Goal: Task Accomplishment & Management: Manage account settings

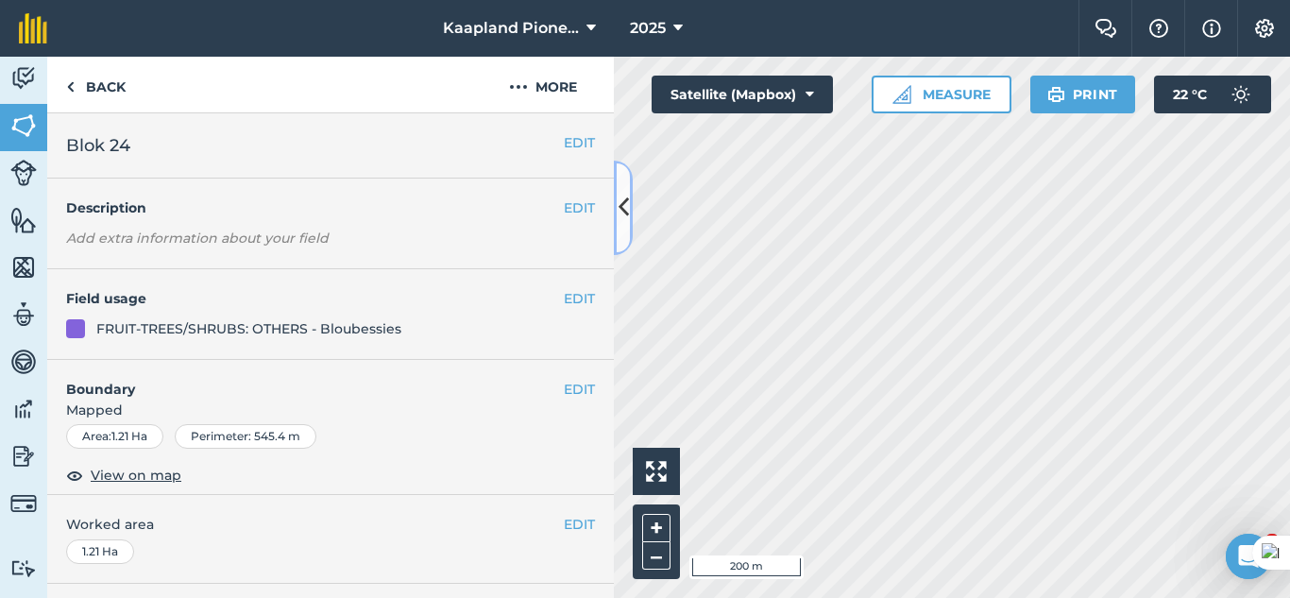
click at [614, 229] on button at bounding box center [623, 208] width 19 height 94
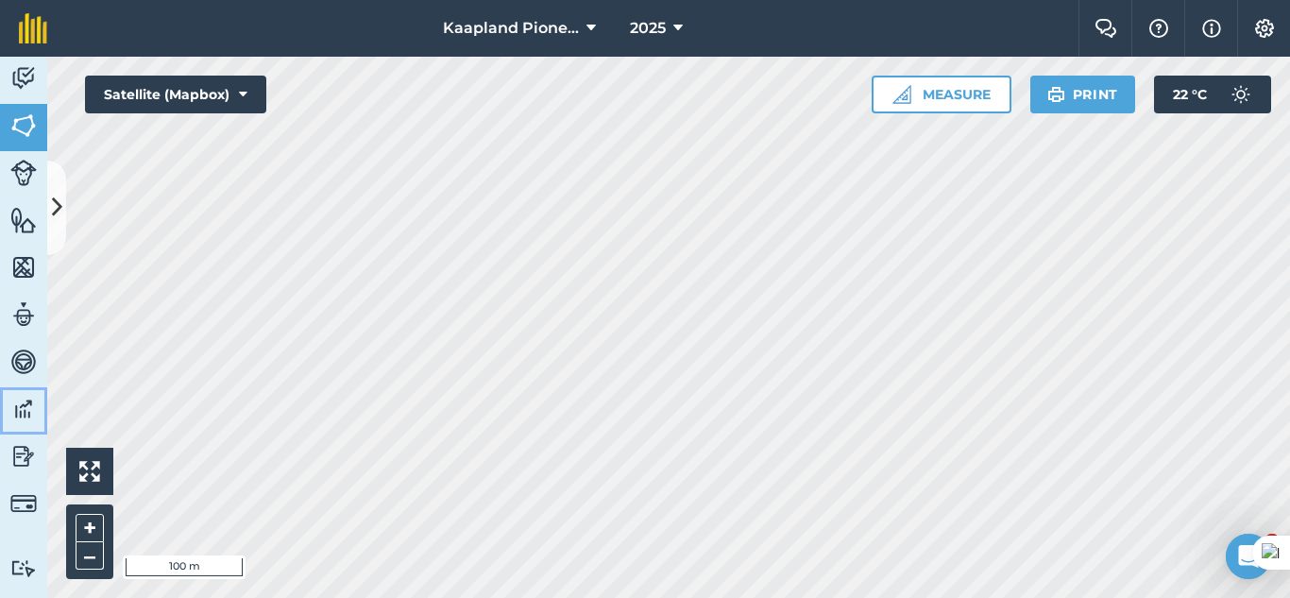
click at [21, 401] on img at bounding box center [23, 409] width 26 height 28
click at [61, 197] on icon at bounding box center [57, 207] width 10 height 33
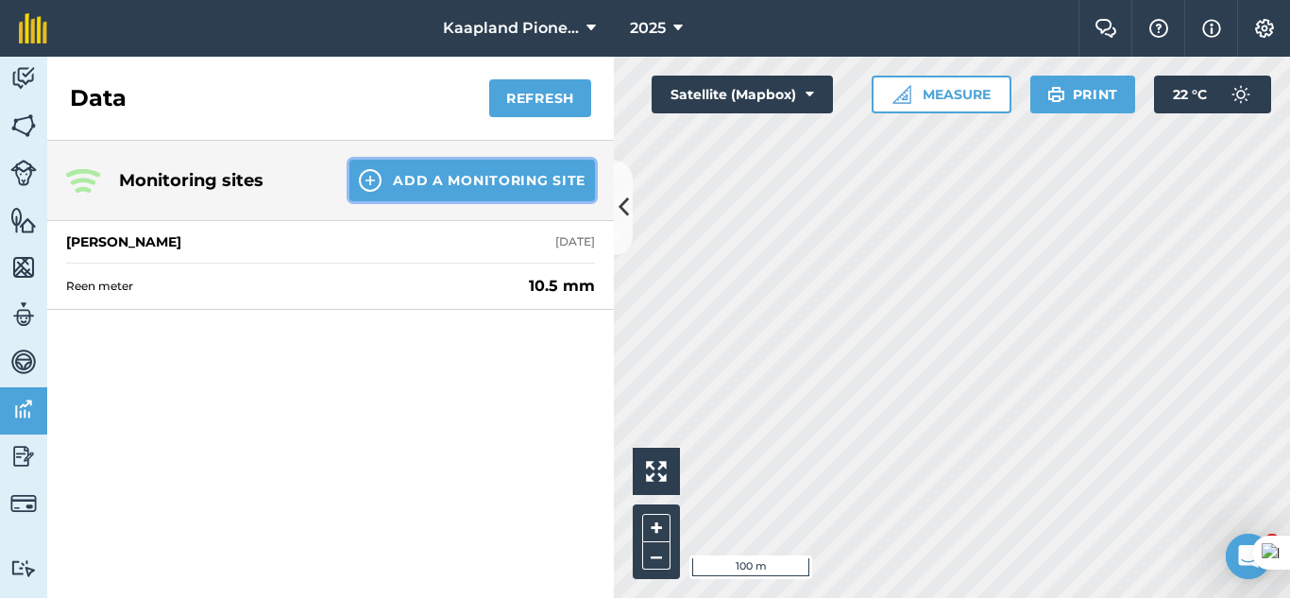
click at [497, 179] on button "Add a Monitoring Site" at bounding box center [472, 181] width 246 height 42
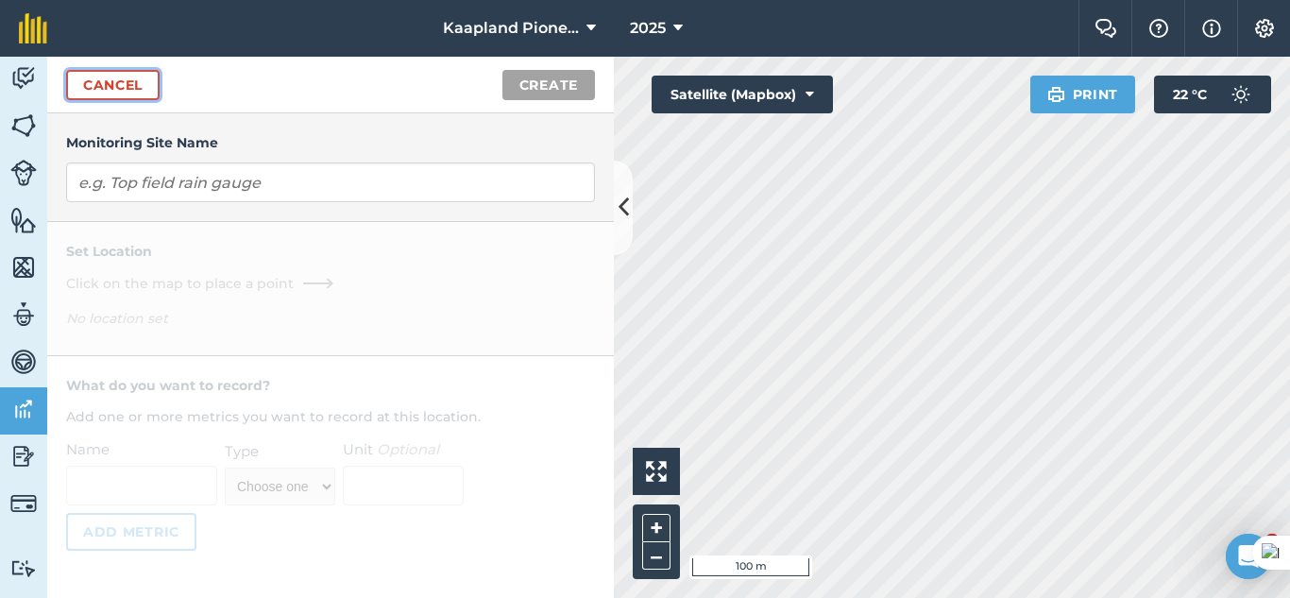
click at [129, 87] on link "Cancel" at bounding box center [112, 85] width 93 height 30
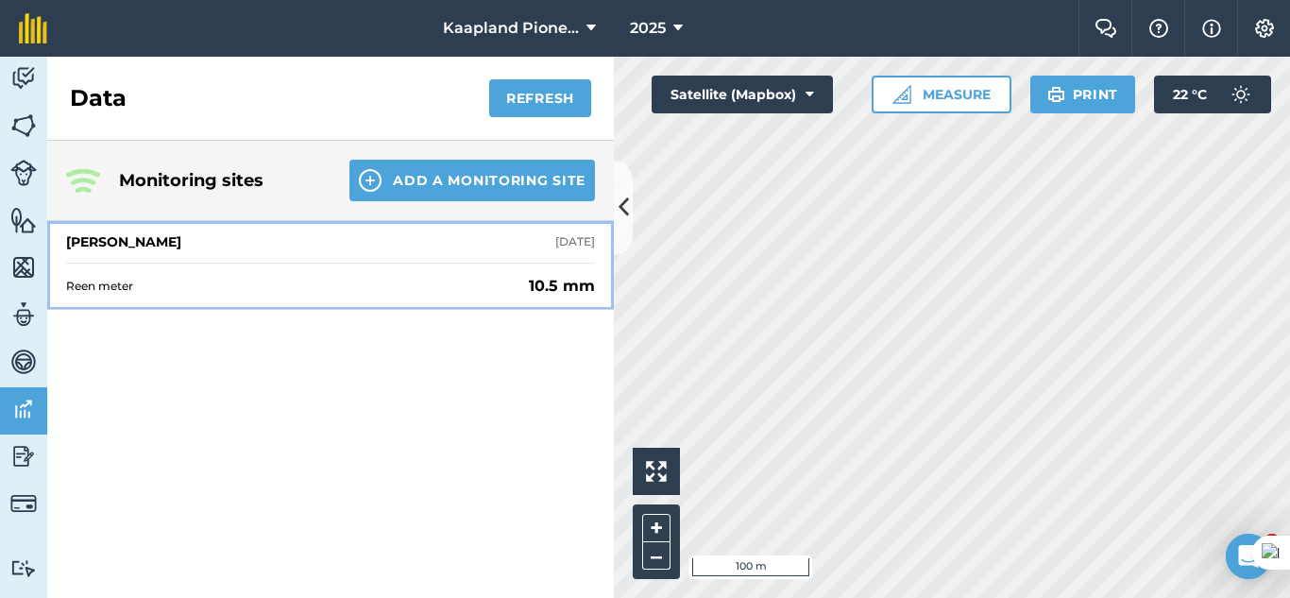
click at [263, 280] on span "Reen meter" at bounding box center [293, 286] width 455 height 15
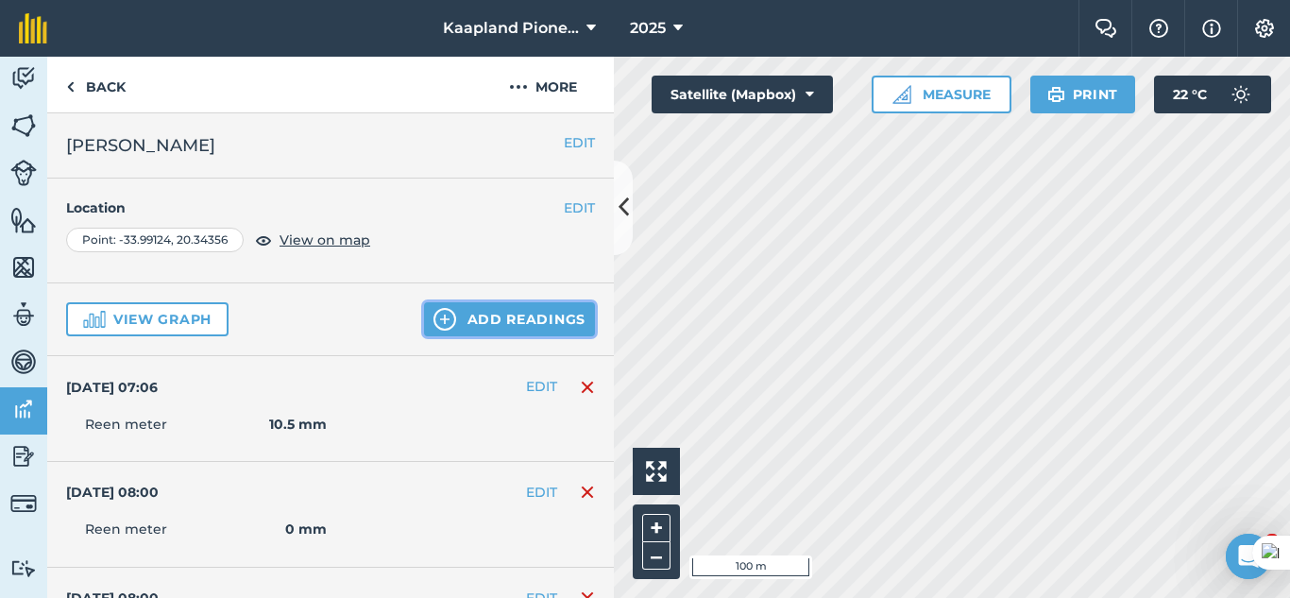
click at [502, 310] on button "Add readings" at bounding box center [509, 319] width 171 height 34
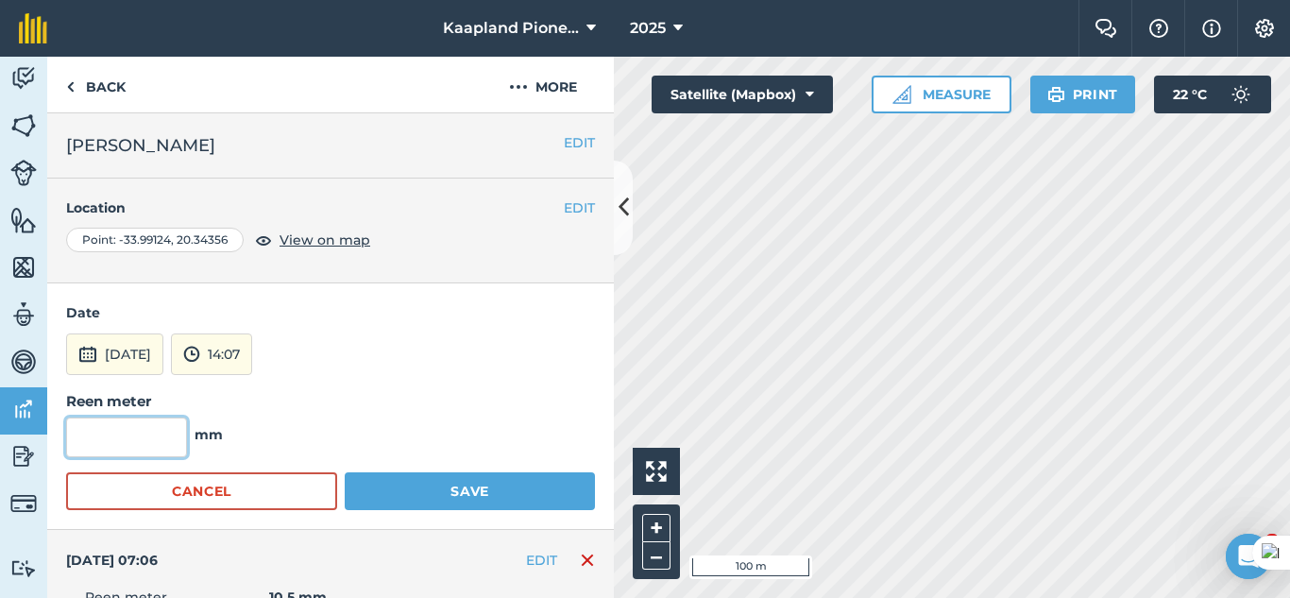
click at [85, 431] on input "text" at bounding box center [126, 437] width 121 height 40
type input "1"
click at [110, 357] on button "[DATE]" at bounding box center [114, 354] width 97 height 42
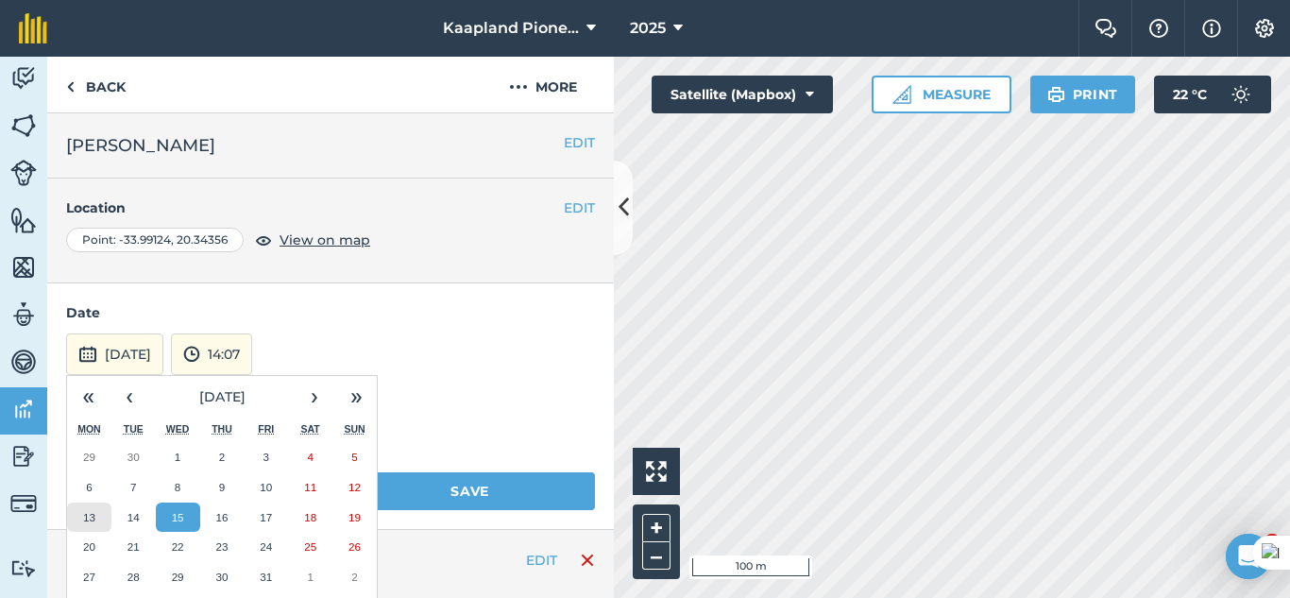
click at [88, 515] on abbr "13" at bounding box center [89, 517] width 12 height 12
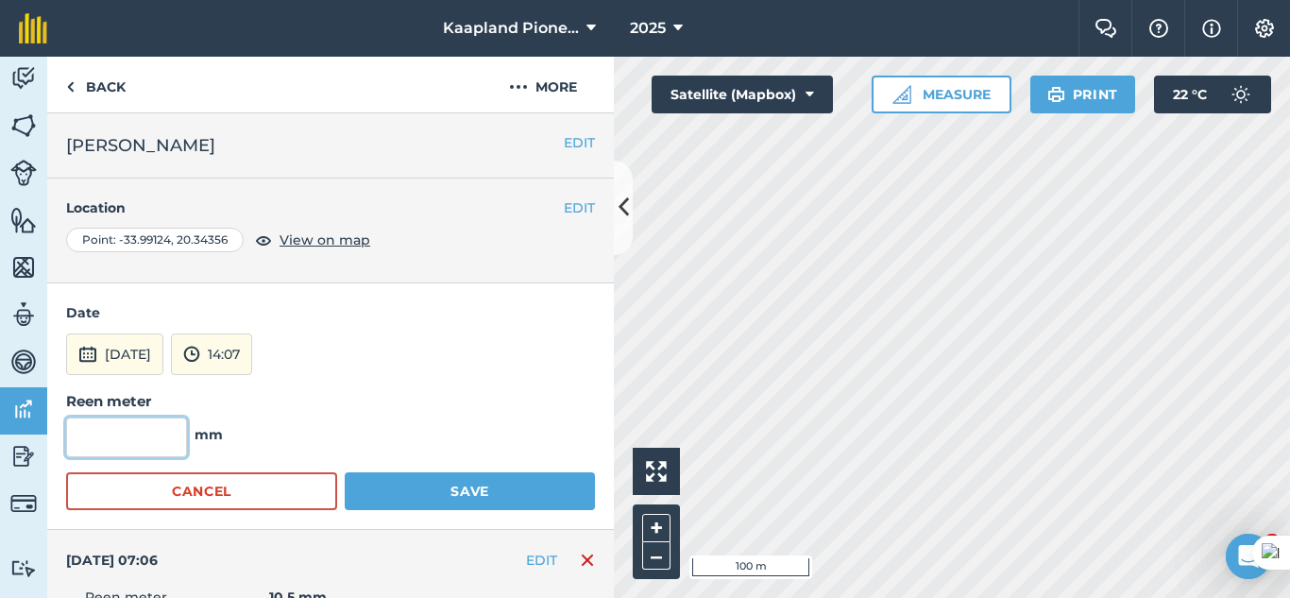
click at [118, 448] on input "text" at bounding box center [126, 437] width 121 height 40
type input "4.5"
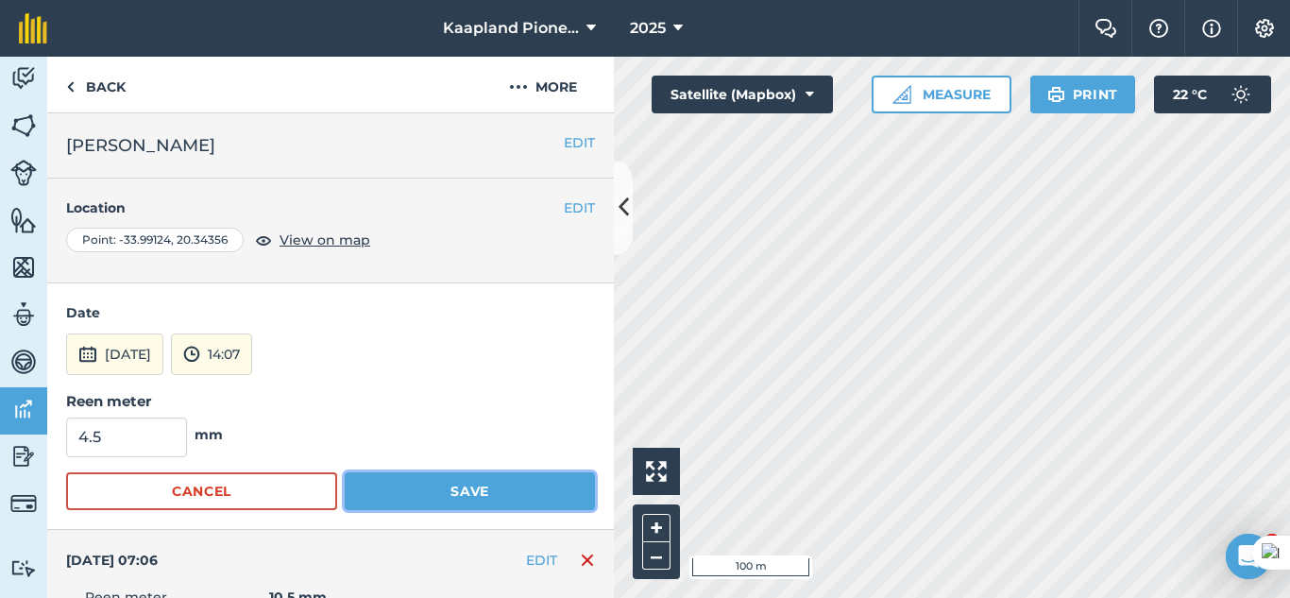
click at [433, 488] on button "Save" at bounding box center [470, 491] width 250 height 38
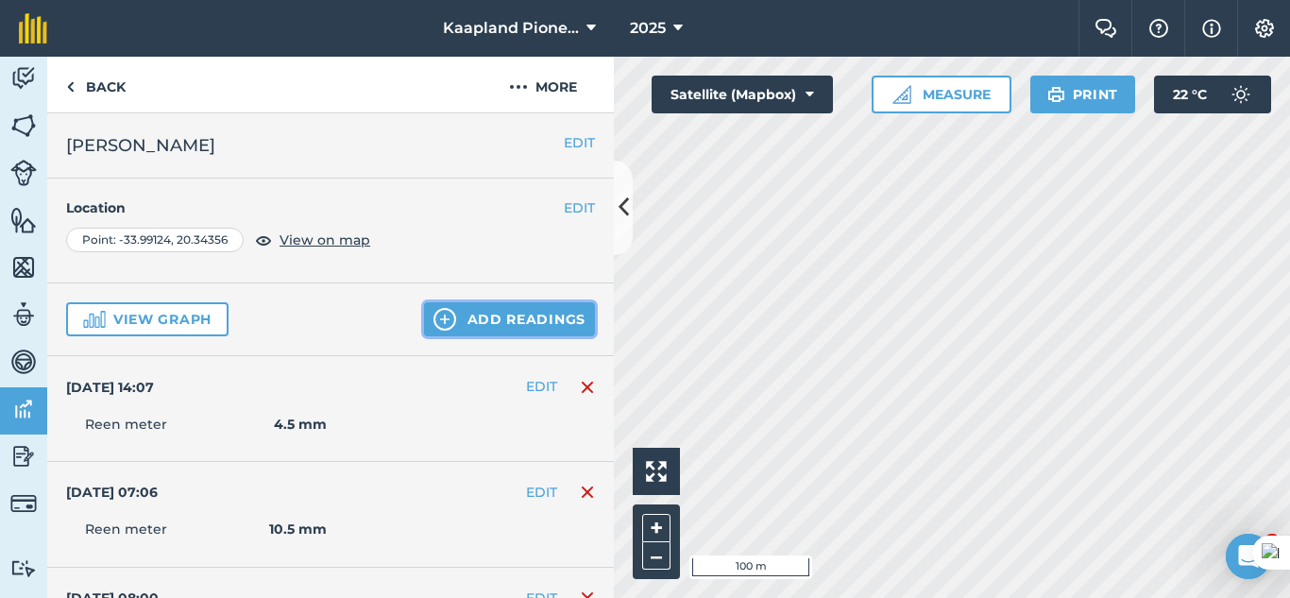
click at [493, 313] on button "Add readings" at bounding box center [509, 319] width 171 height 34
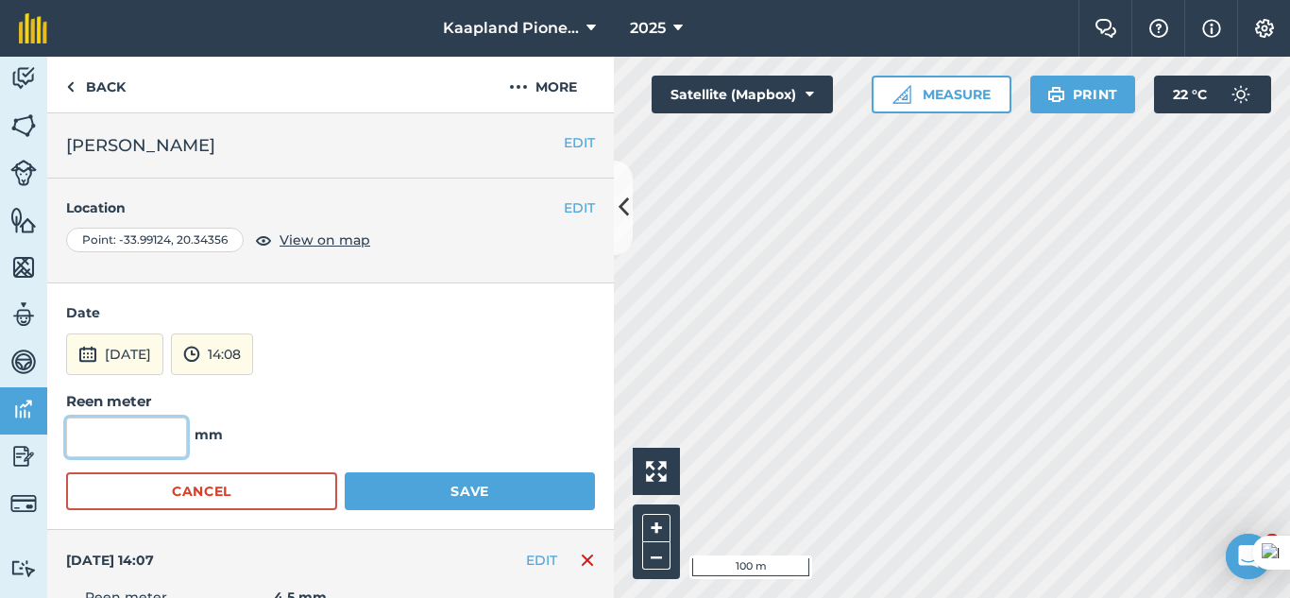
click at [149, 436] on input "text" at bounding box center [126, 437] width 121 height 40
type input "0"
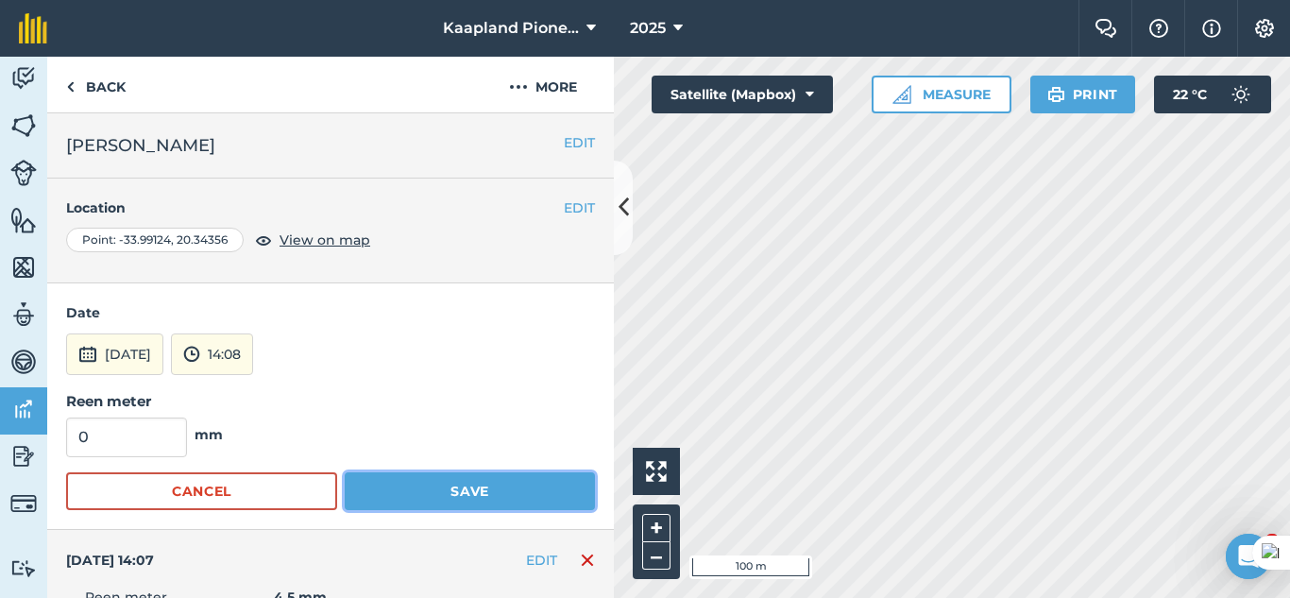
click at [398, 481] on button "Save" at bounding box center [470, 491] width 250 height 38
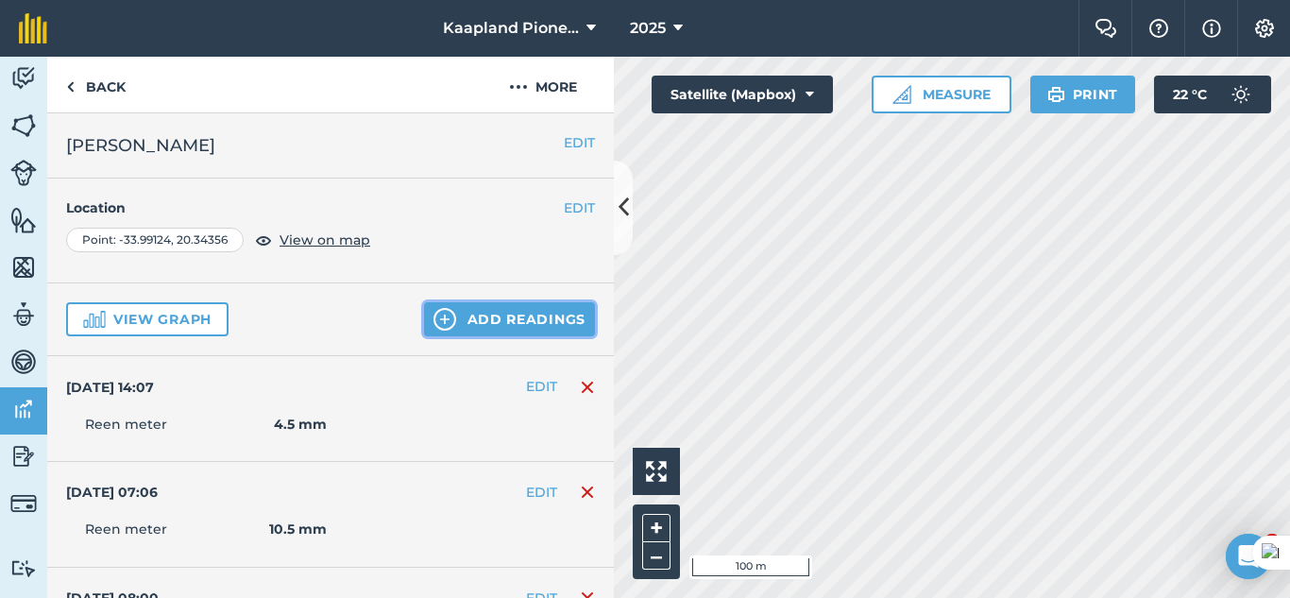
click at [463, 334] on button "Add readings" at bounding box center [509, 319] width 171 height 34
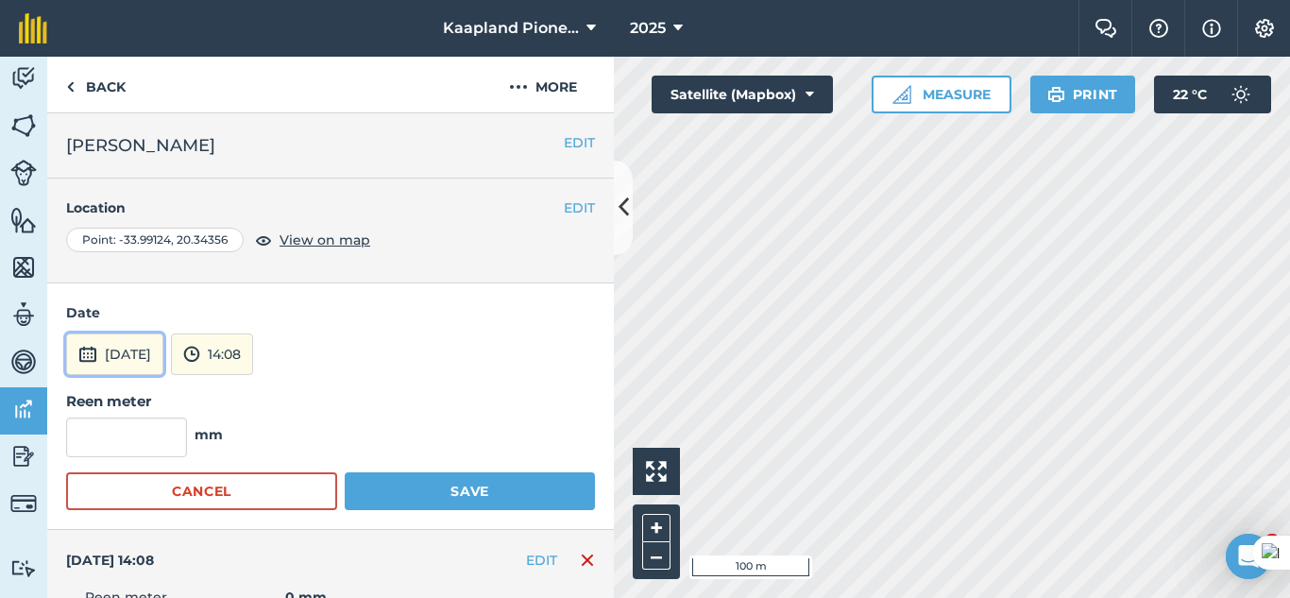
click at [146, 341] on button "[DATE]" at bounding box center [114, 354] width 97 height 42
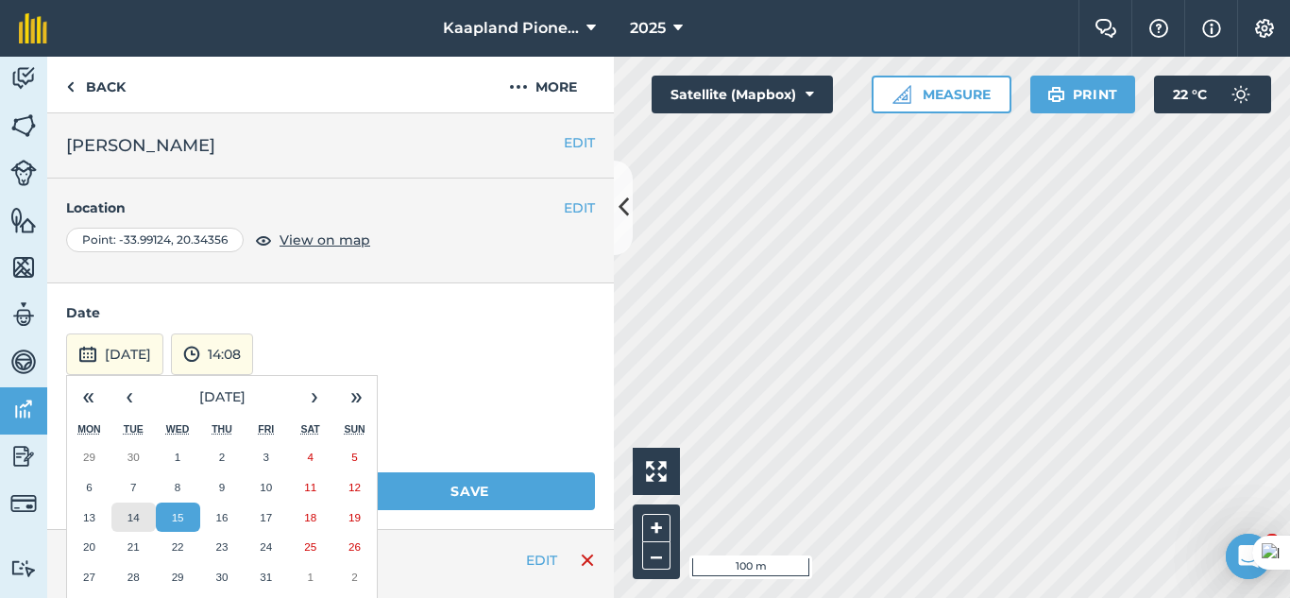
click at [126, 522] on button "14" at bounding box center [133, 517] width 44 height 30
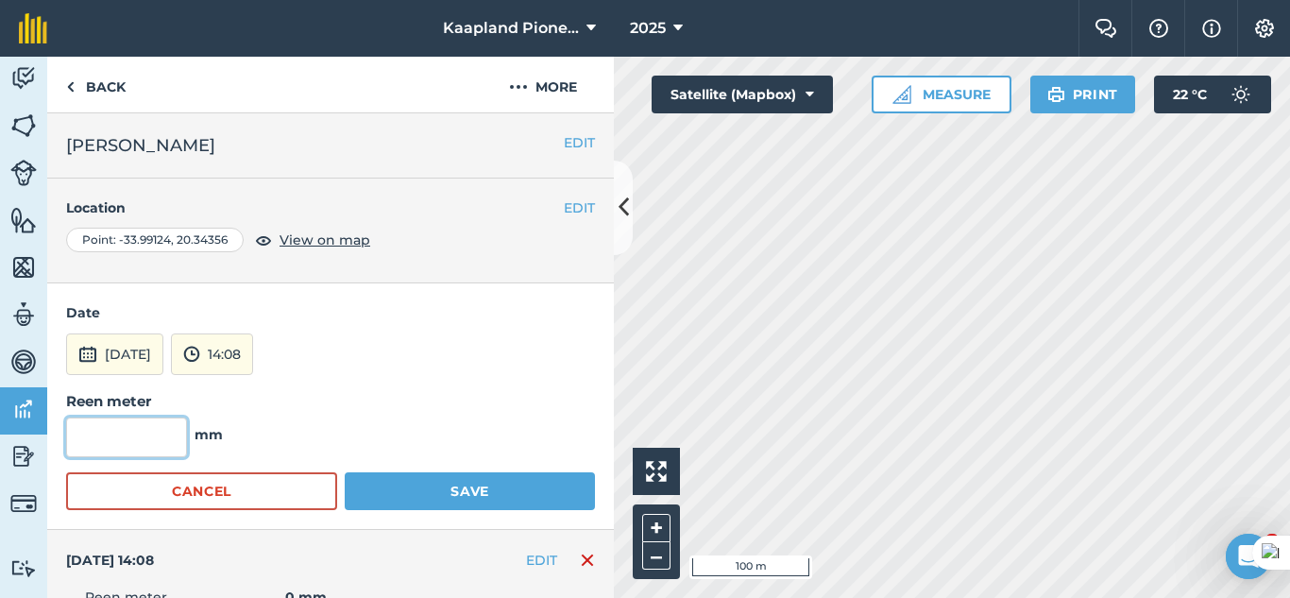
click at [138, 450] on input "text" at bounding box center [126, 437] width 121 height 40
type input "0"
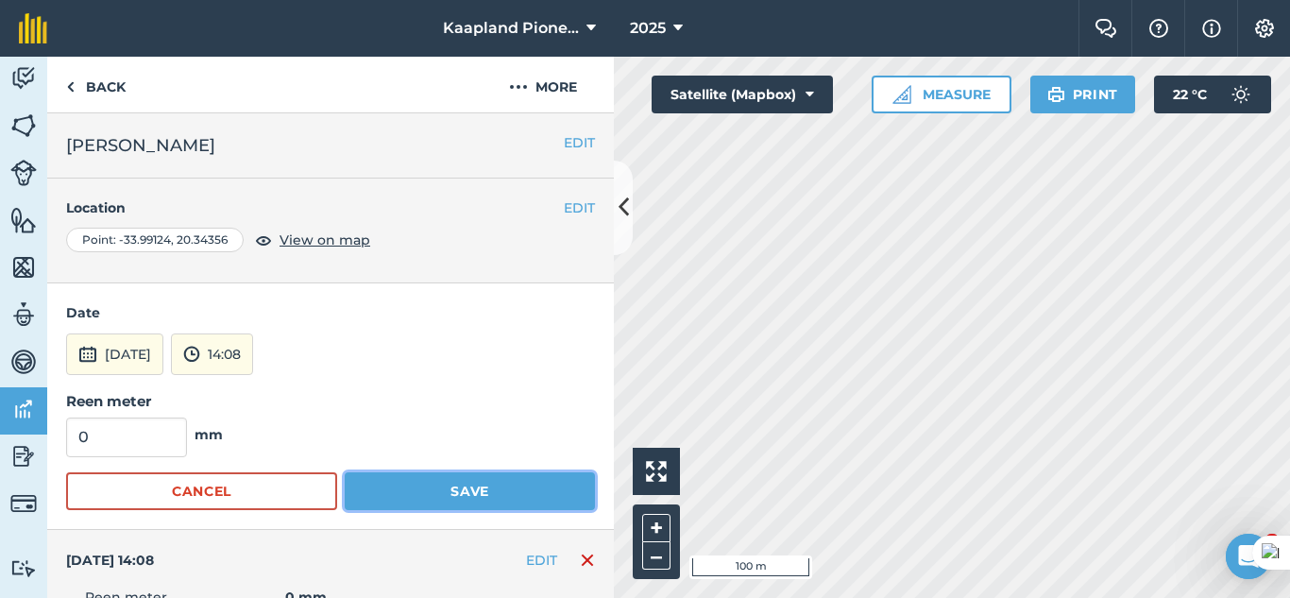
click at [496, 495] on button "Save" at bounding box center [470, 491] width 250 height 38
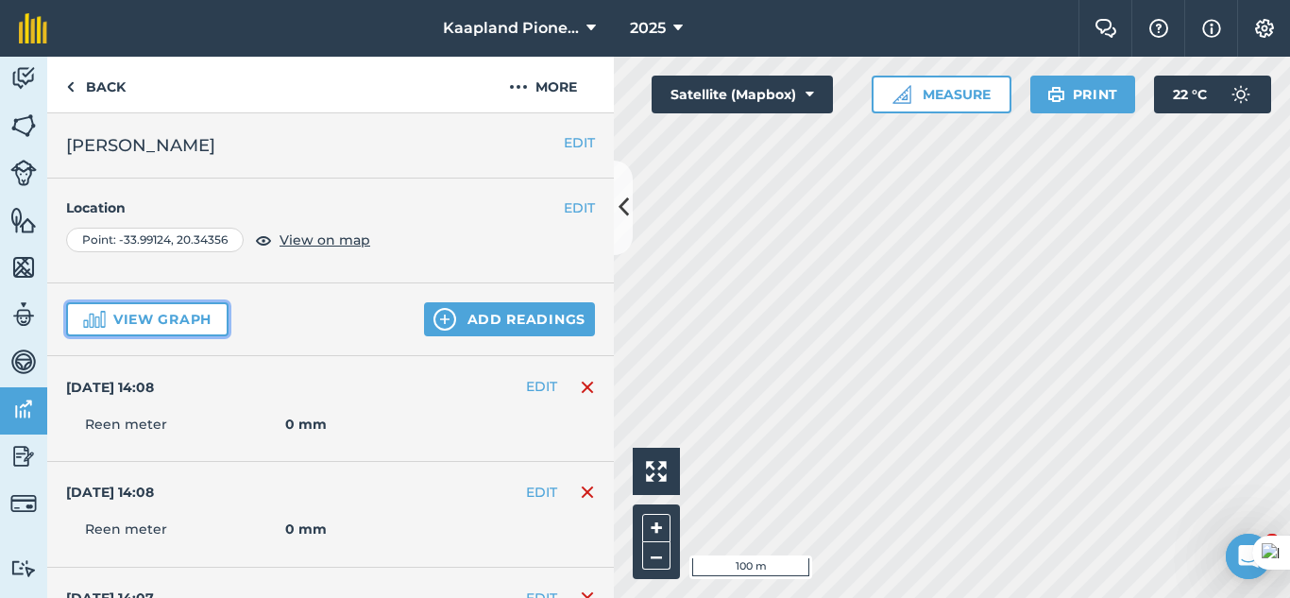
click at [195, 331] on button "View graph" at bounding box center [147, 319] width 162 height 34
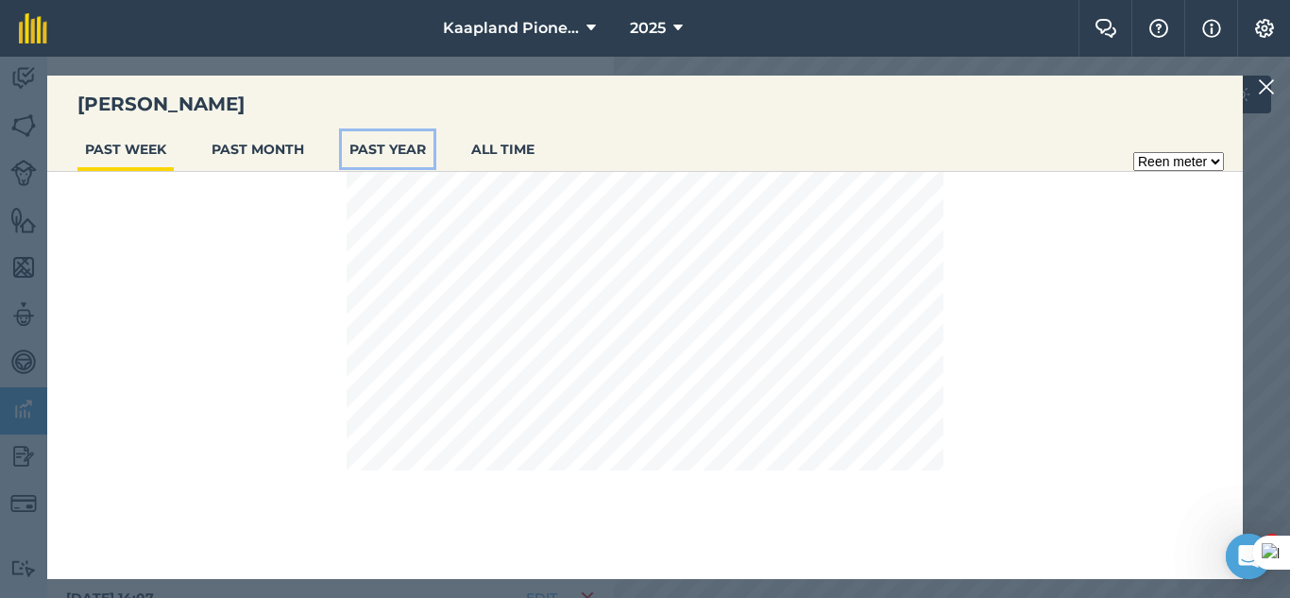
click at [406, 145] on button "PAST YEAR" at bounding box center [388, 149] width 92 height 36
click at [496, 138] on button "ALL TIME" at bounding box center [503, 149] width 78 height 36
click at [361, 154] on button "PAST YEAR" at bounding box center [388, 149] width 92 height 36
click at [1212, 160] on select "Reen meter" at bounding box center [1178, 161] width 91 height 19
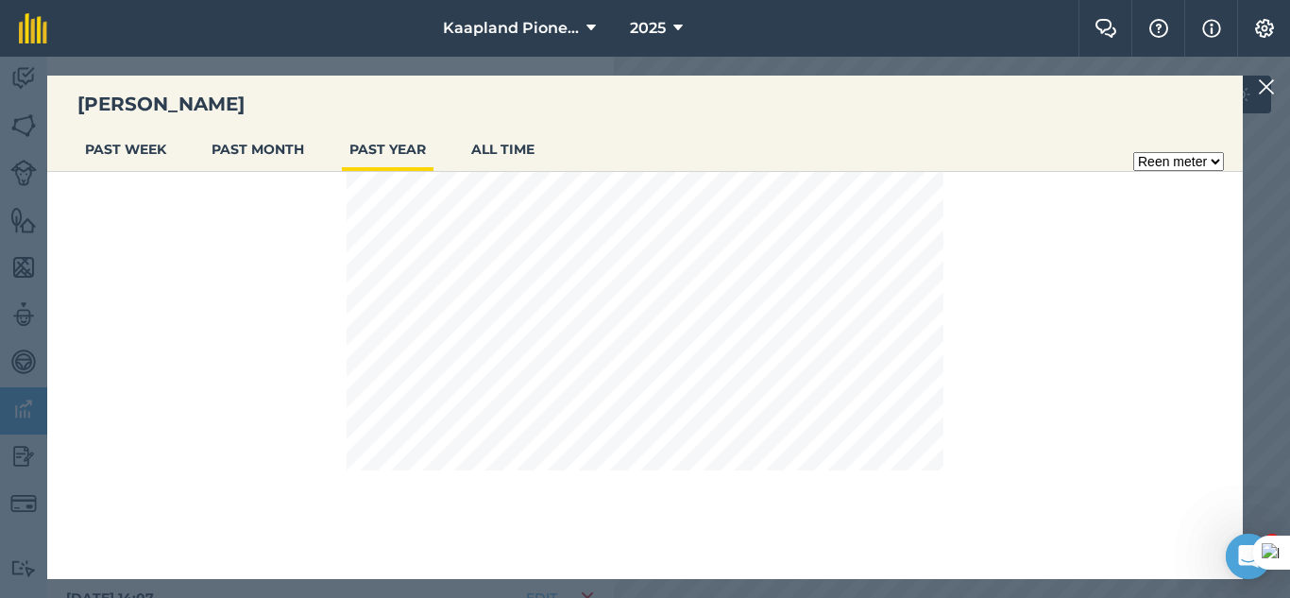
click at [1263, 89] on img at bounding box center [1266, 87] width 17 height 23
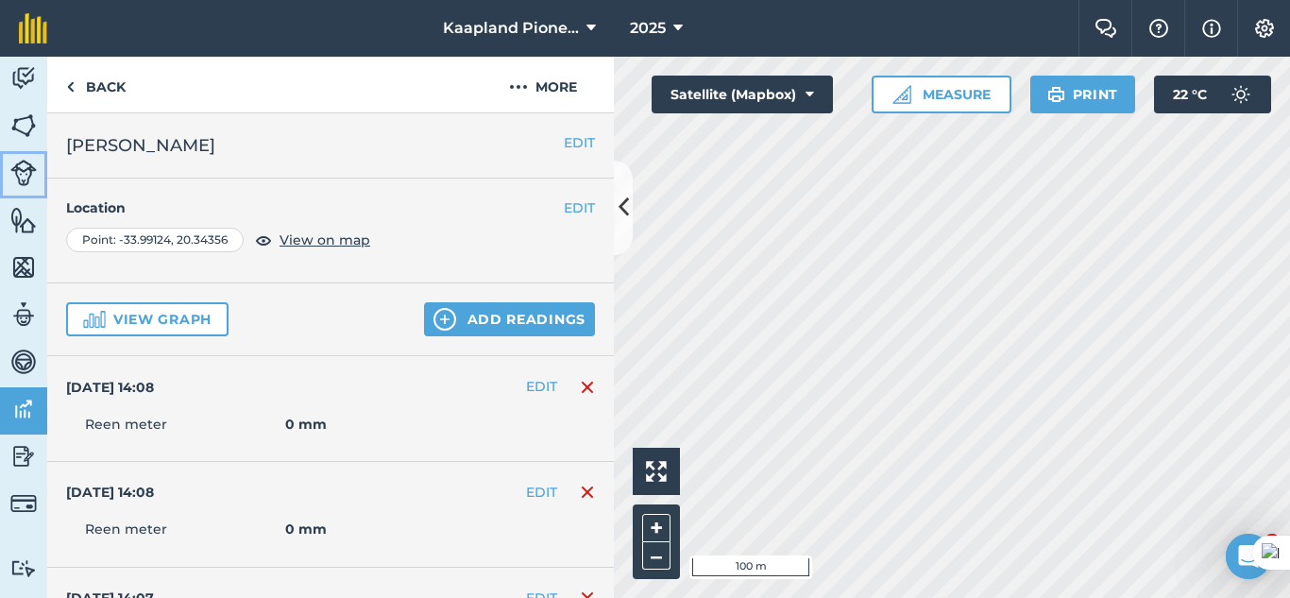
click at [25, 175] on img at bounding box center [23, 173] width 26 height 26
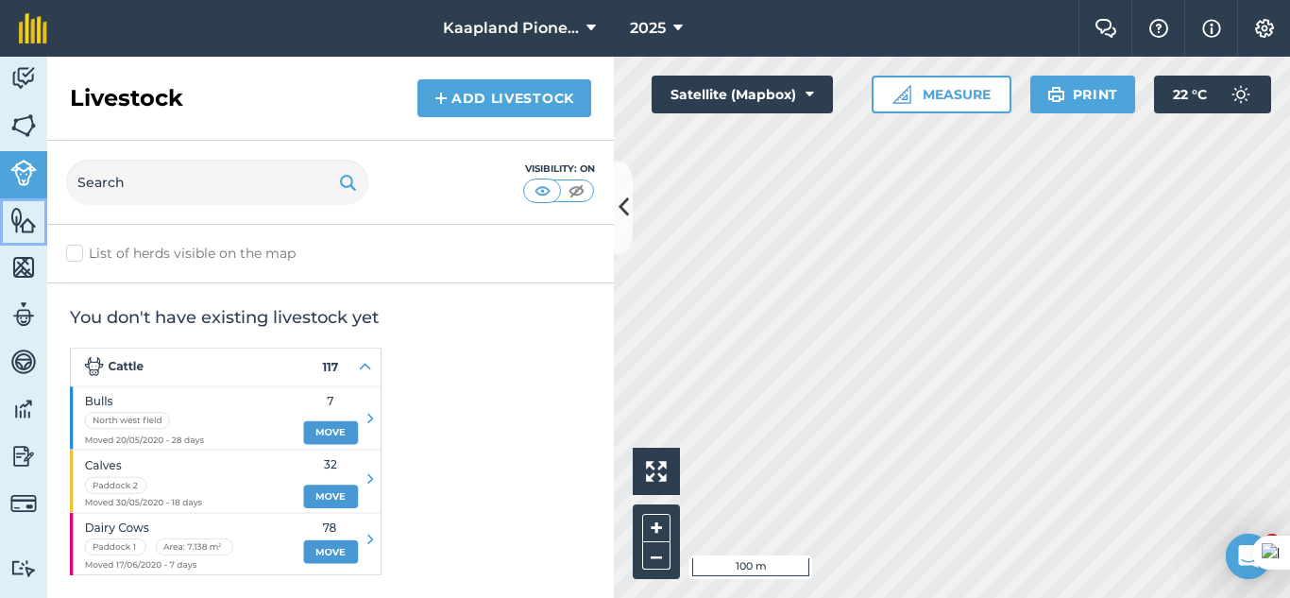
click at [27, 225] on img at bounding box center [23, 220] width 26 height 28
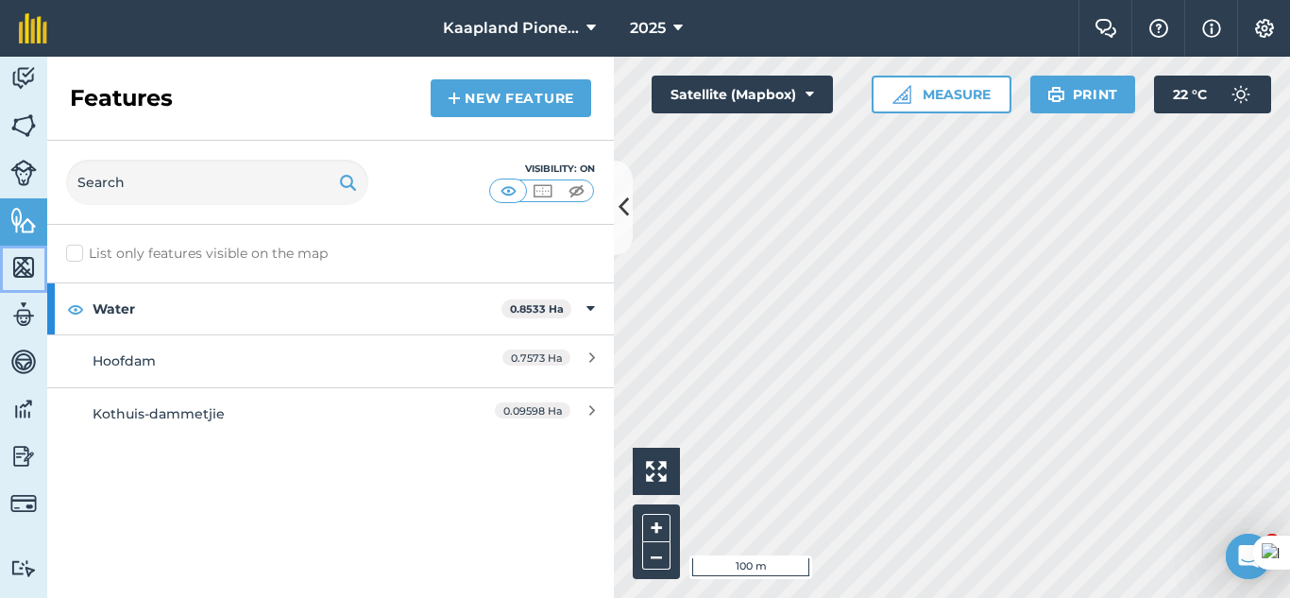
click at [18, 258] on img at bounding box center [23, 267] width 26 height 28
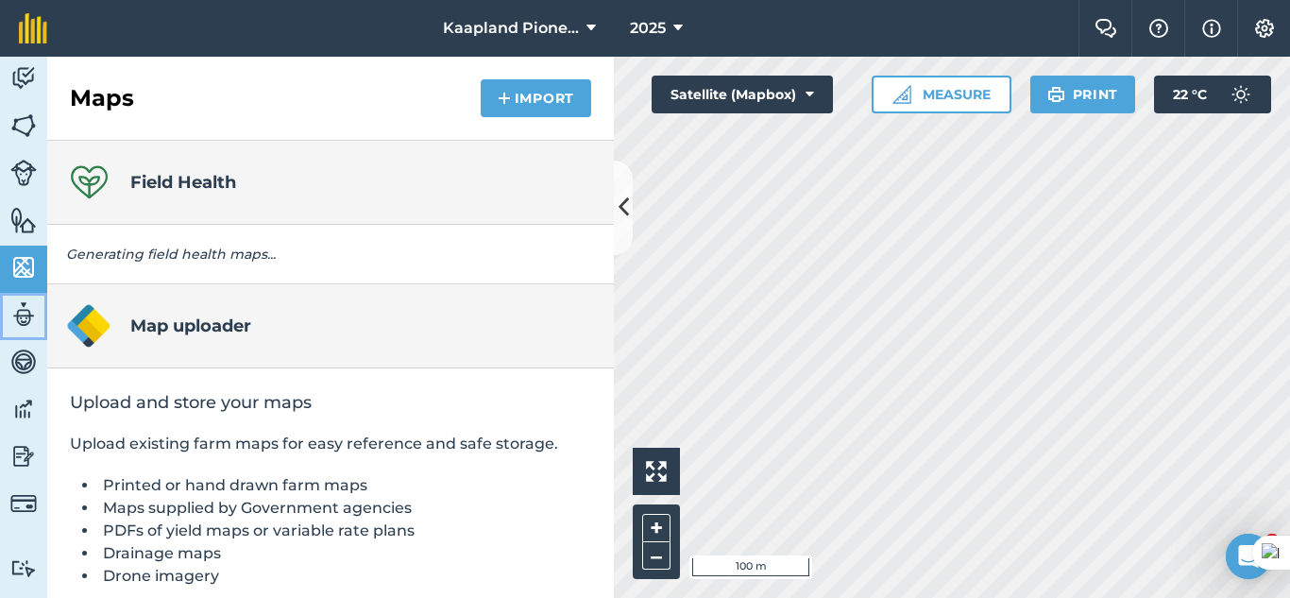
click at [23, 302] on img at bounding box center [23, 314] width 26 height 28
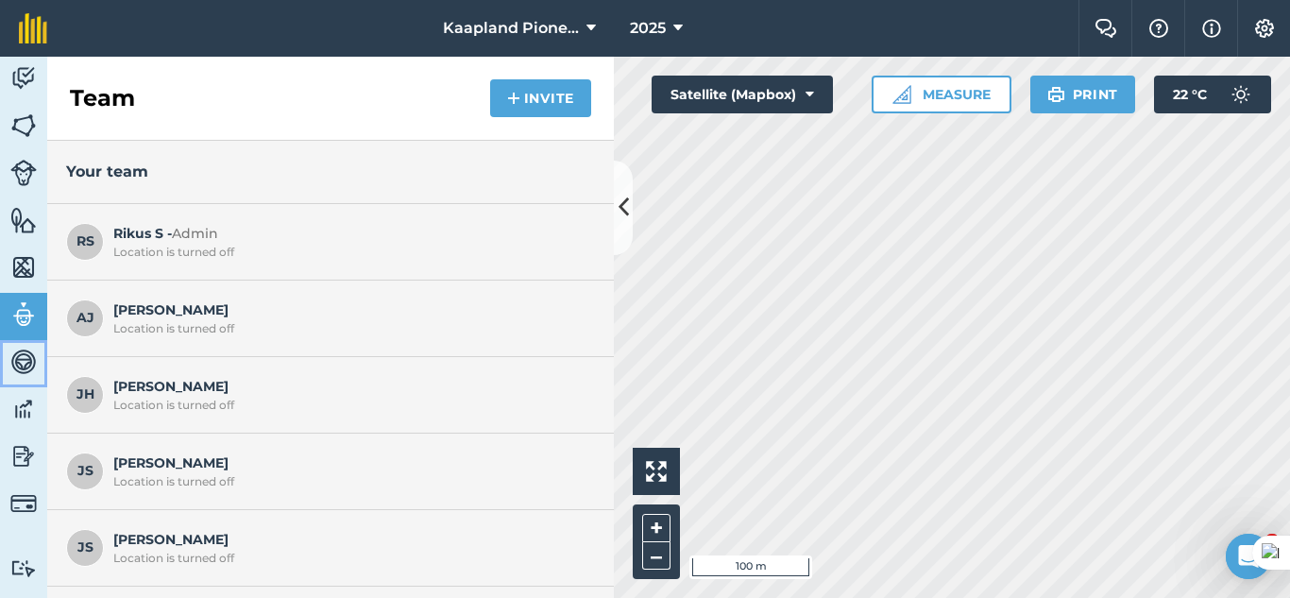
click at [16, 362] on img at bounding box center [23, 362] width 26 height 28
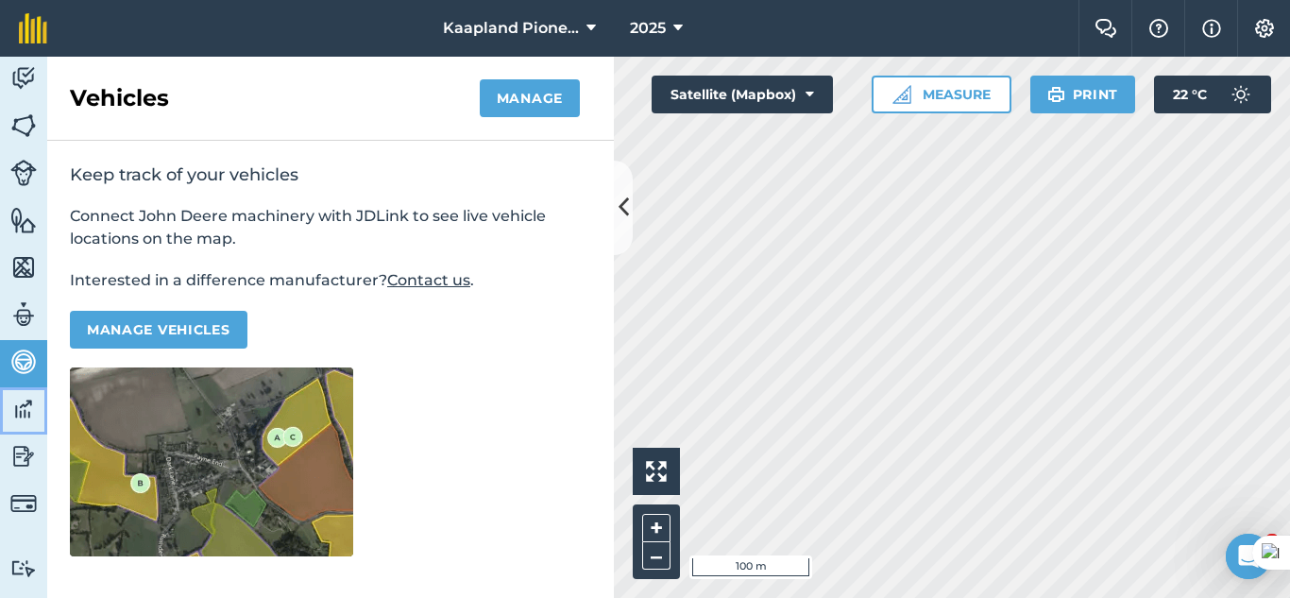
click at [27, 407] on img at bounding box center [23, 409] width 26 height 28
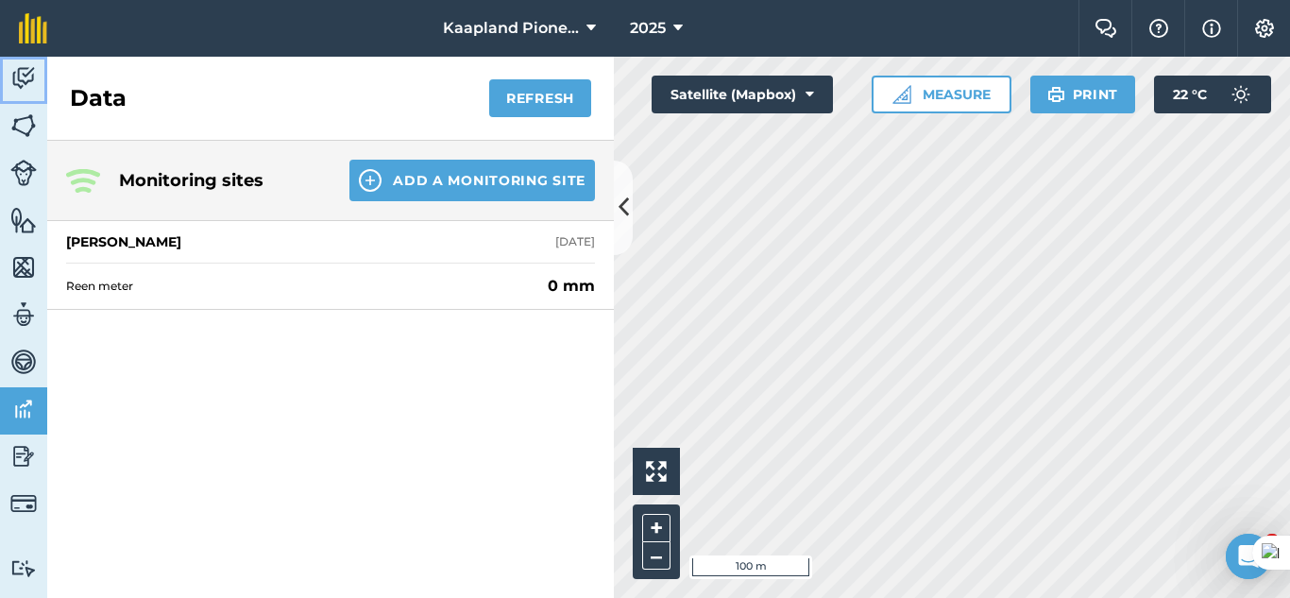
click at [39, 86] on link "Activity" at bounding box center [23, 80] width 47 height 47
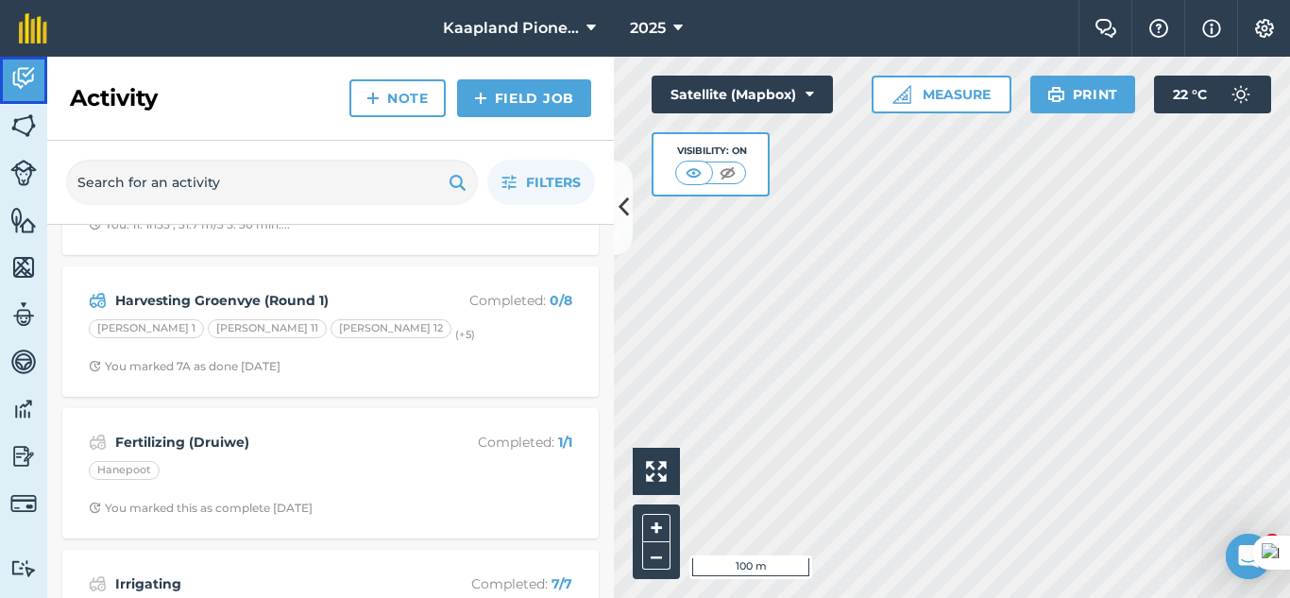
scroll to position [158, 0]
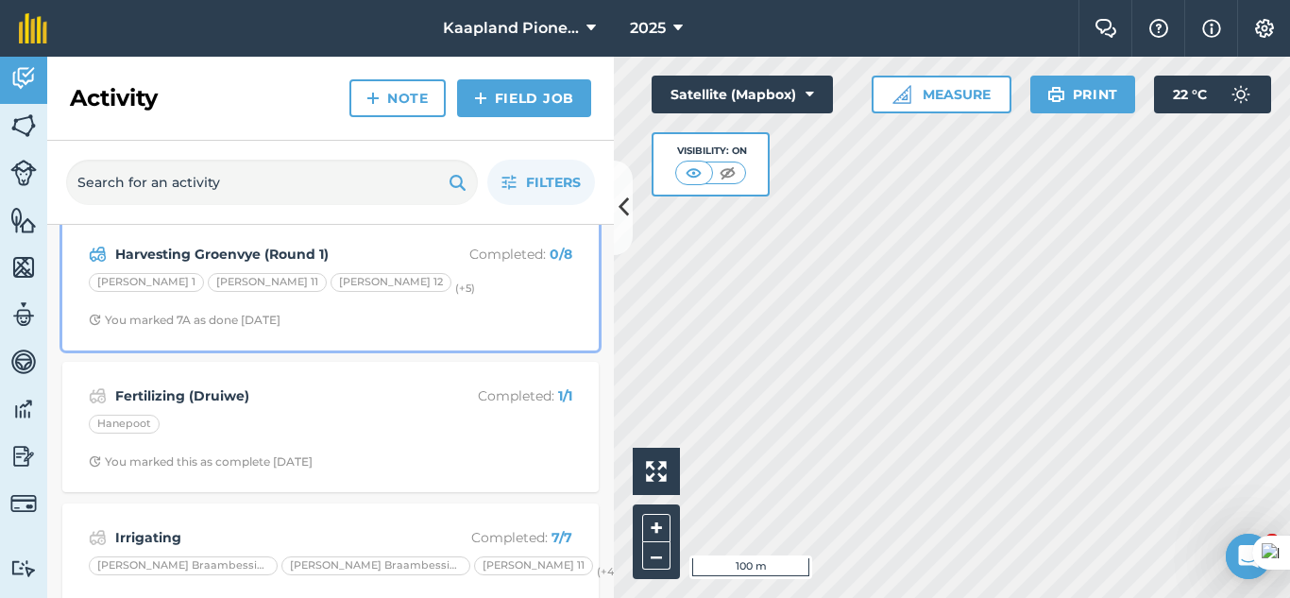
click at [371, 257] on strong "Harvesting Groenvye (Round 1)" at bounding box center [264, 254] width 299 height 21
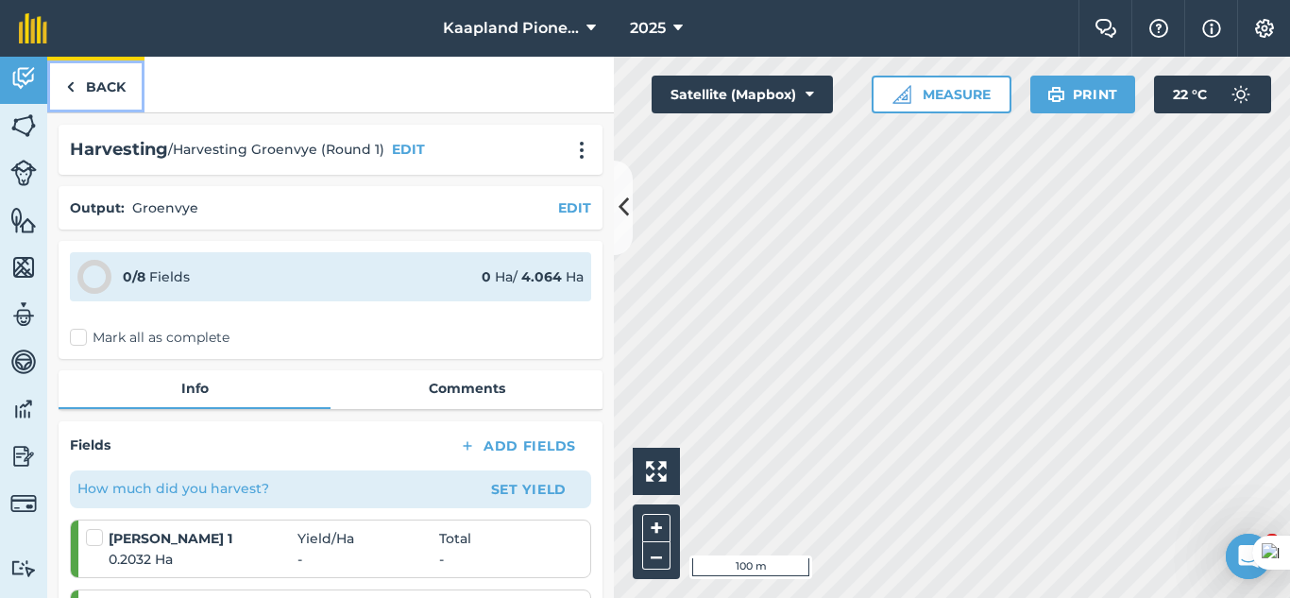
click at [69, 90] on img at bounding box center [70, 87] width 8 height 23
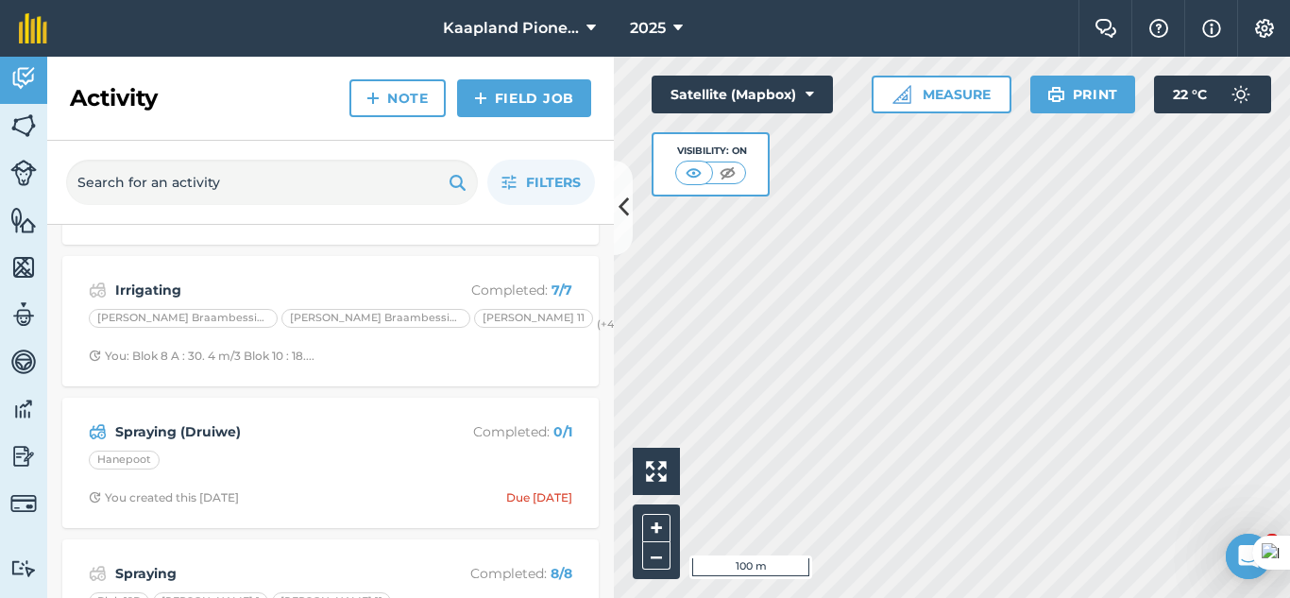
scroll to position [472, 0]
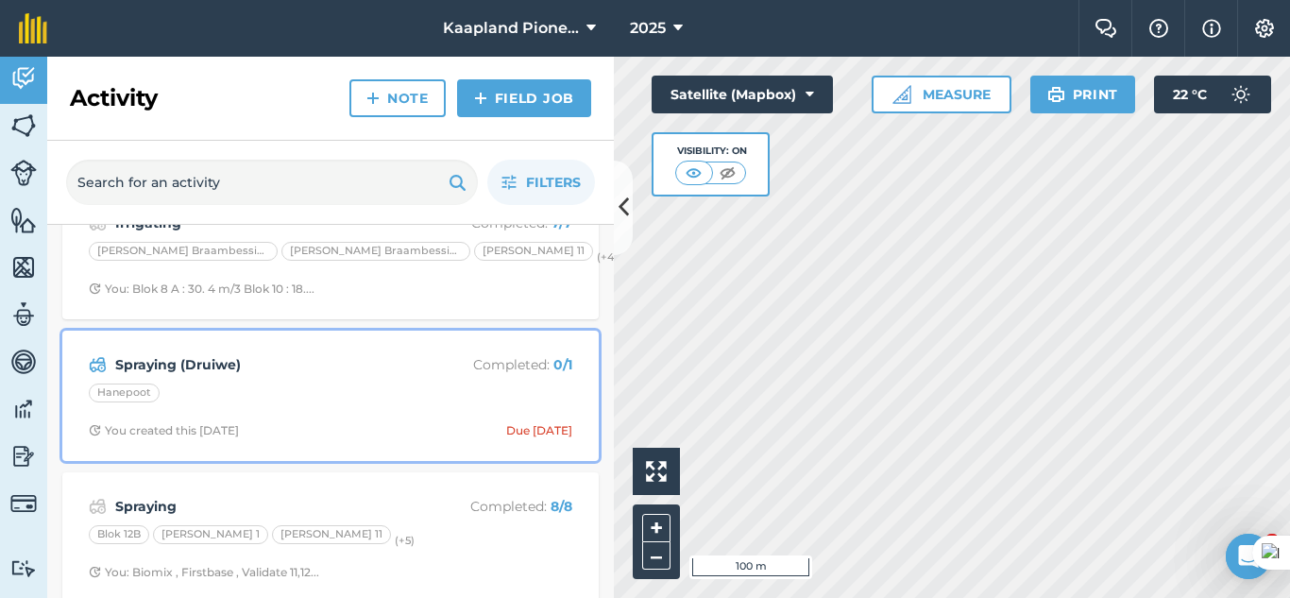
click at [342, 380] on div "Spraying (Druiwe) Completed : 0 / 1 Hanepoot You created this [DATE] Due [DATE]" at bounding box center [331, 396] width 514 height 108
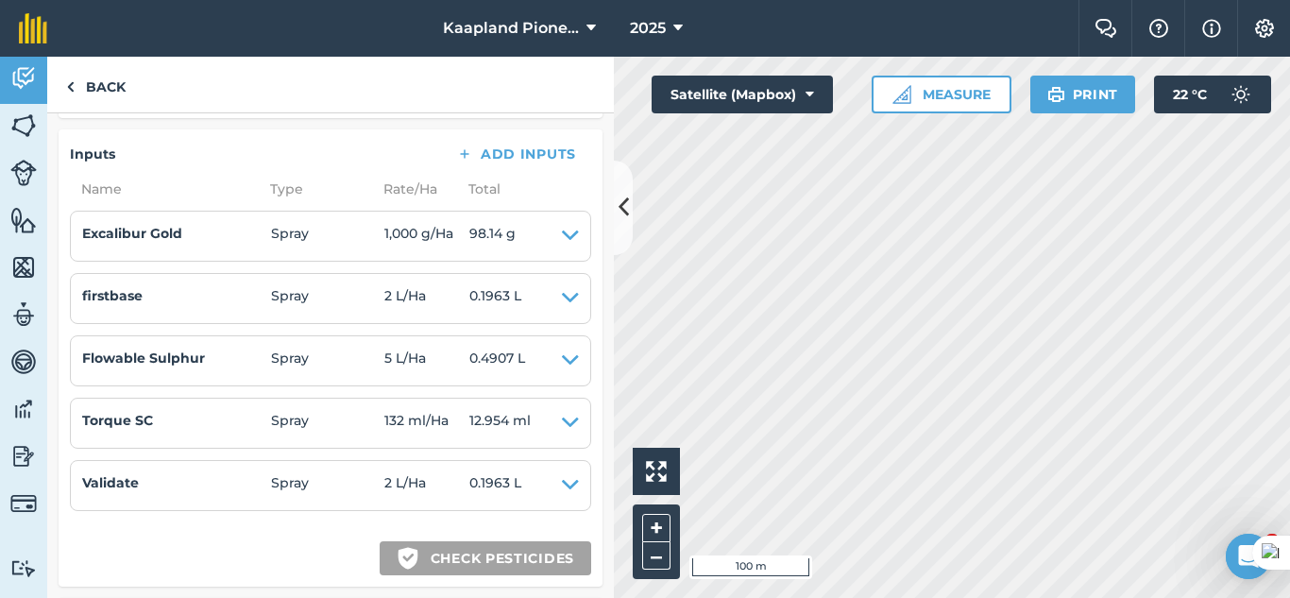
scroll to position [314, 0]
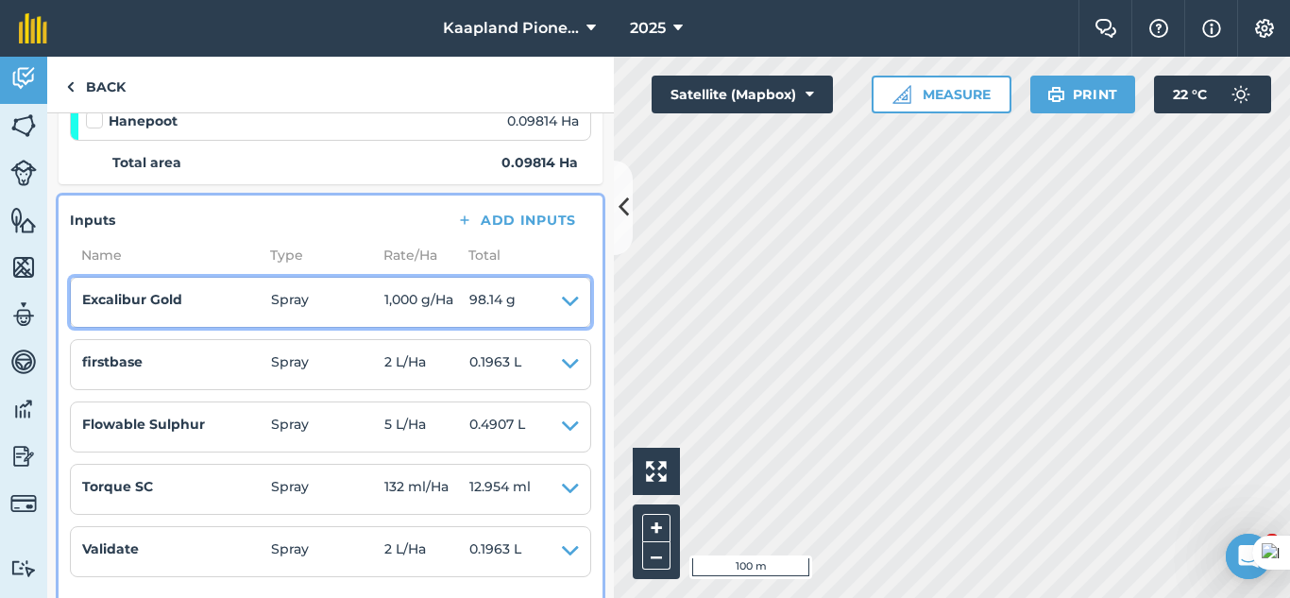
click at [545, 298] on summary "Excalibur Gold Spray 1,000 g / Ha 98.14 g" at bounding box center [330, 302] width 497 height 26
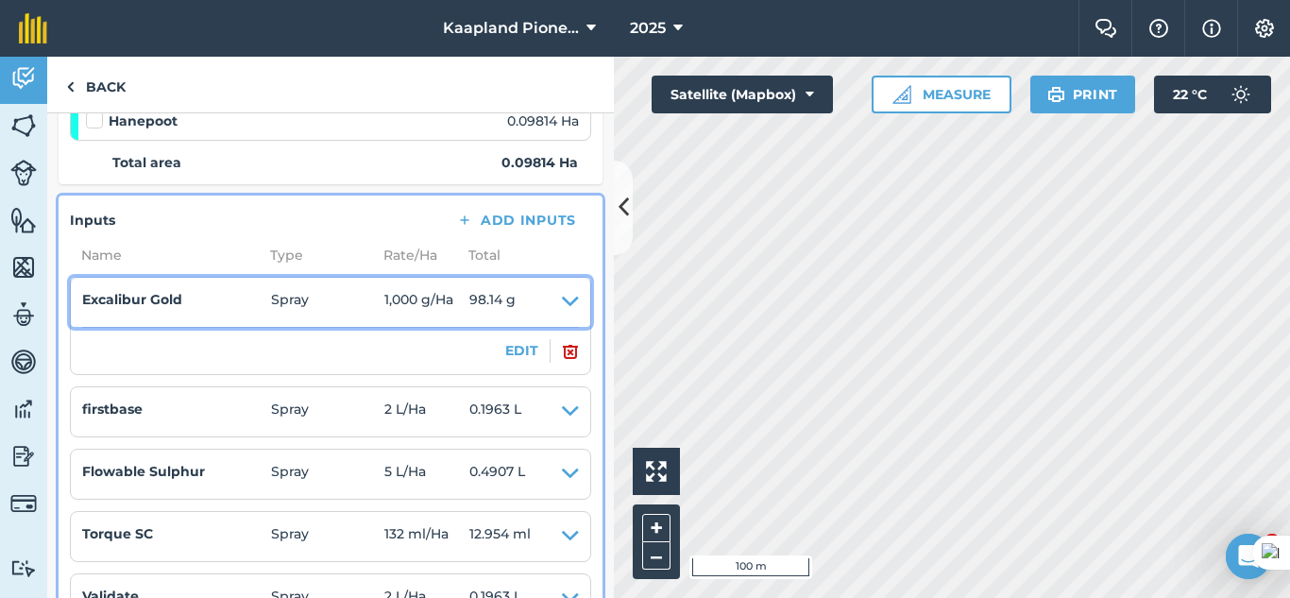
click at [539, 298] on summary "Excalibur Gold Spray 1,000 g / Ha 98.14 g" at bounding box center [330, 302] width 497 height 26
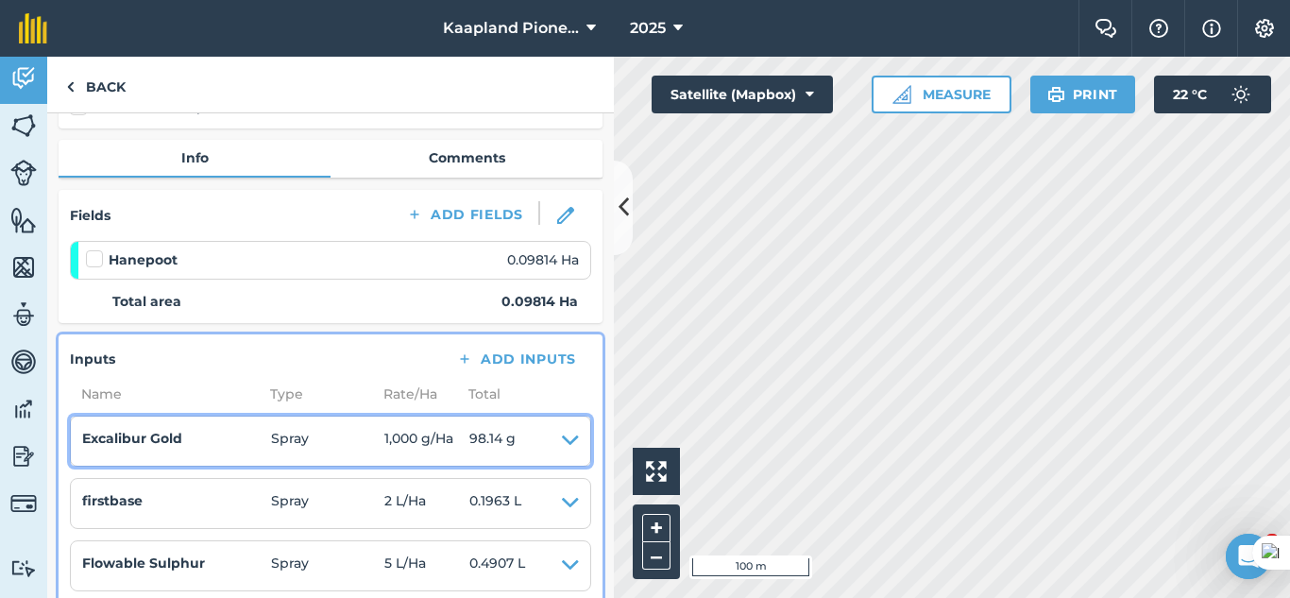
scroll to position [0, 0]
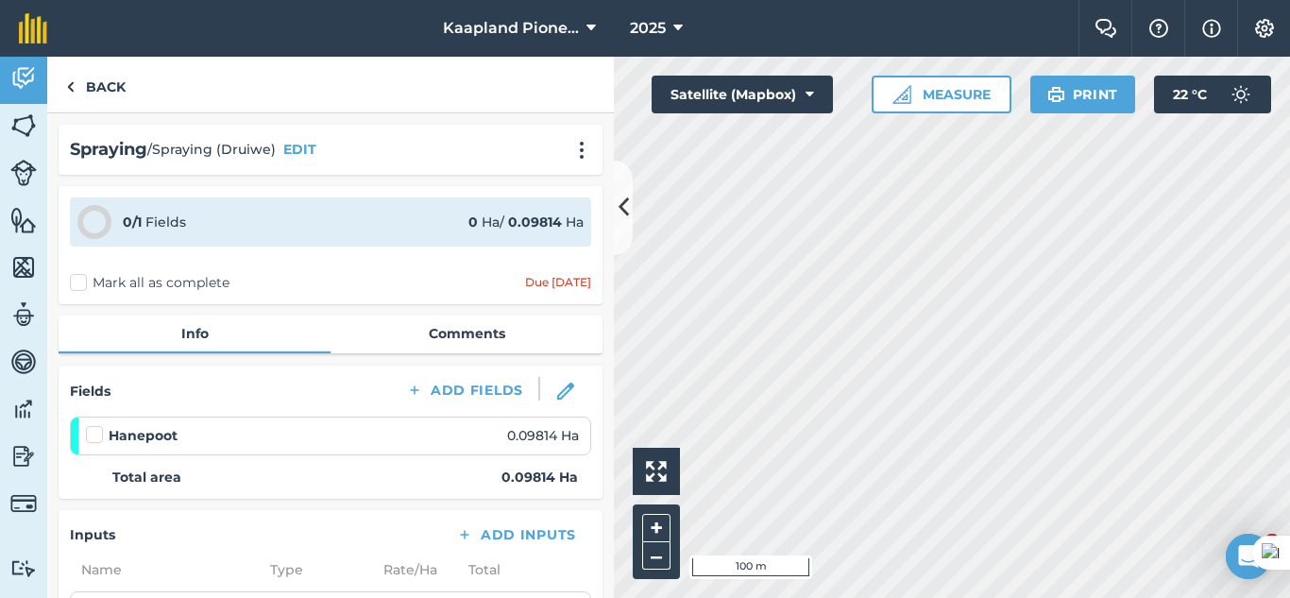
click at [79, 430] on li "Hanepoot 0.09814 Ha" at bounding box center [330, 435] width 521 height 38
click at [92, 425] on label at bounding box center [97, 425] width 23 height 0
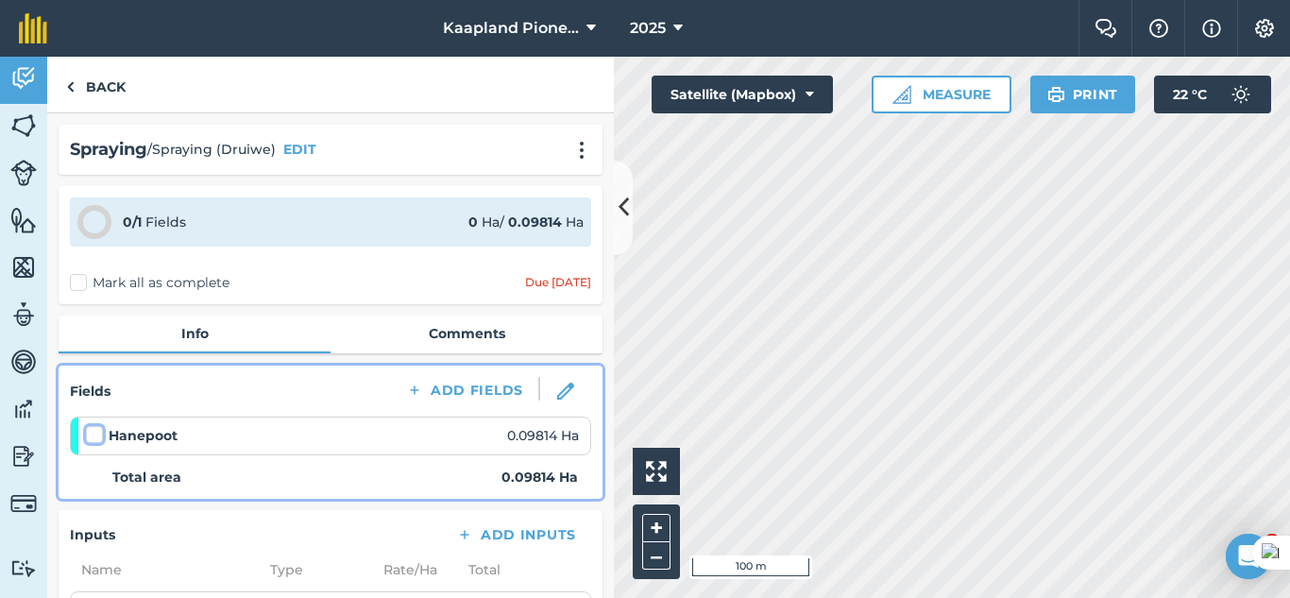
click at [92, 431] on input "checkbox" at bounding box center [92, 431] width 12 height 12
checkbox input "false"
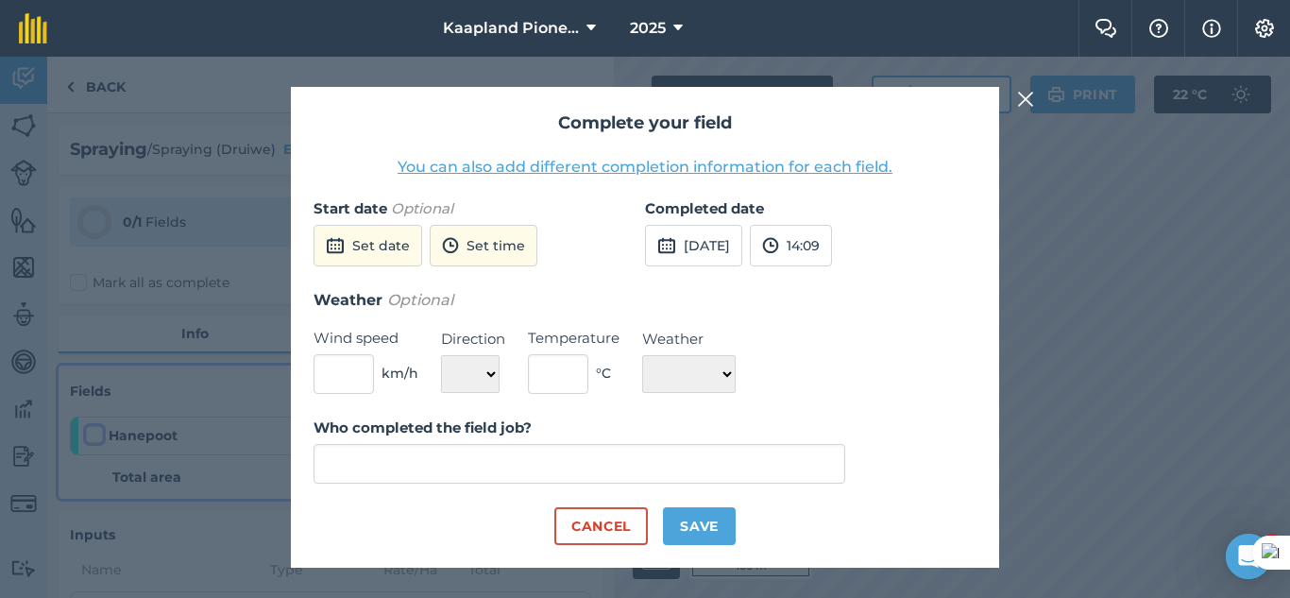
type input "[PERSON_NAME]"
click at [692, 523] on button "Save" at bounding box center [699, 526] width 73 height 38
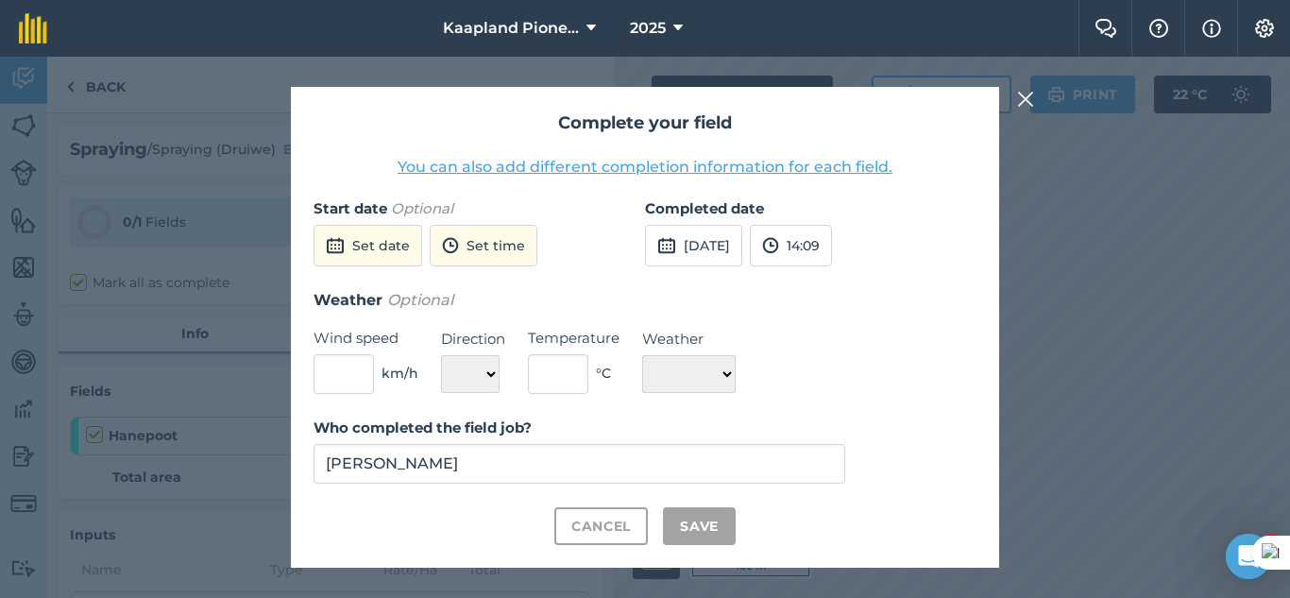
checkbox input "true"
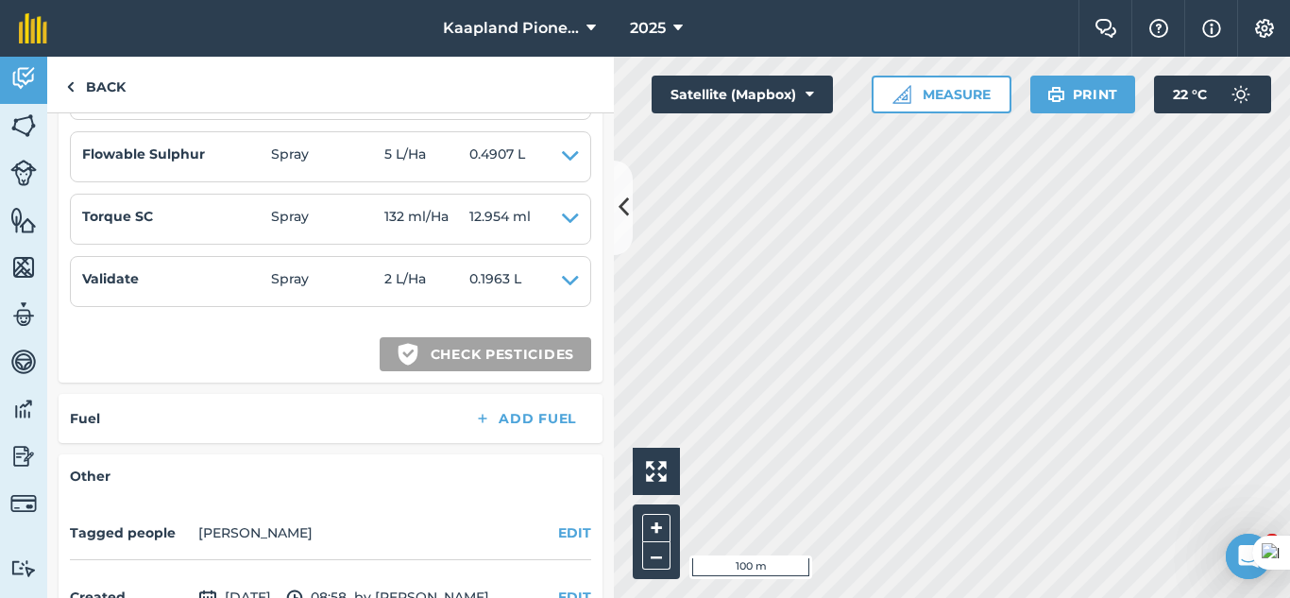
scroll to position [569, 0]
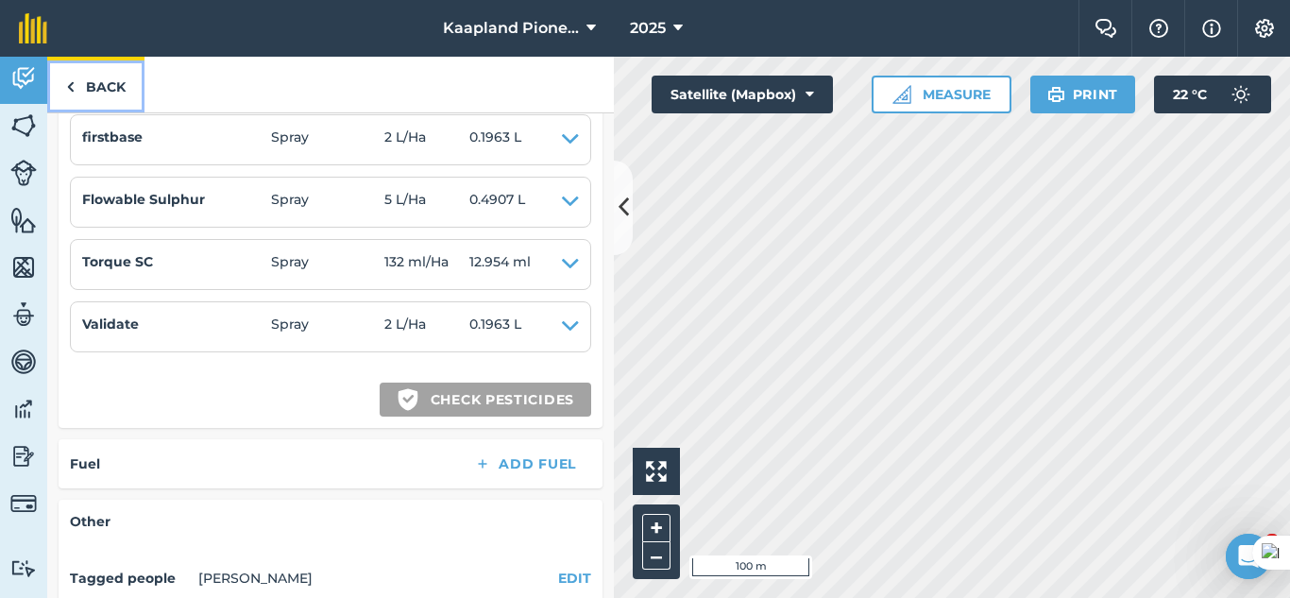
click at [112, 87] on link "Back" at bounding box center [95, 85] width 97 height 56
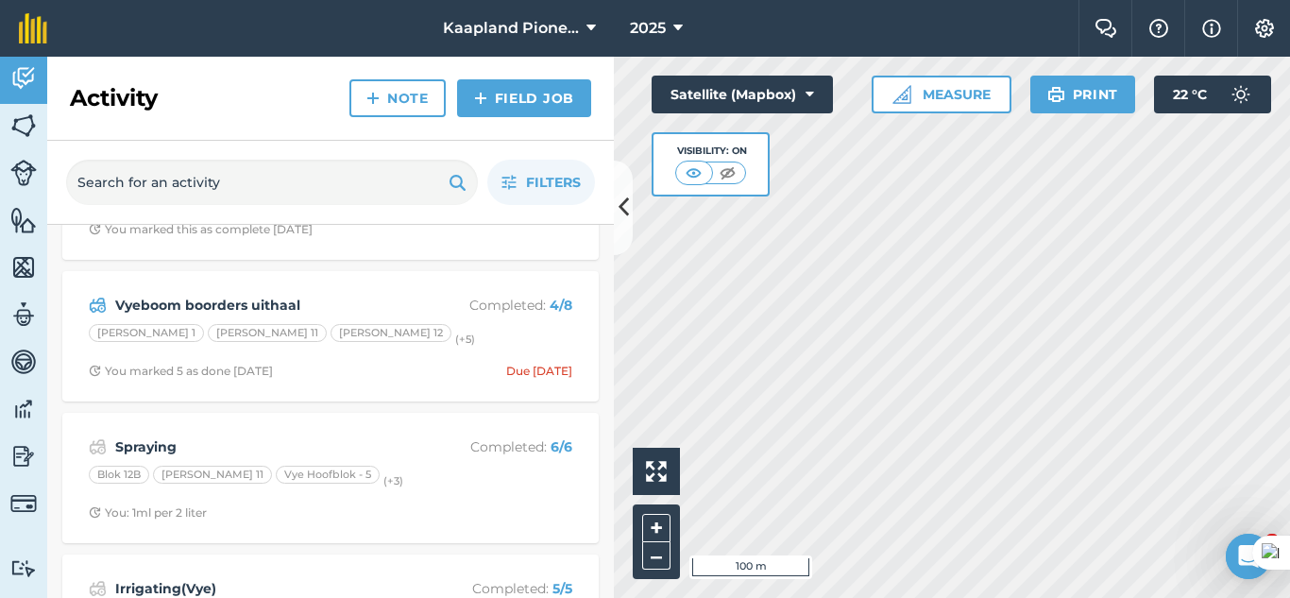
scroll to position [1195, 0]
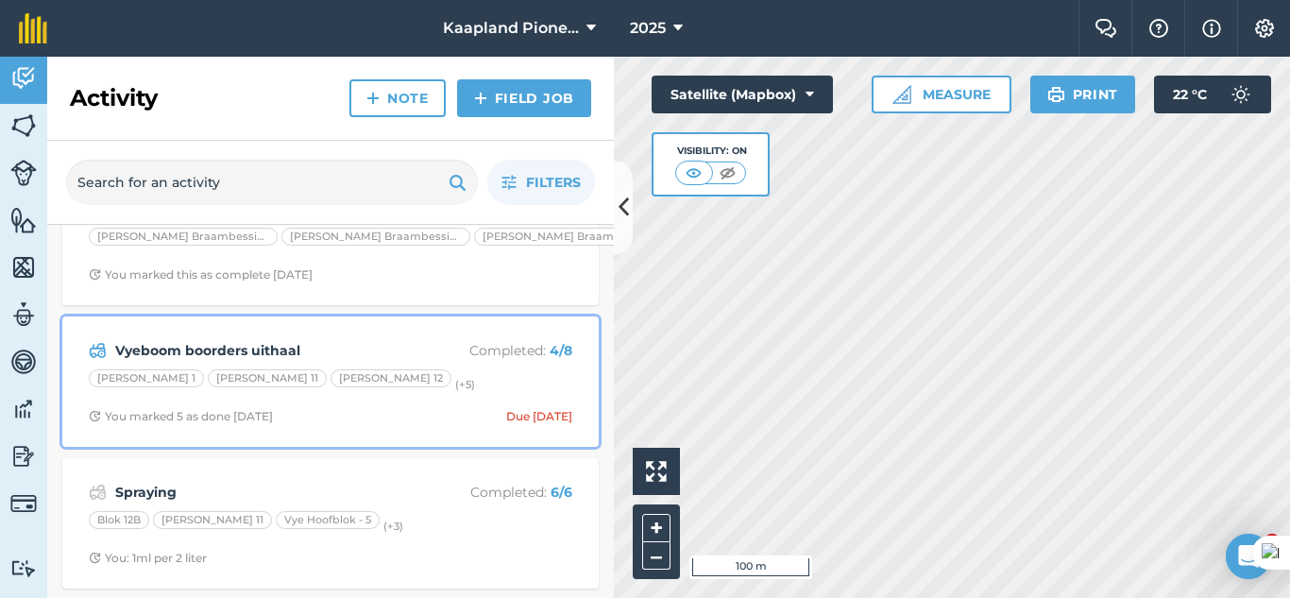
click at [341, 361] on strong "Vyeboom boorders uithaal" at bounding box center [264, 350] width 299 height 21
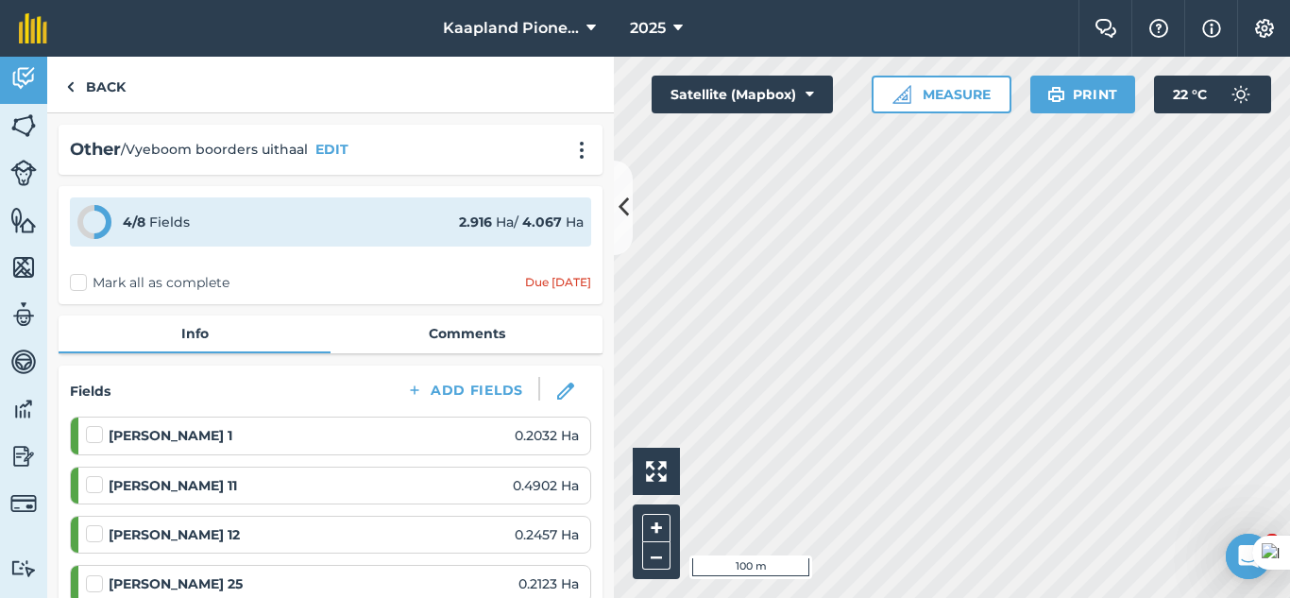
click at [79, 281] on label "Mark all as complete" at bounding box center [150, 283] width 160 height 20
click at [79, 281] on input "Mark all as complete" at bounding box center [76, 279] width 12 height 12
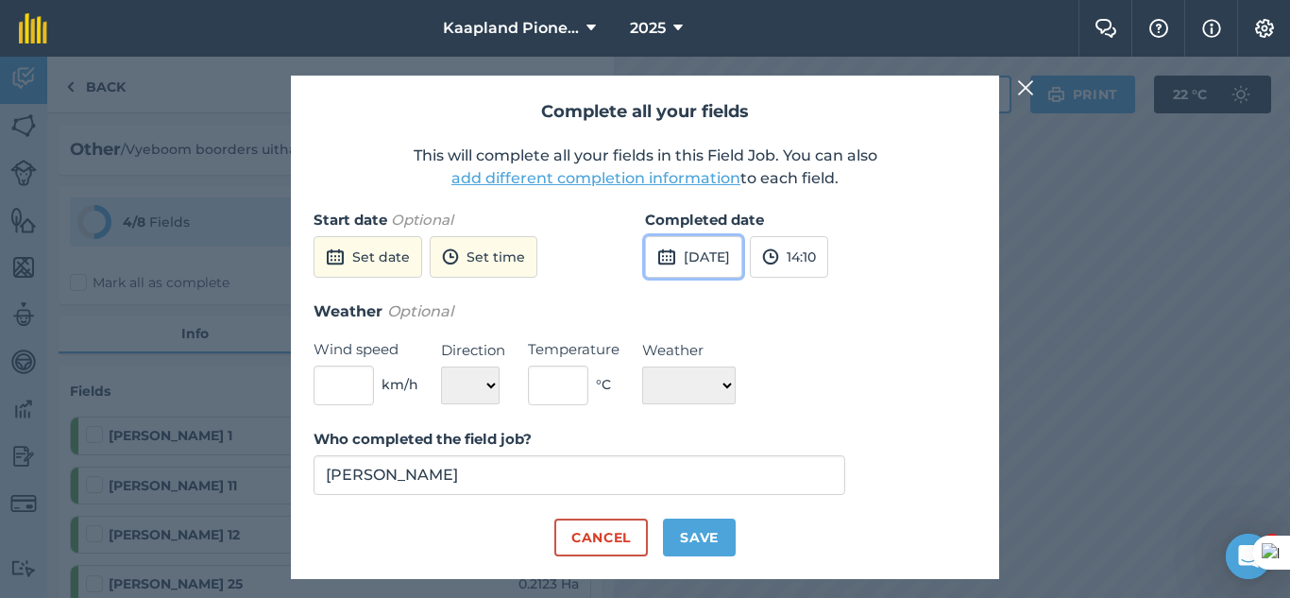
click at [742, 247] on button "[DATE]" at bounding box center [693, 257] width 97 height 42
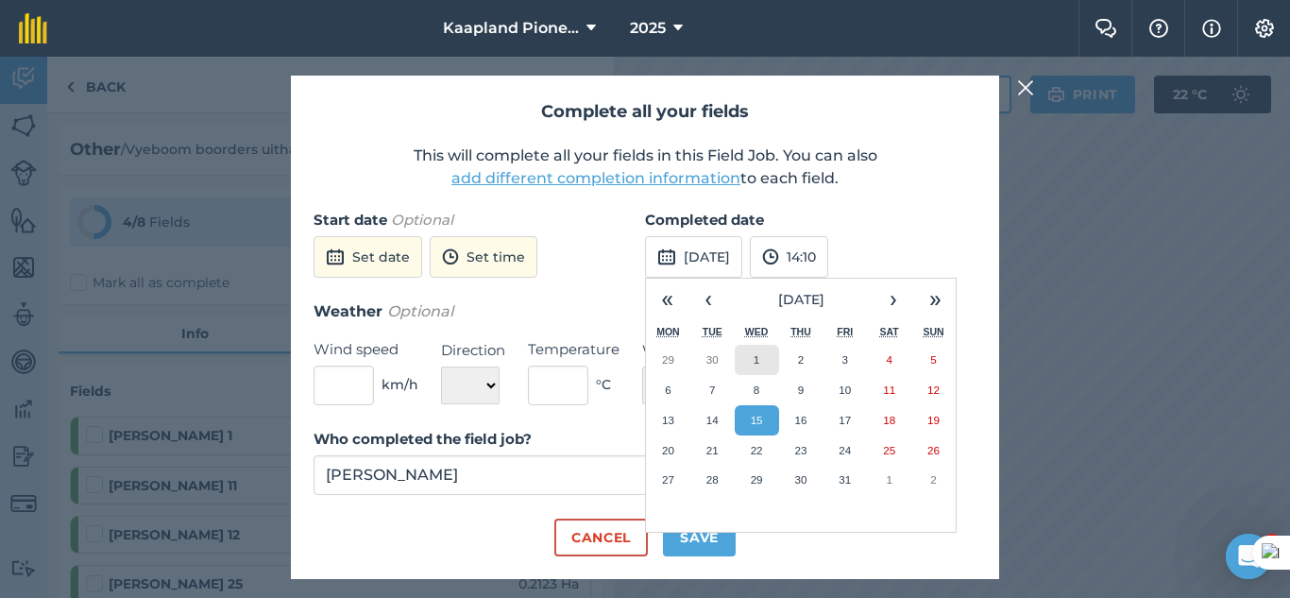
click at [756, 367] on button "1" at bounding box center [757, 360] width 44 height 30
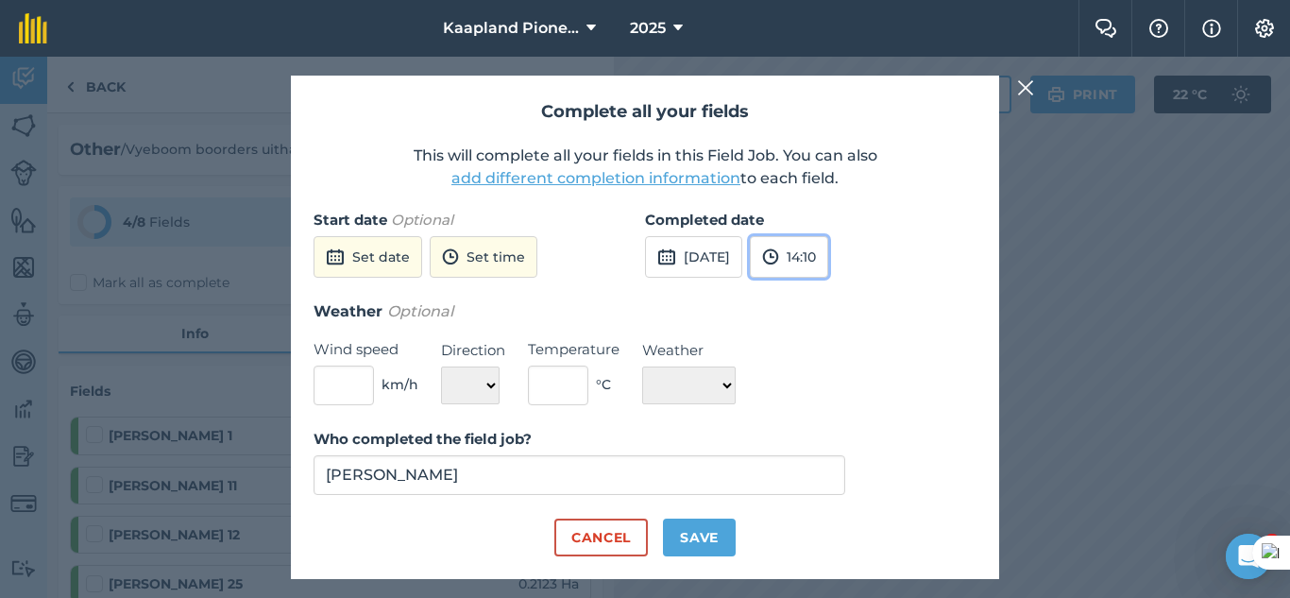
click at [828, 257] on button "14:10" at bounding box center [789, 257] width 78 height 42
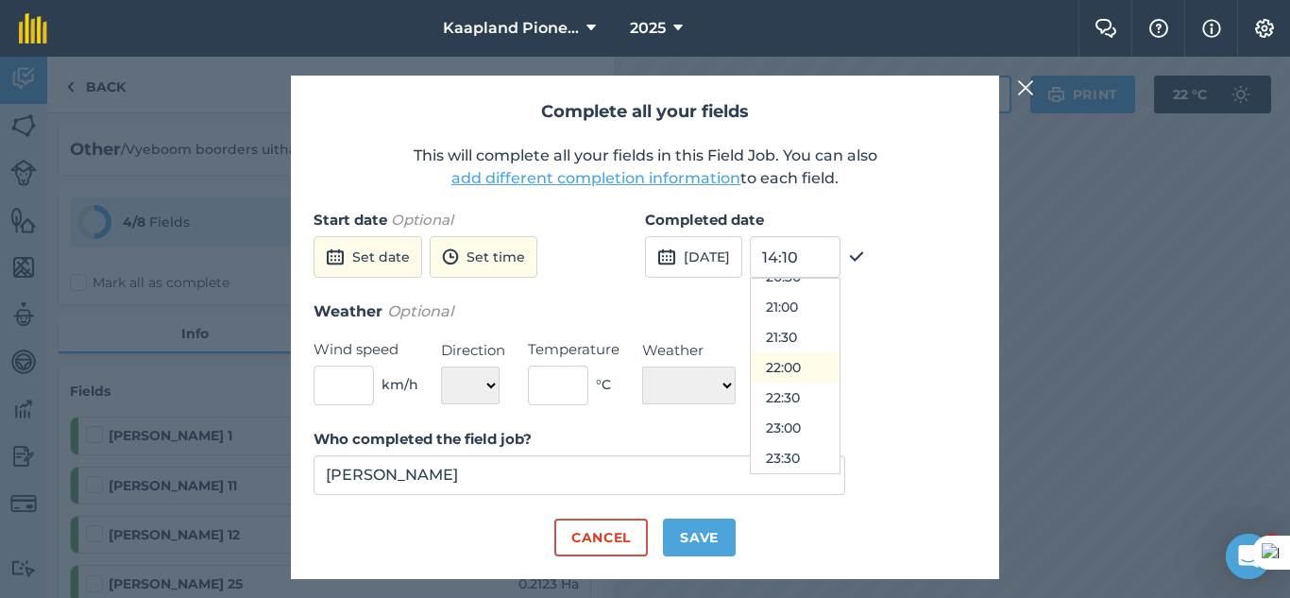
scroll to position [1098, 0]
click at [706, 247] on button "[DATE]" at bounding box center [693, 257] width 97 height 42
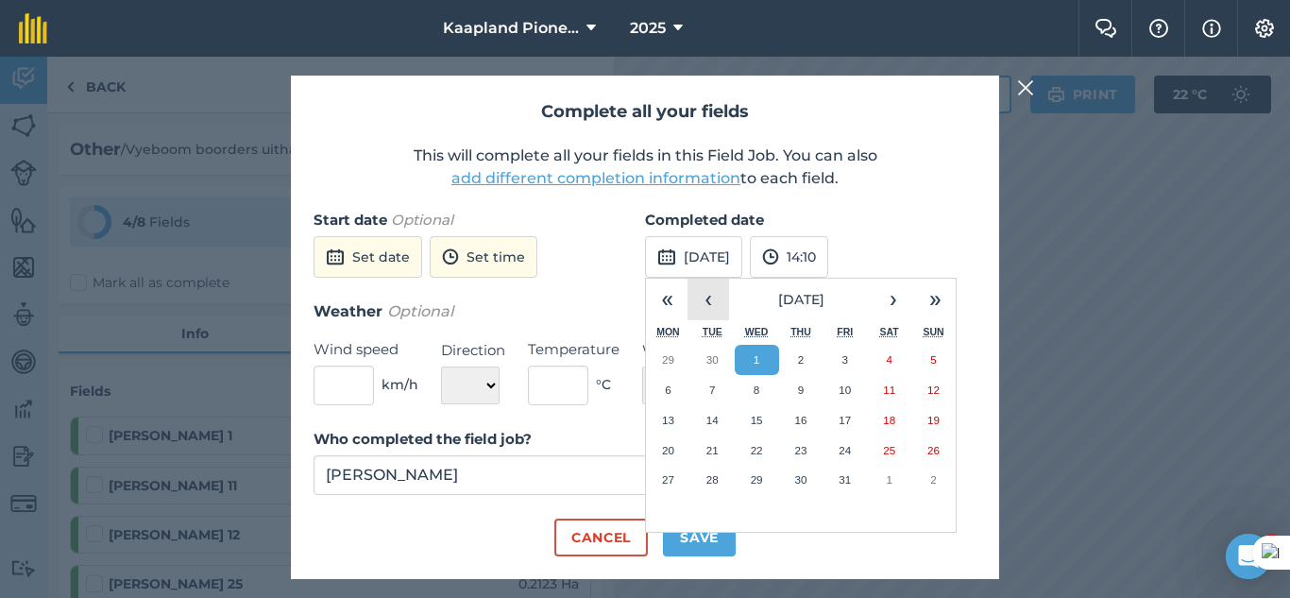
click at [702, 308] on button "‹" at bounding box center [709, 300] width 42 height 42
click at [810, 450] on button "25" at bounding box center [801, 450] width 44 height 30
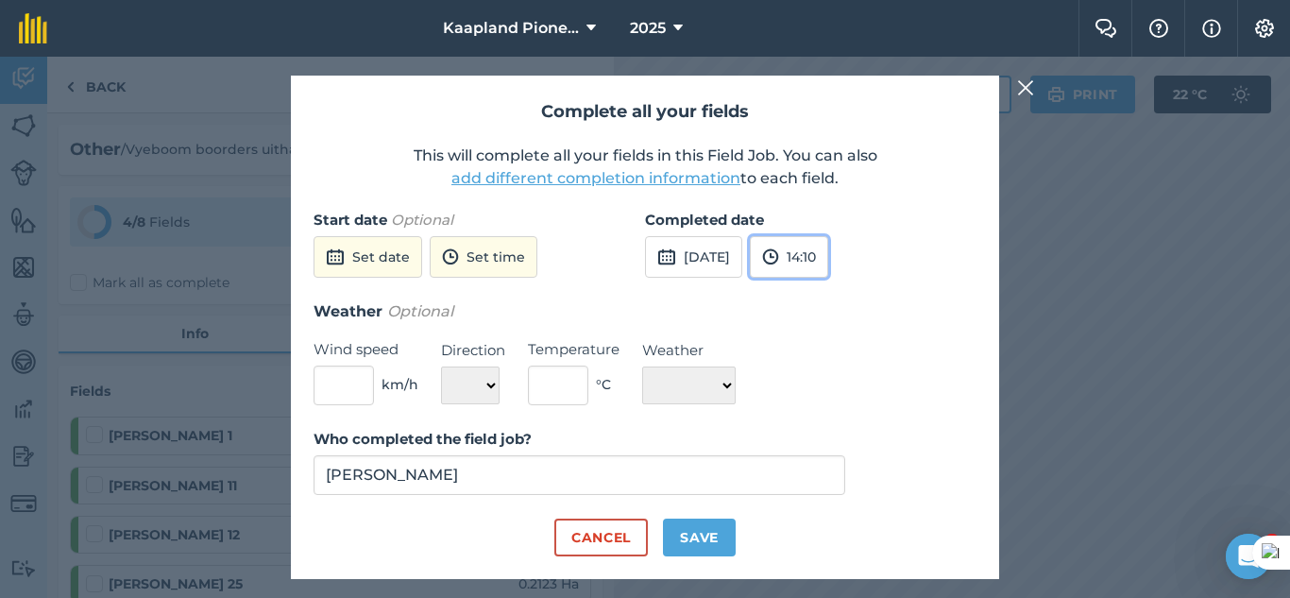
click at [828, 261] on button "14:10" at bounding box center [789, 257] width 78 height 42
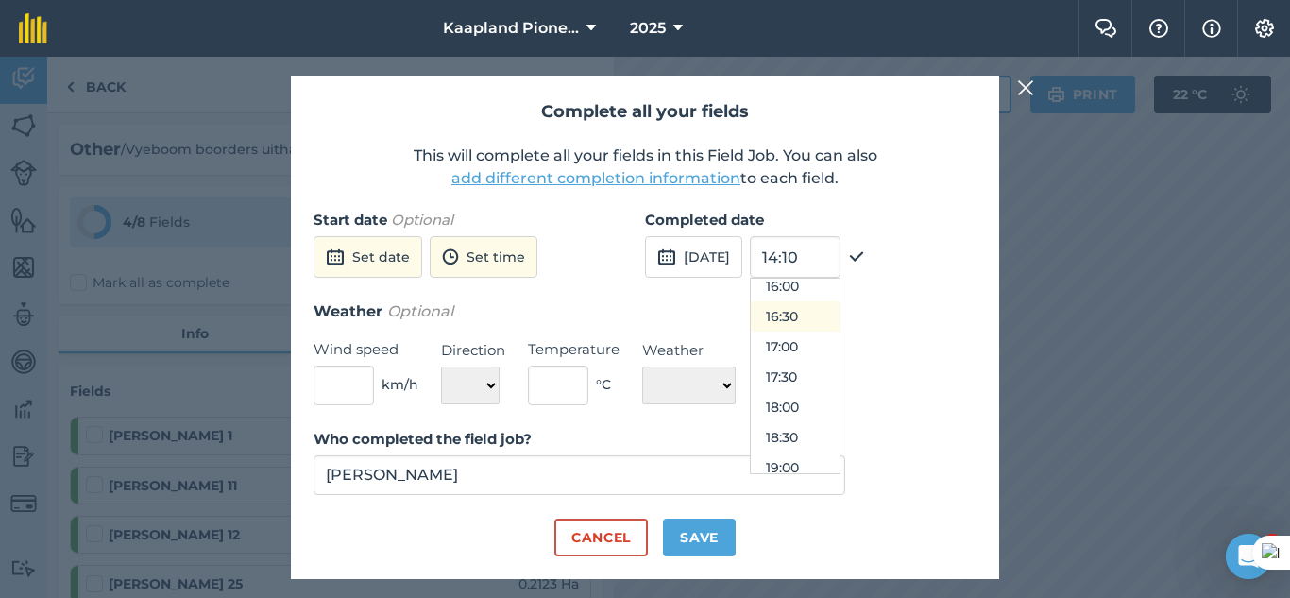
scroll to position [942, 0]
click at [840, 329] on button "16:00" at bounding box center [795, 319] width 89 height 30
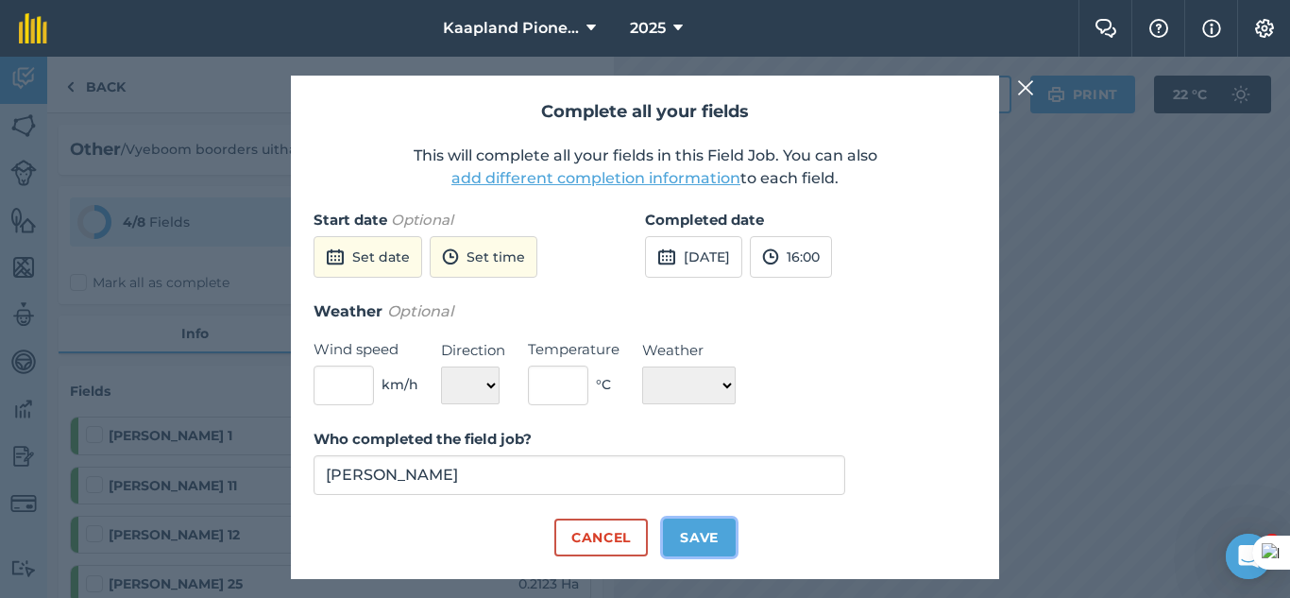
click at [728, 554] on button "Save" at bounding box center [699, 537] width 73 height 38
checkbox input "true"
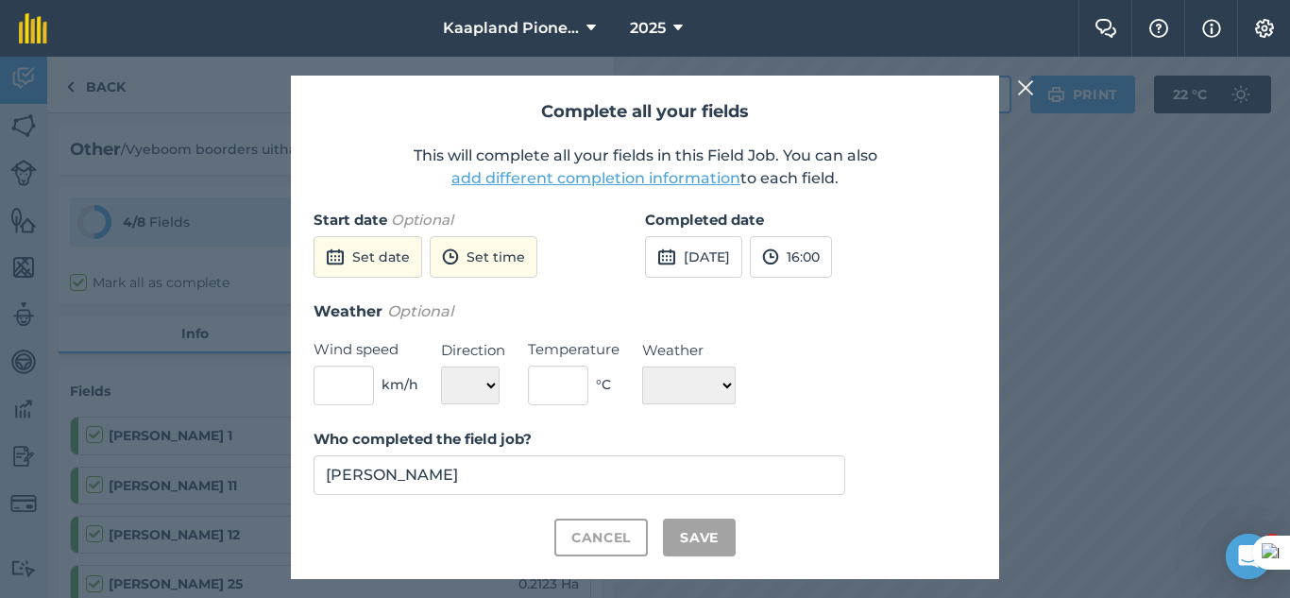
checkbox input "true"
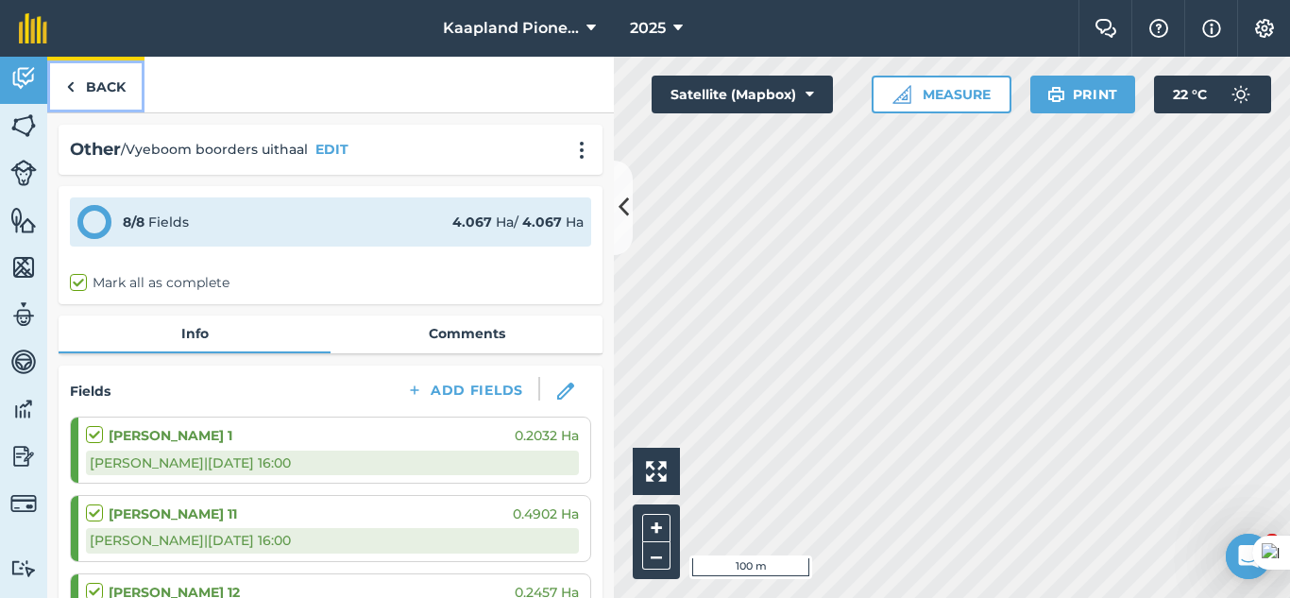
click at [105, 103] on link "Back" at bounding box center [95, 85] width 97 height 56
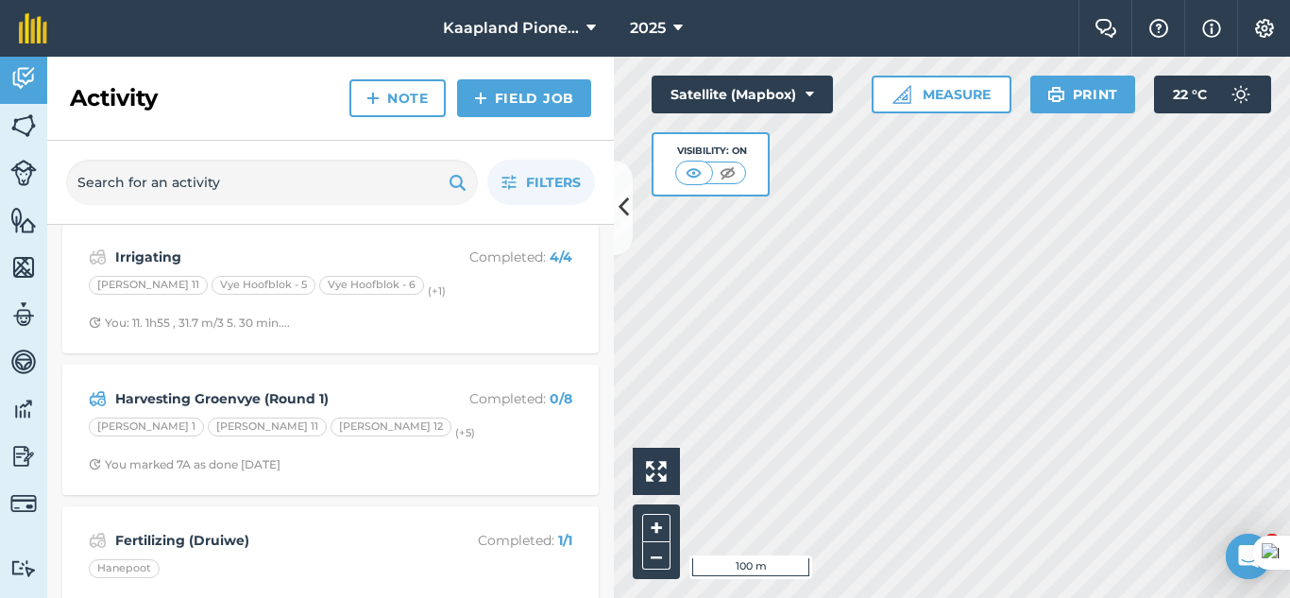
scroll to position [250, 0]
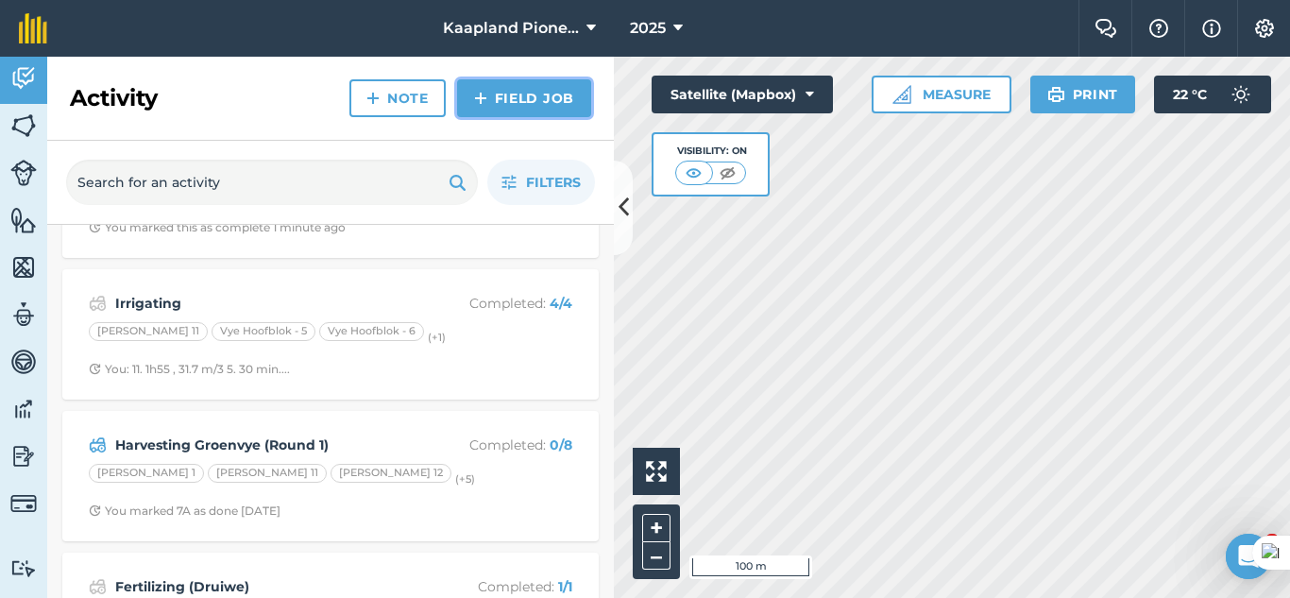
click at [540, 110] on link "Field Job" at bounding box center [524, 98] width 134 height 38
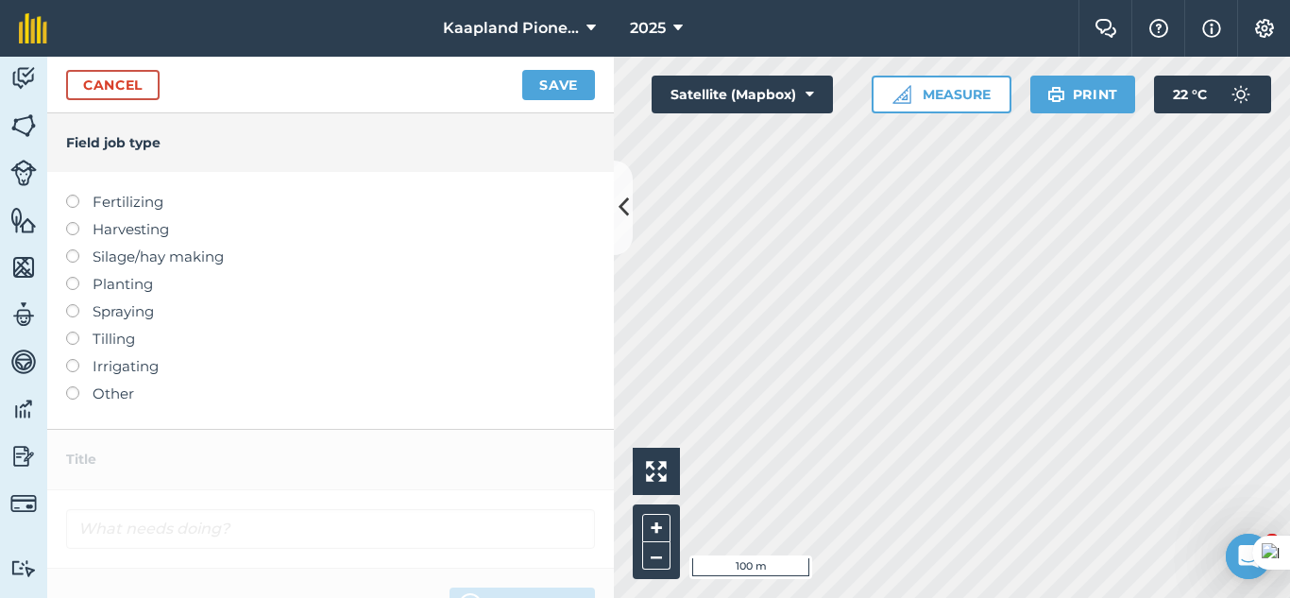
click at [69, 195] on label at bounding box center [79, 195] width 26 height 0
type input "Fertilizing"
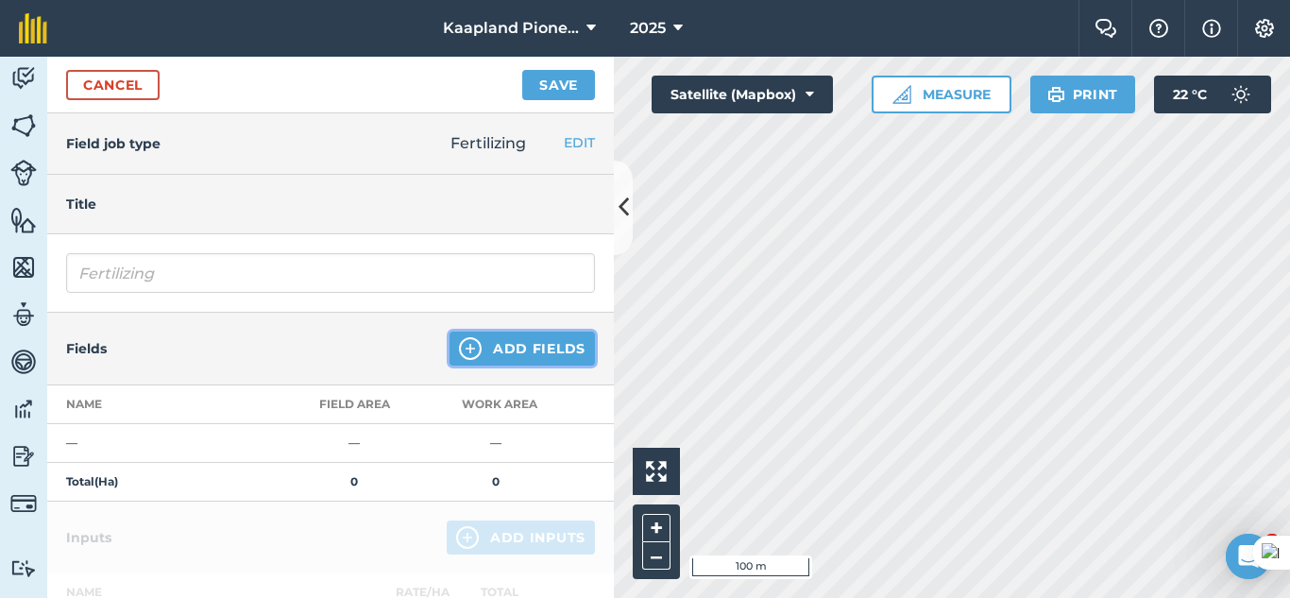
click at [467, 344] on img at bounding box center [470, 348] width 23 height 23
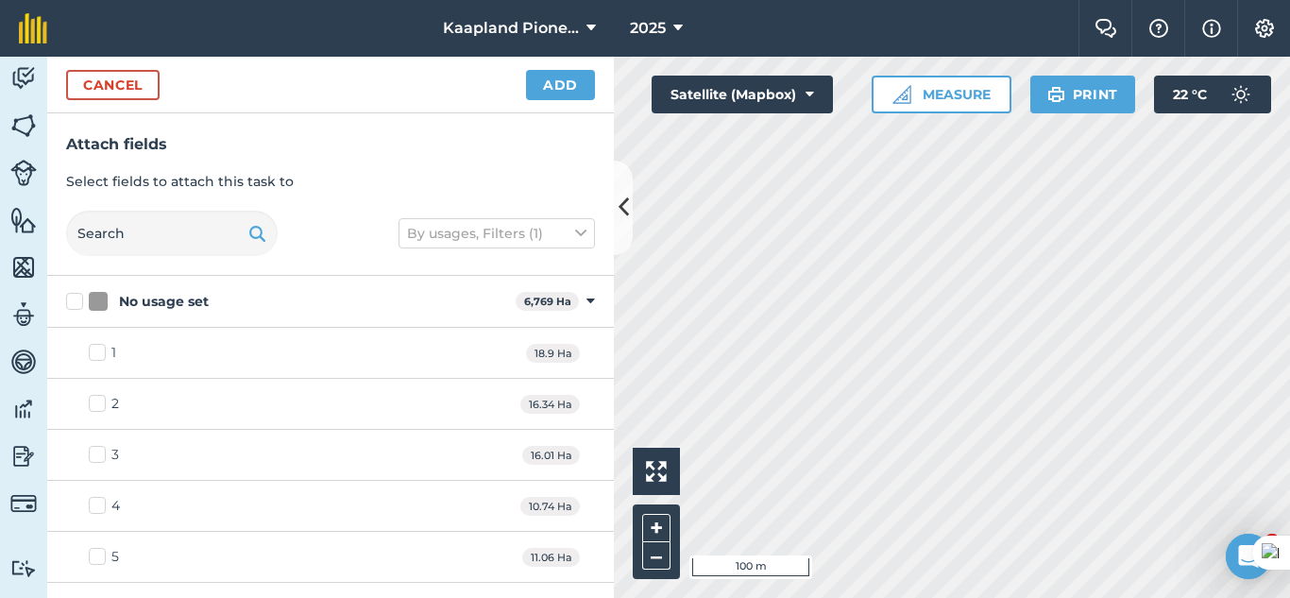
checkbox input "true"
click at [563, 76] on button "Add" at bounding box center [560, 85] width 69 height 30
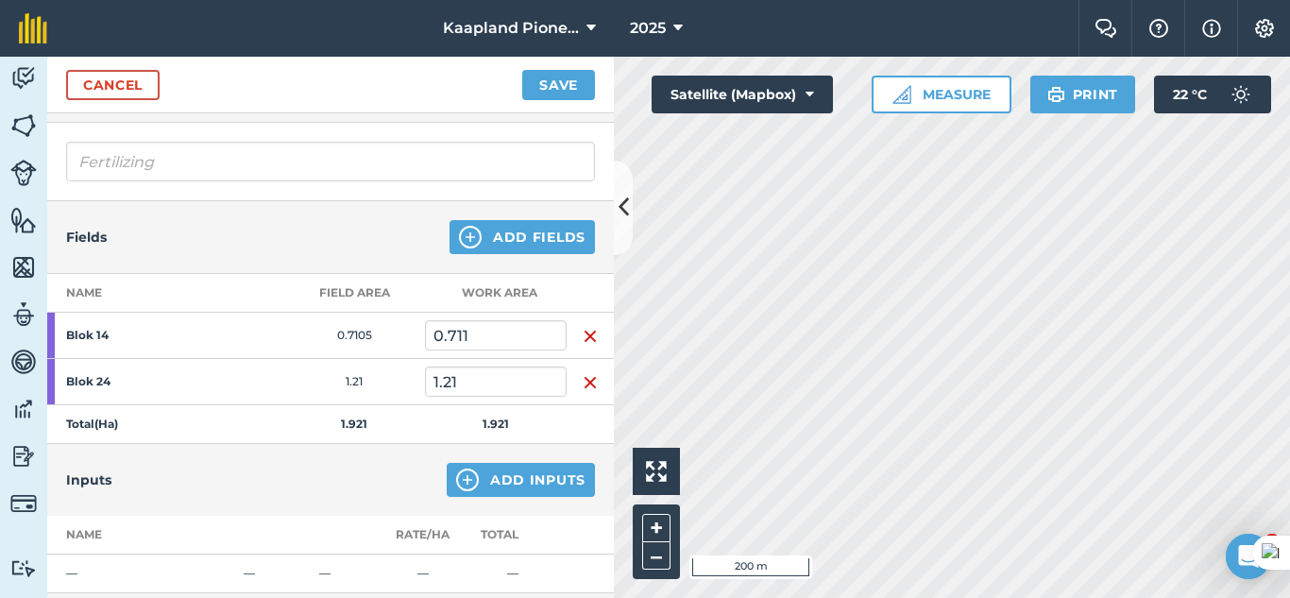
scroll to position [158, 0]
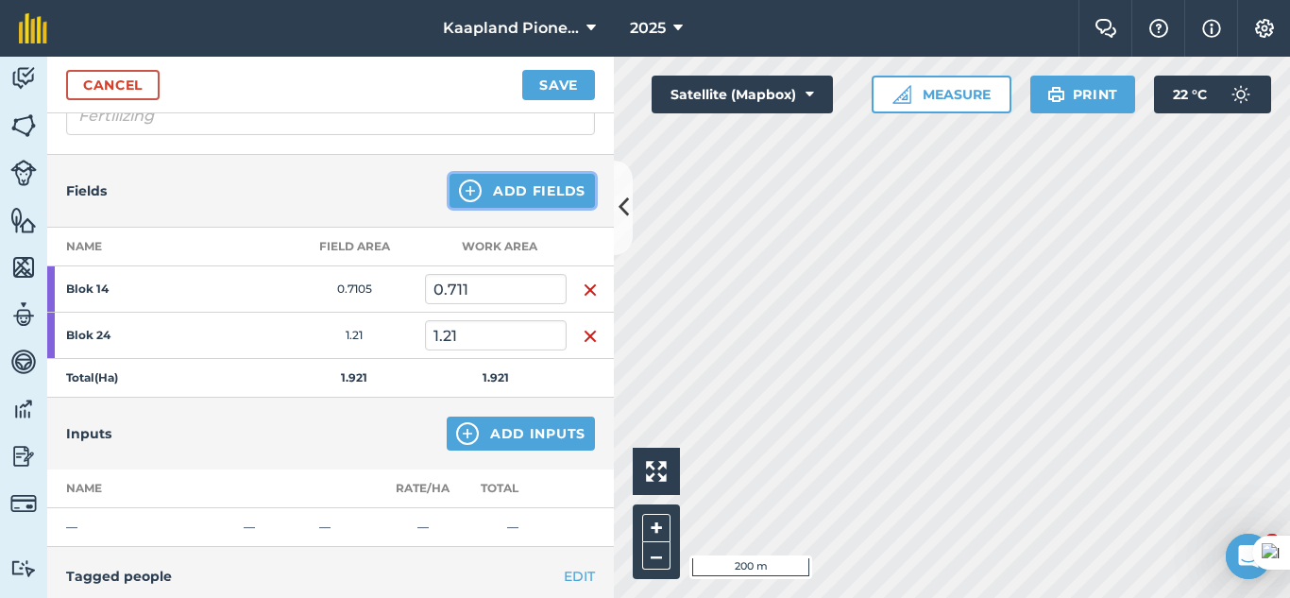
click at [484, 199] on button "Add Fields" at bounding box center [522, 191] width 145 height 34
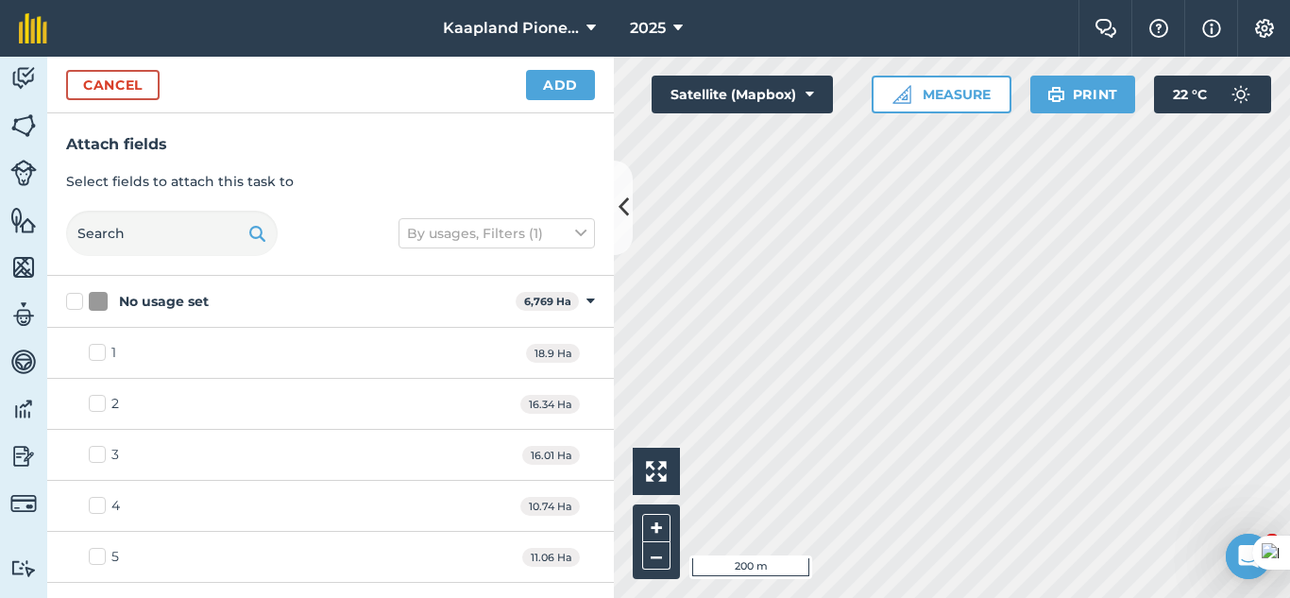
checkbox input "true"
click at [571, 87] on button "Add" at bounding box center [560, 85] width 69 height 30
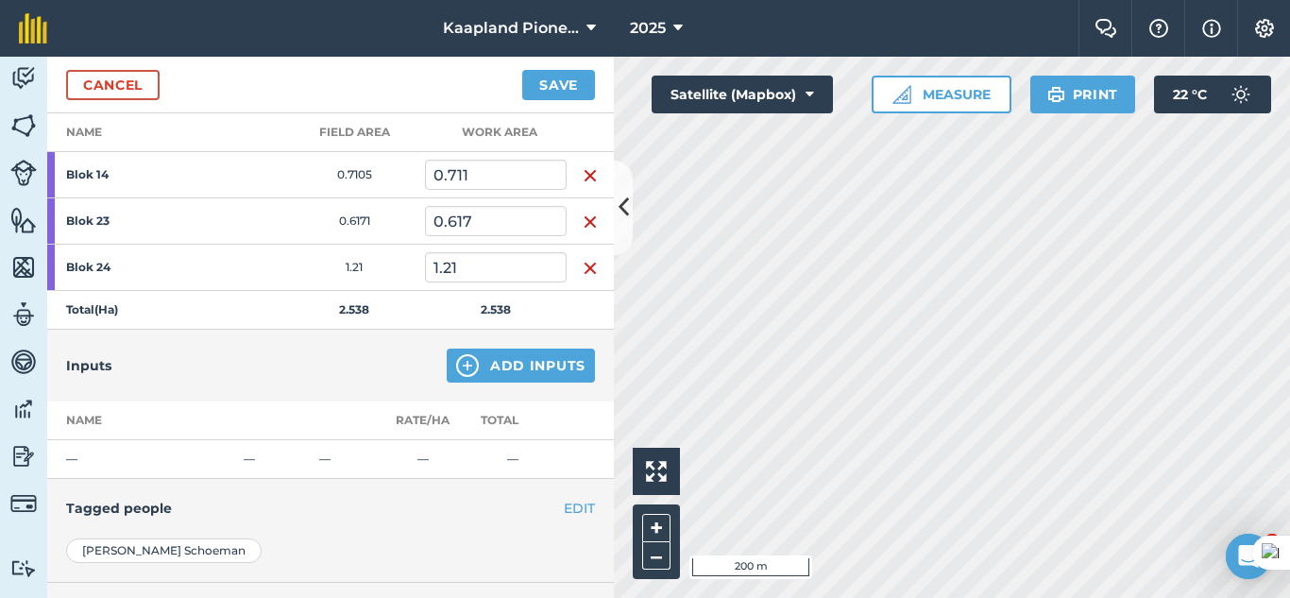
scroll to position [314, 0]
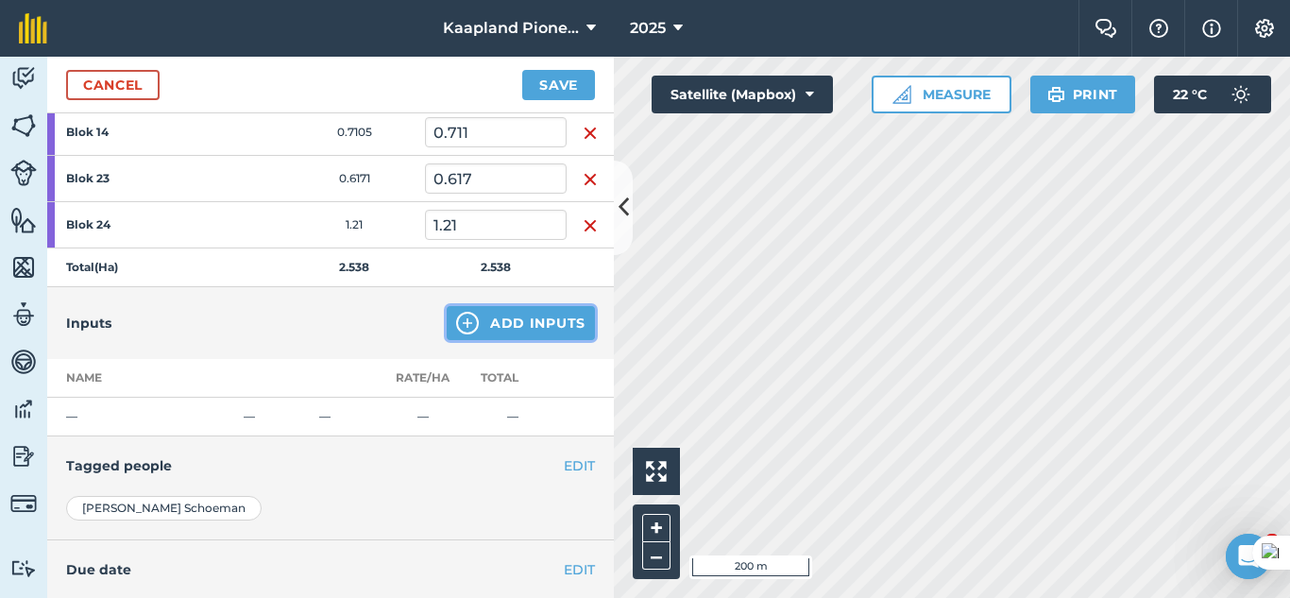
click at [503, 321] on button "Add Inputs" at bounding box center [521, 323] width 148 height 34
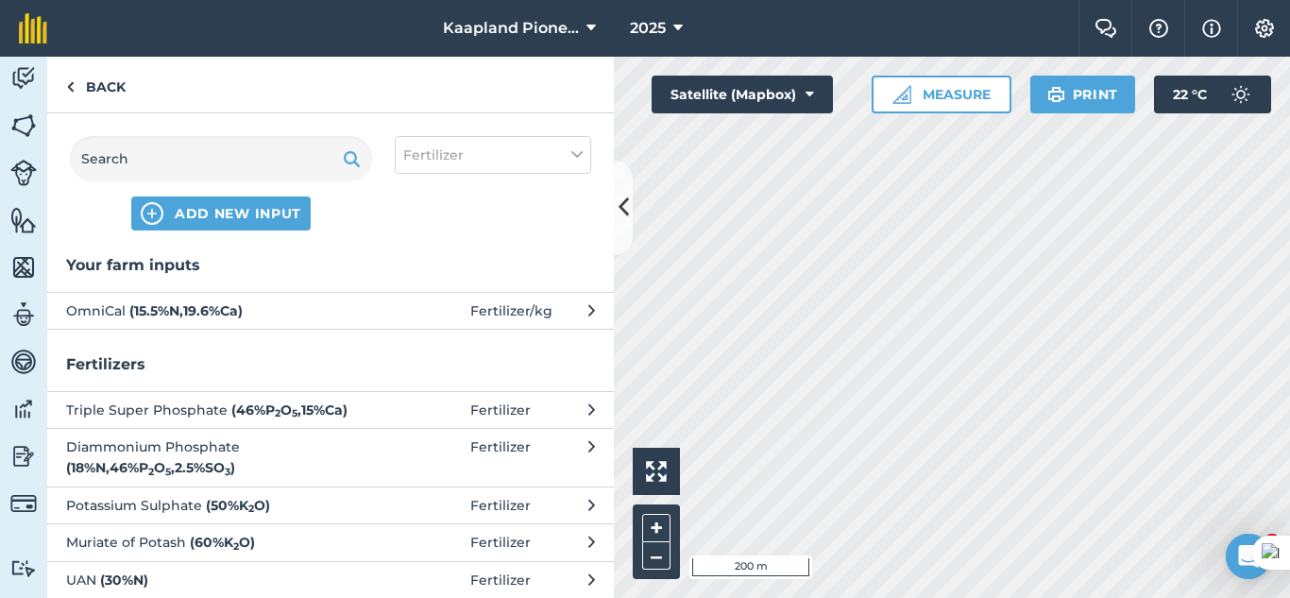
click at [229, 318] on span "OmniCal ( 15.5 % N , 19.6 % Ca )" at bounding box center [220, 310] width 309 height 21
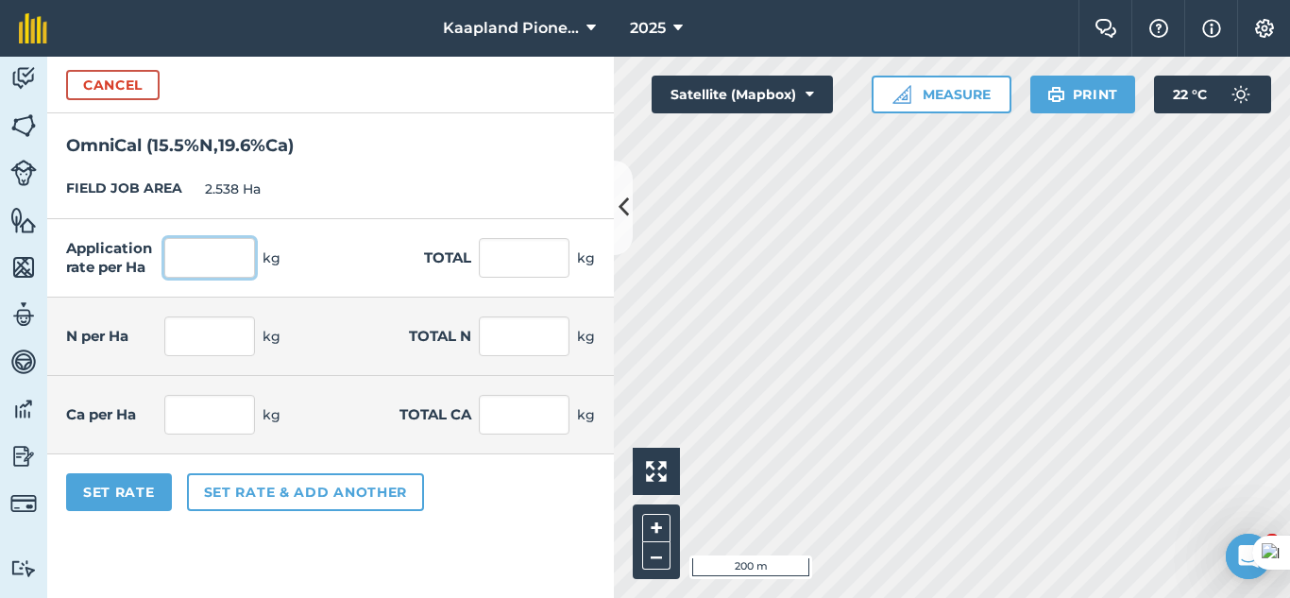
click at [212, 261] on input "text" at bounding box center [209, 258] width 91 height 40
type input "50"
type input "126.9"
type input "7.75"
type input "19.67"
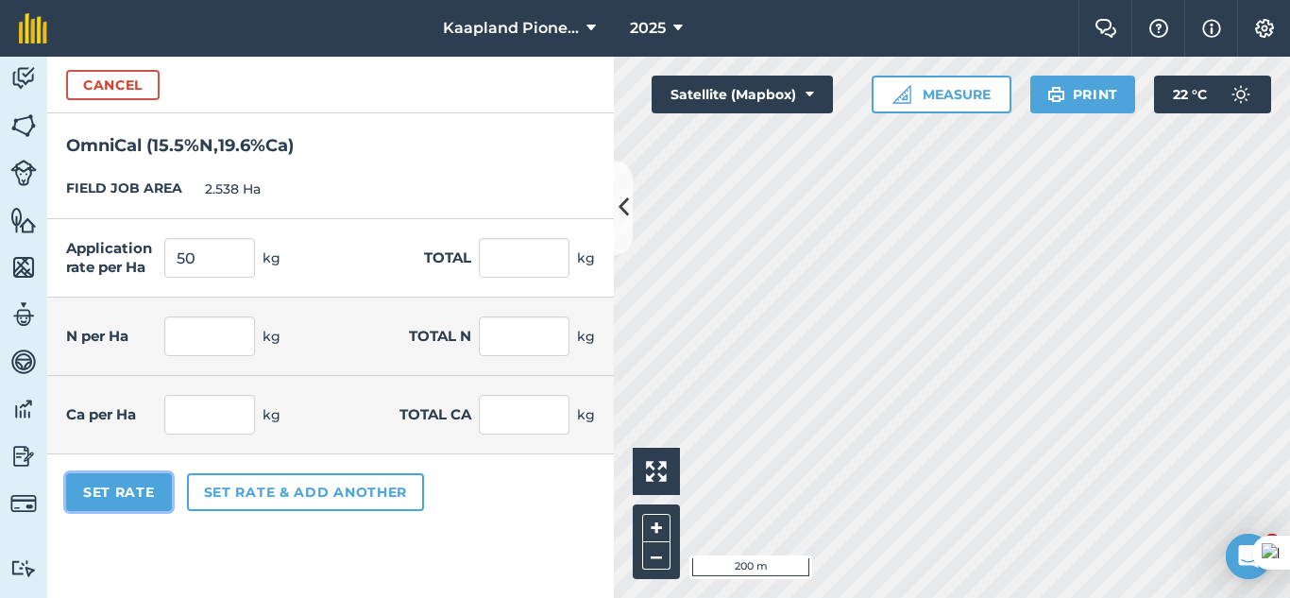
type input "9.8"
type input "24.872"
click at [103, 497] on button "Set Rate" at bounding box center [119, 492] width 106 height 38
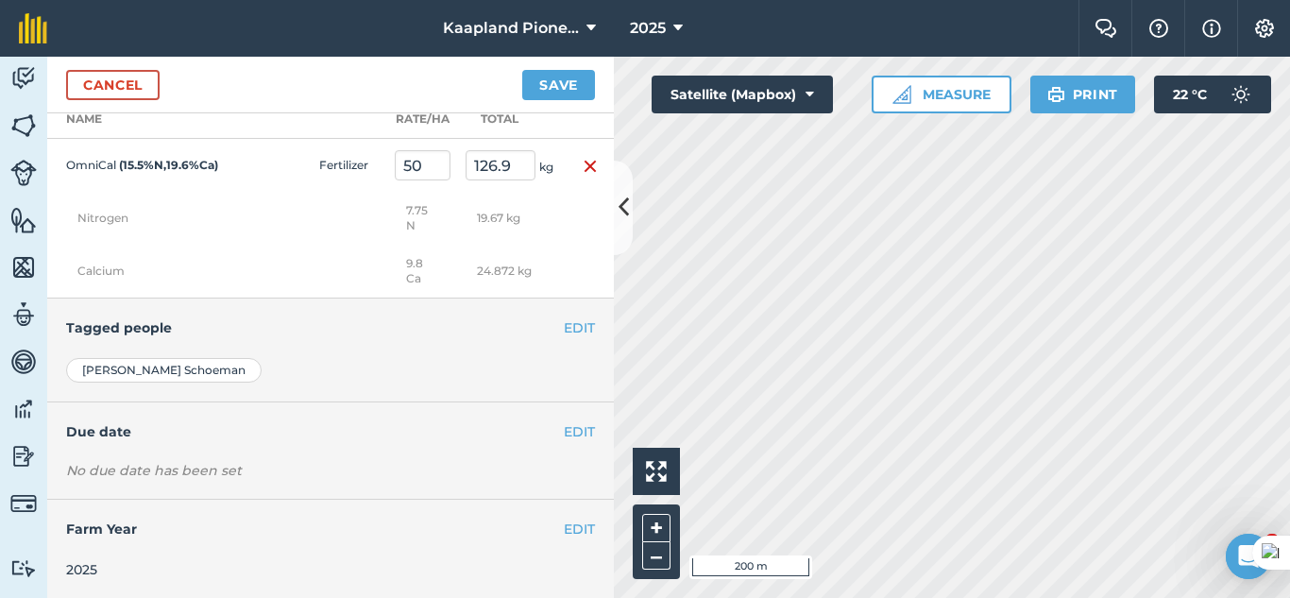
scroll to position [575, 0]
click at [578, 78] on button "Save" at bounding box center [558, 85] width 73 height 30
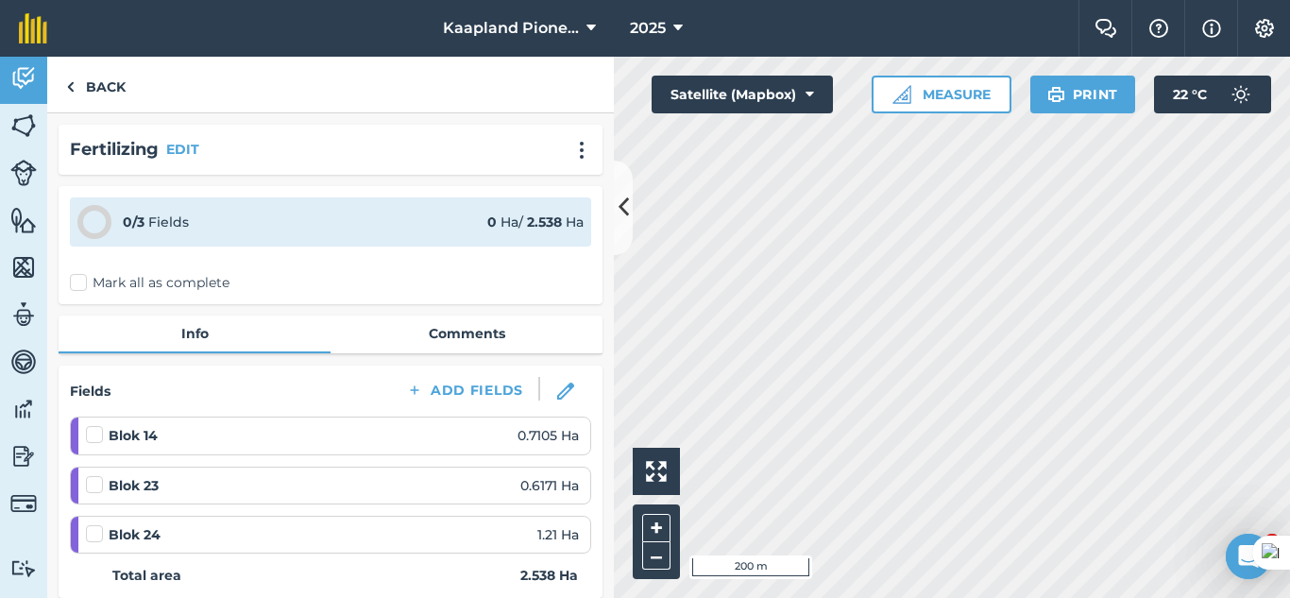
click at [73, 290] on label "Mark all as complete" at bounding box center [150, 283] width 160 height 20
click at [73, 285] on input "Mark all as complete" at bounding box center [76, 279] width 12 height 12
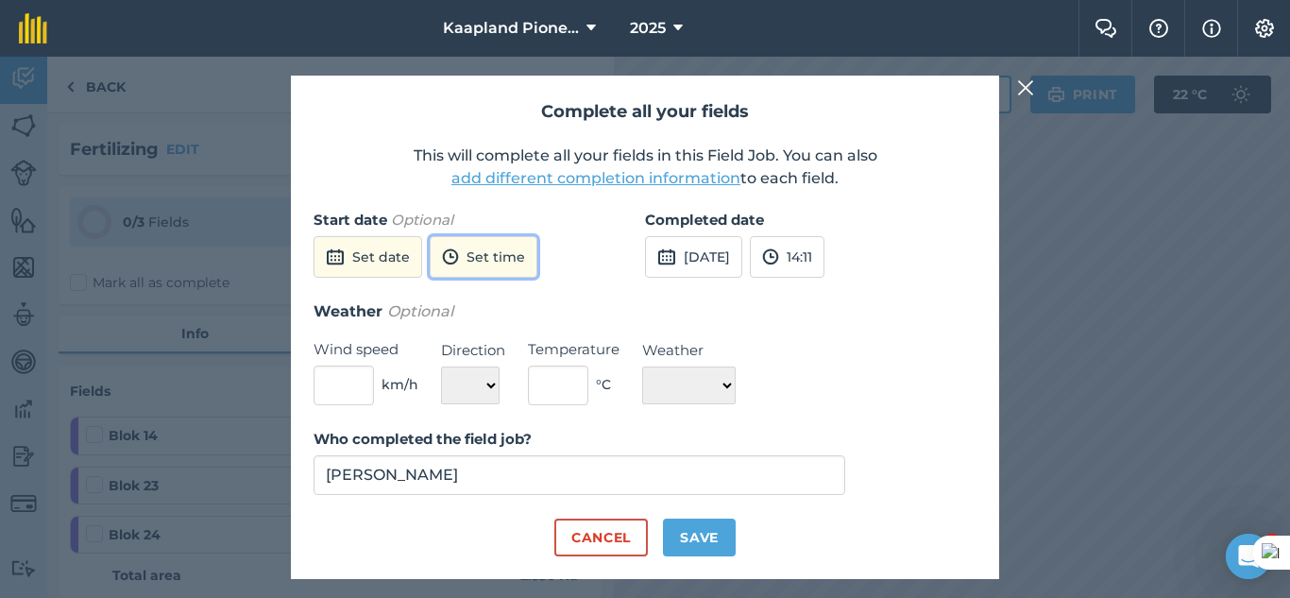
click at [455, 244] on button "Set time" at bounding box center [484, 257] width 108 height 42
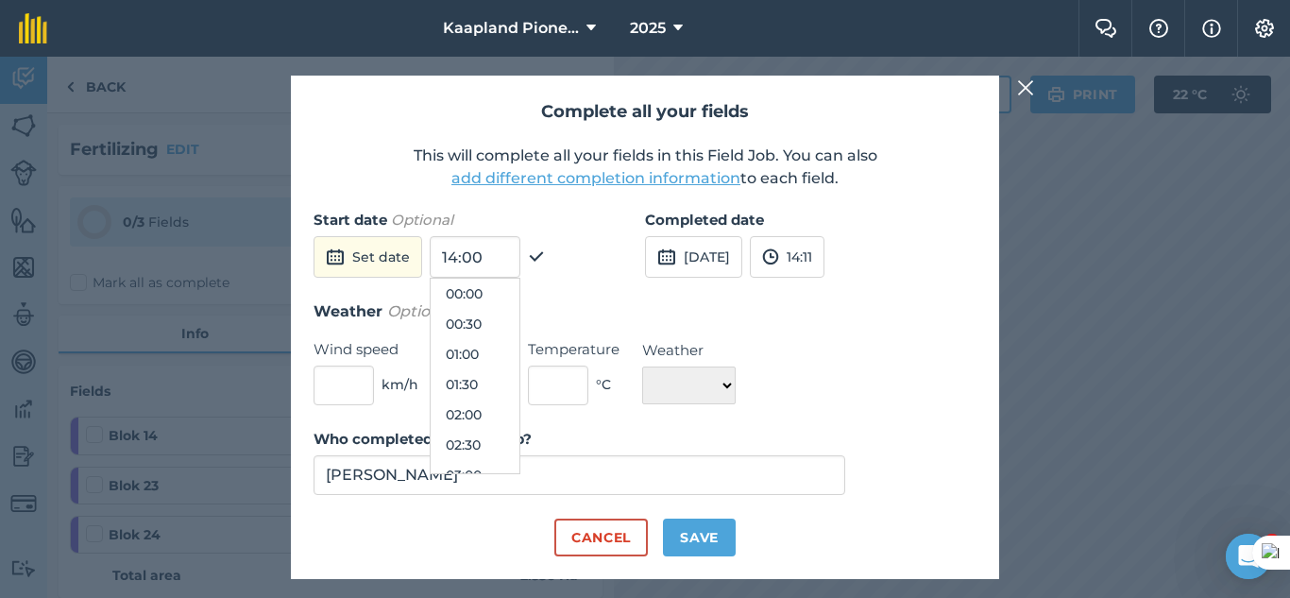
scroll to position [756, 0]
click at [493, 244] on input "14:00" at bounding box center [475, 257] width 91 height 42
click at [327, 274] on button "Set date" at bounding box center [368, 257] width 109 height 42
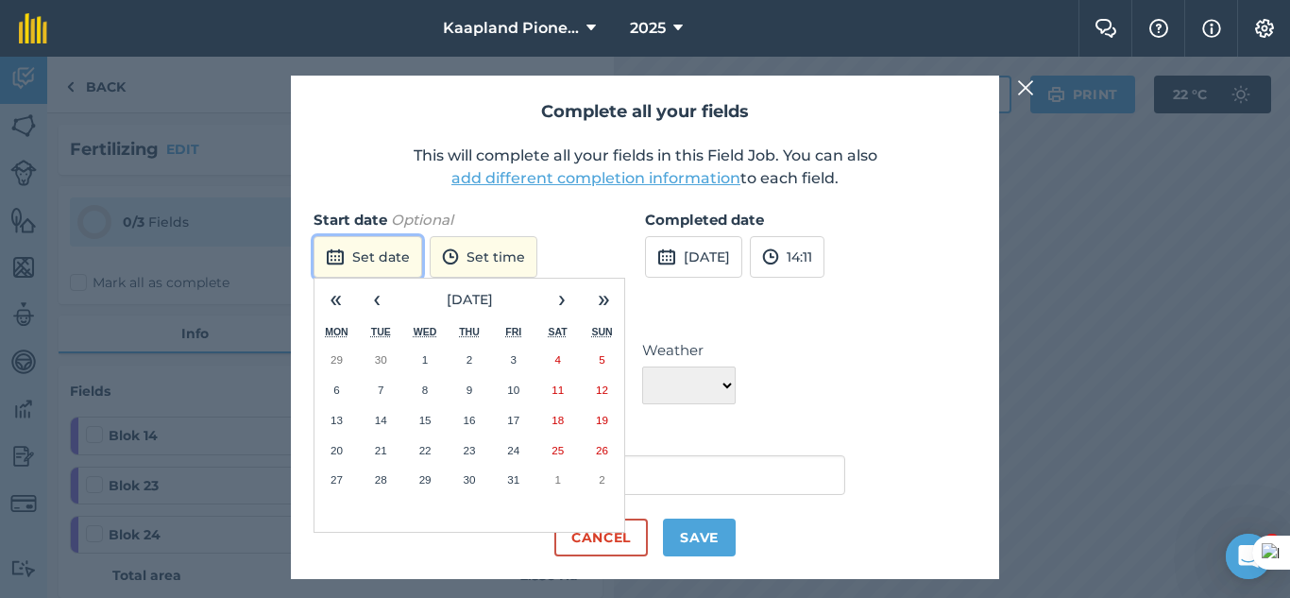
click at [344, 269] on button "Set date" at bounding box center [368, 257] width 109 height 42
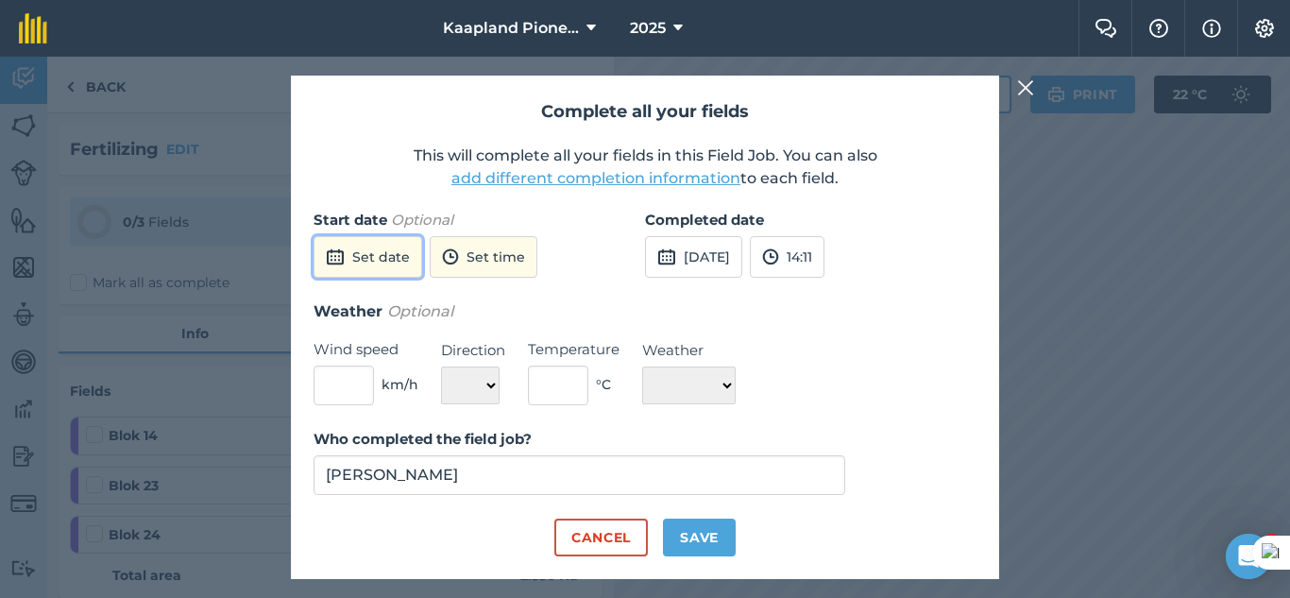
click at [351, 264] on button "Set date" at bounding box center [368, 257] width 109 height 42
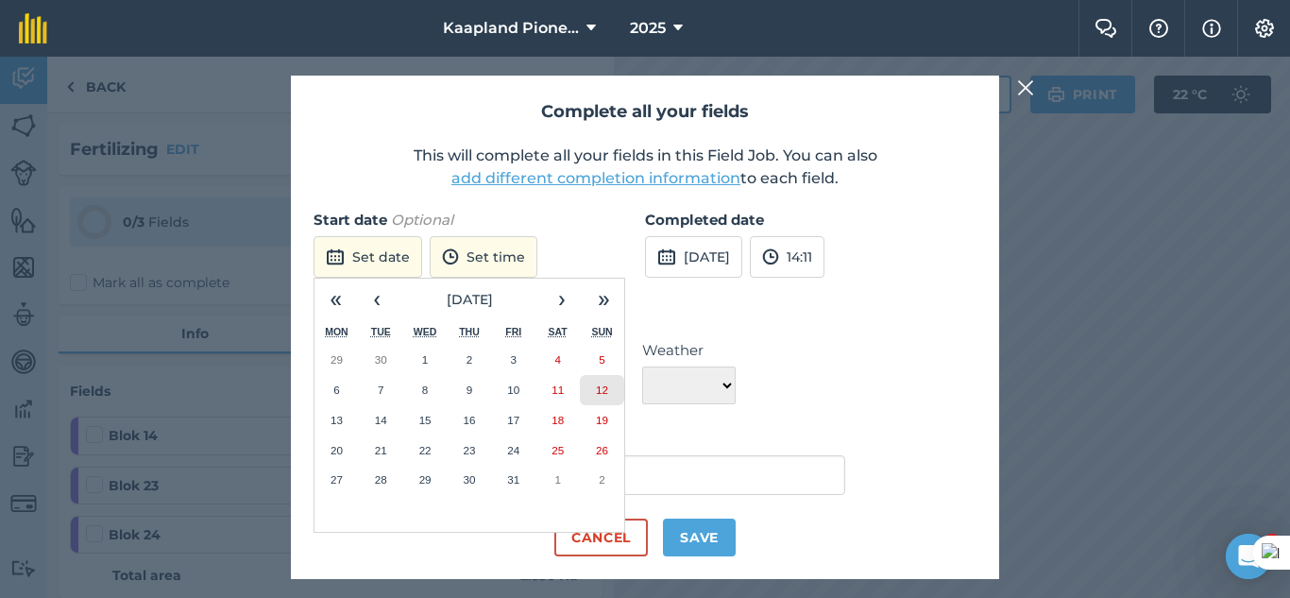
click at [592, 384] on button "12" at bounding box center [602, 390] width 44 height 30
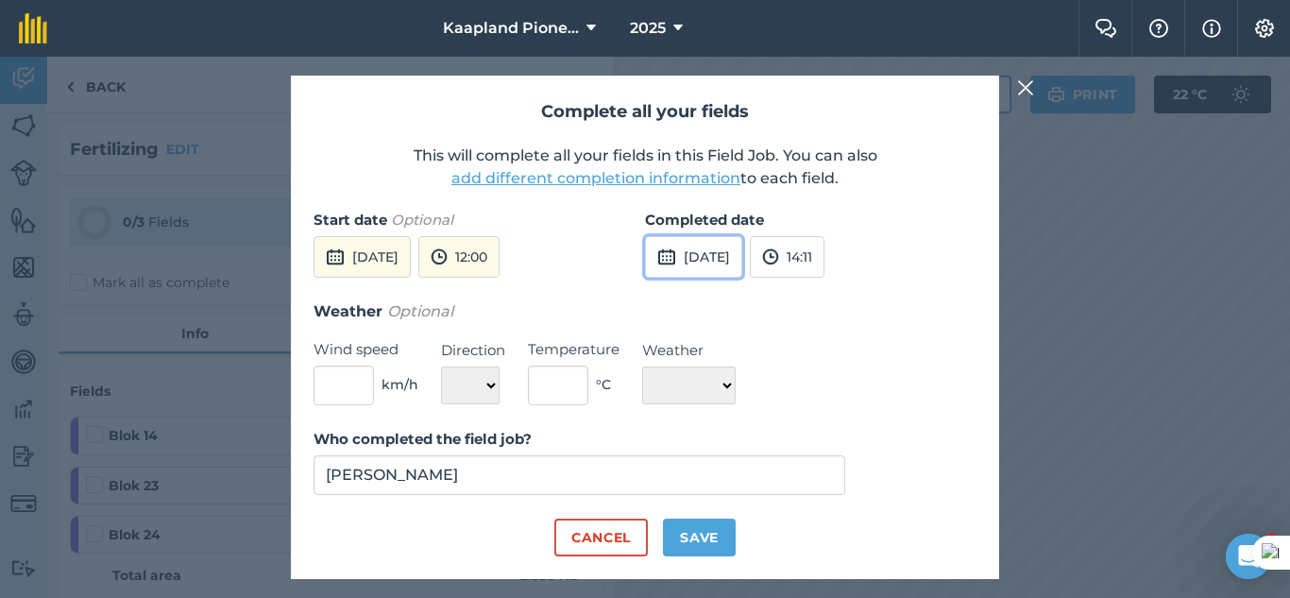
click at [731, 248] on button "[DATE]" at bounding box center [693, 257] width 97 height 42
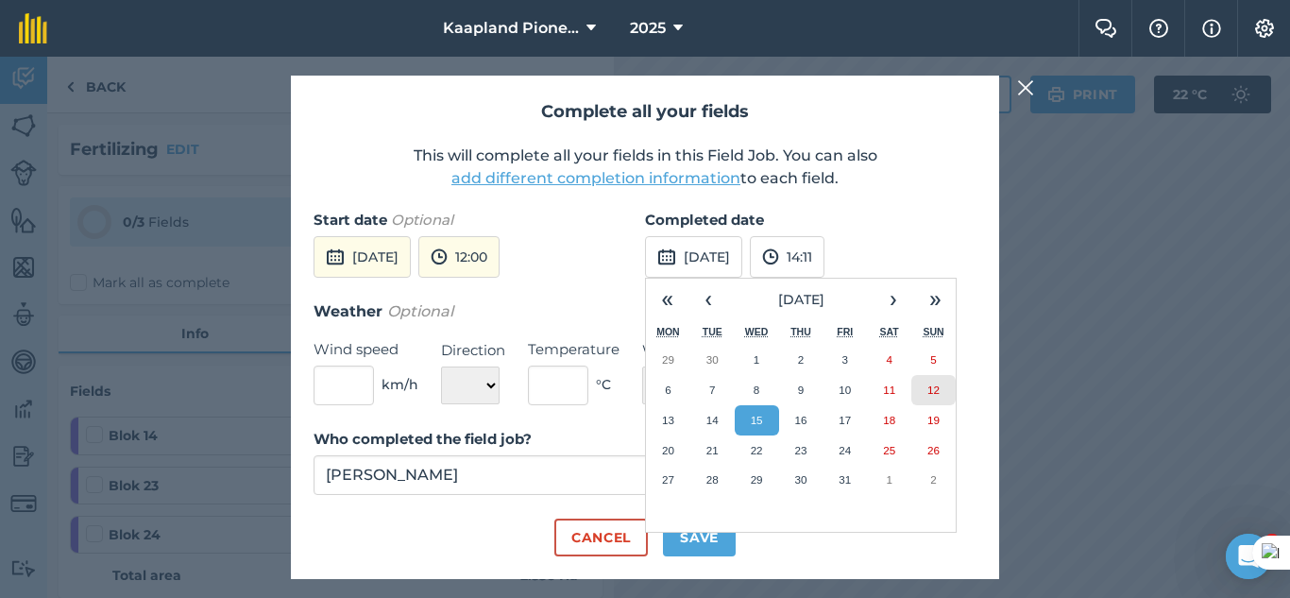
click at [926, 382] on button "12" at bounding box center [933, 390] width 44 height 30
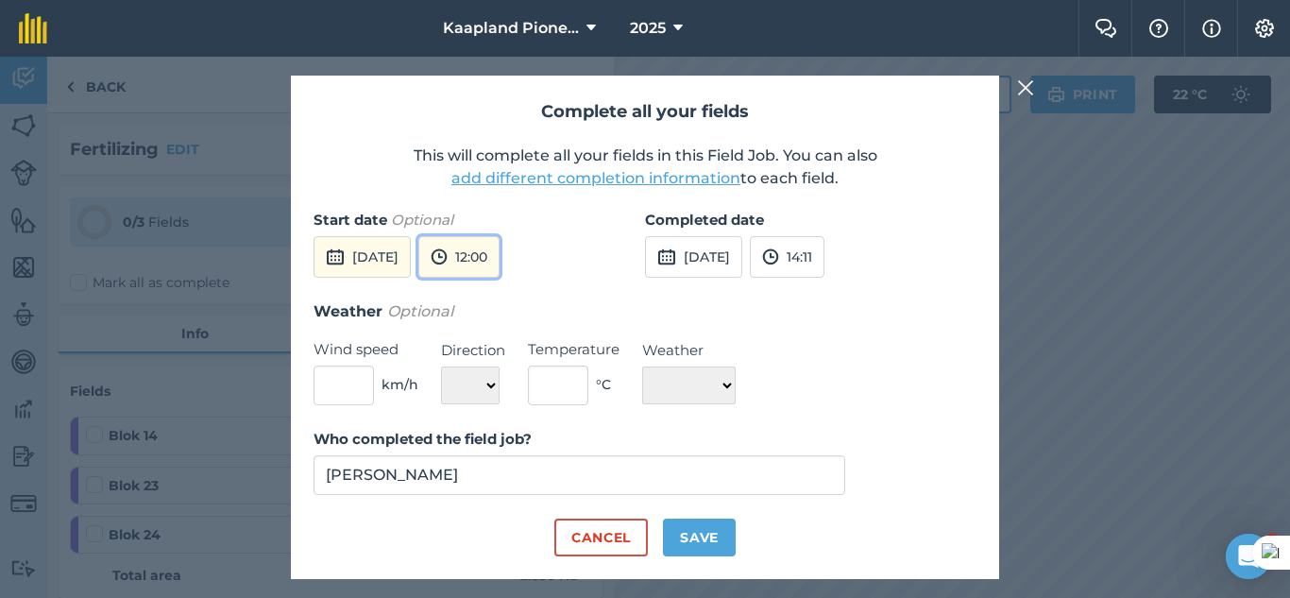
click at [495, 267] on button "12:00" at bounding box center [458, 257] width 81 height 42
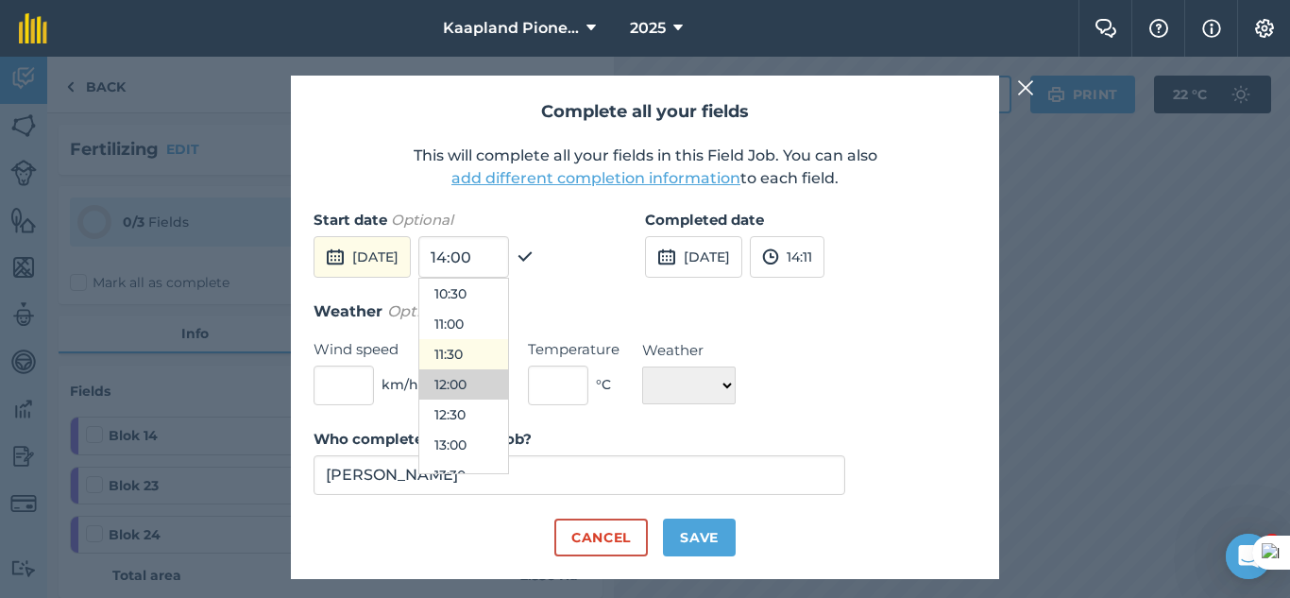
scroll to position [477, 0]
click at [508, 363] on button "09:00" at bounding box center [463, 361] width 89 height 30
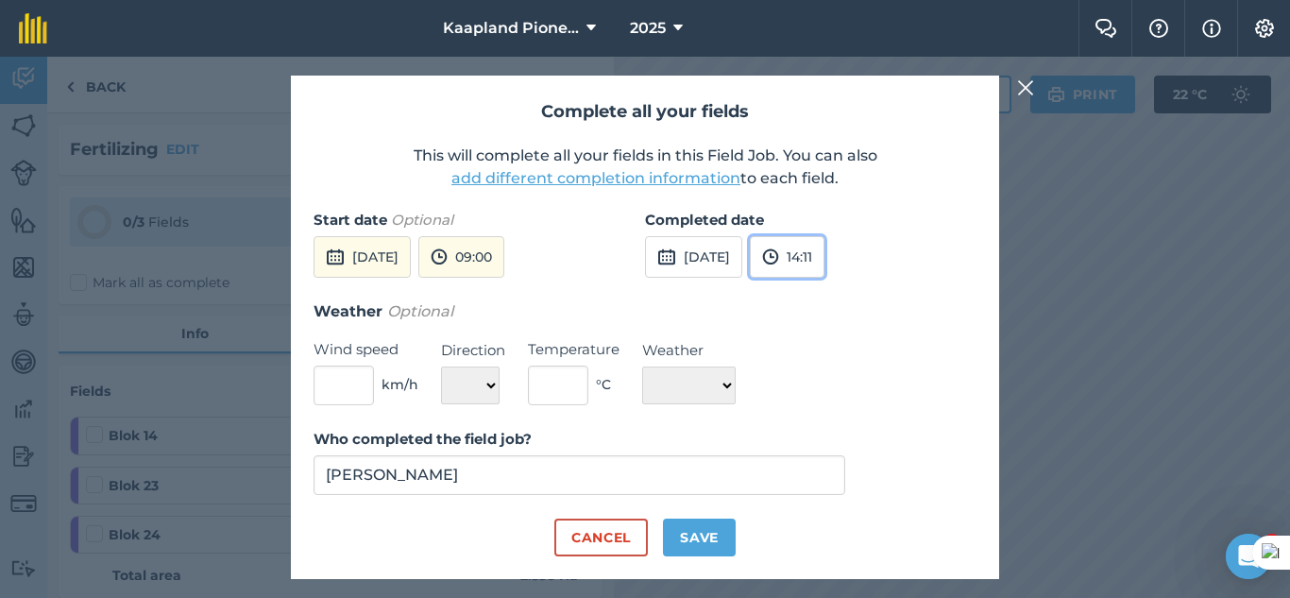
click at [824, 268] on button "14:11" at bounding box center [787, 257] width 75 height 42
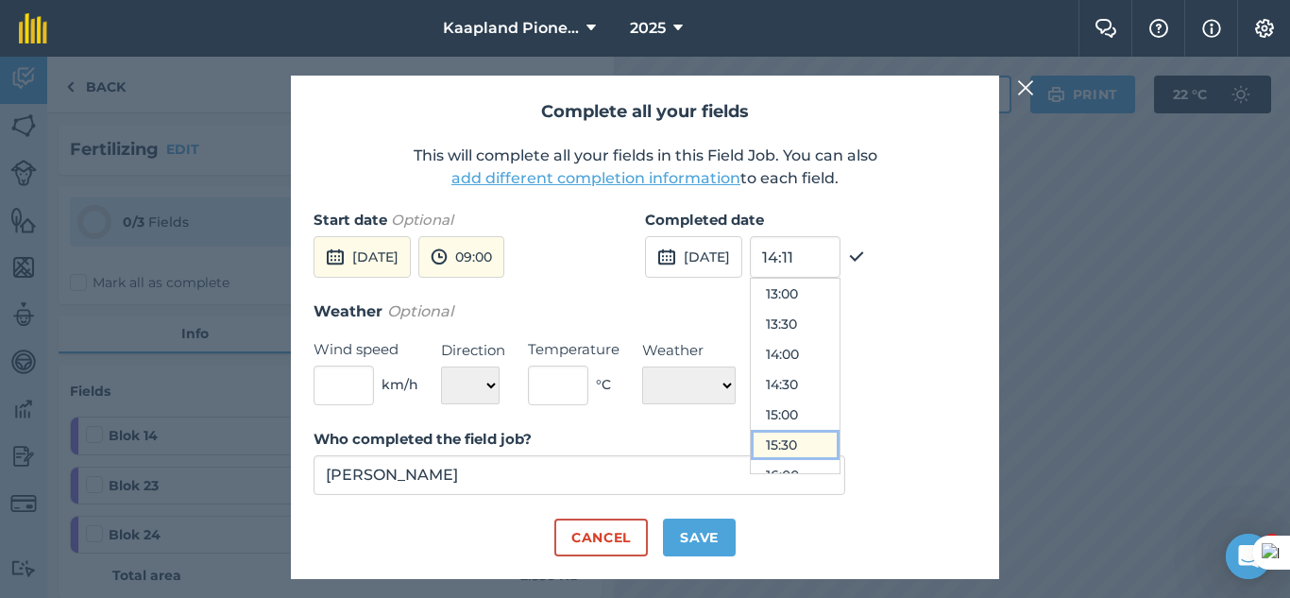
click at [835, 430] on button "15:30" at bounding box center [795, 445] width 89 height 30
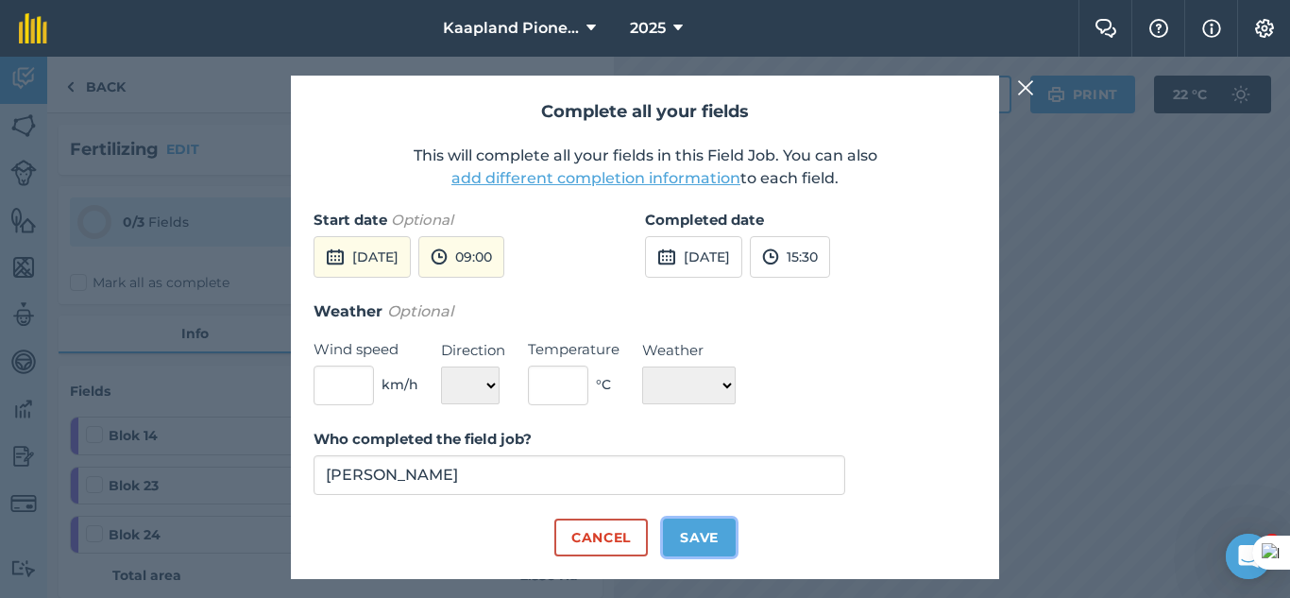
click at [698, 543] on button "Save" at bounding box center [699, 537] width 73 height 38
checkbox input "true"
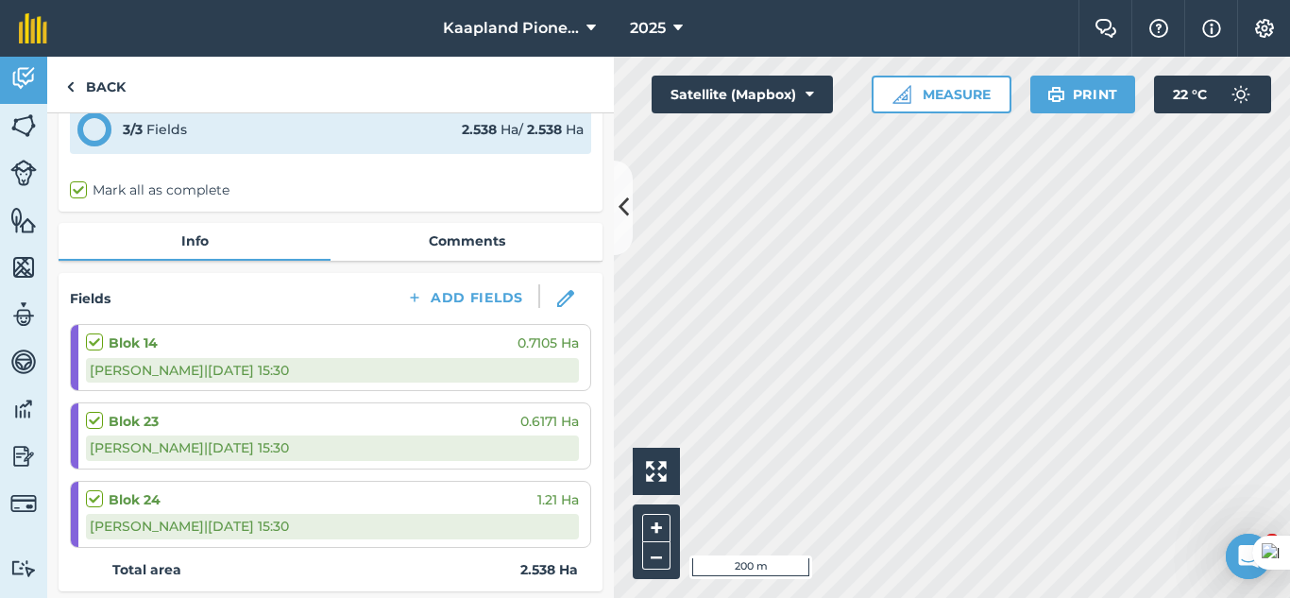
scroll to position [0, 0]
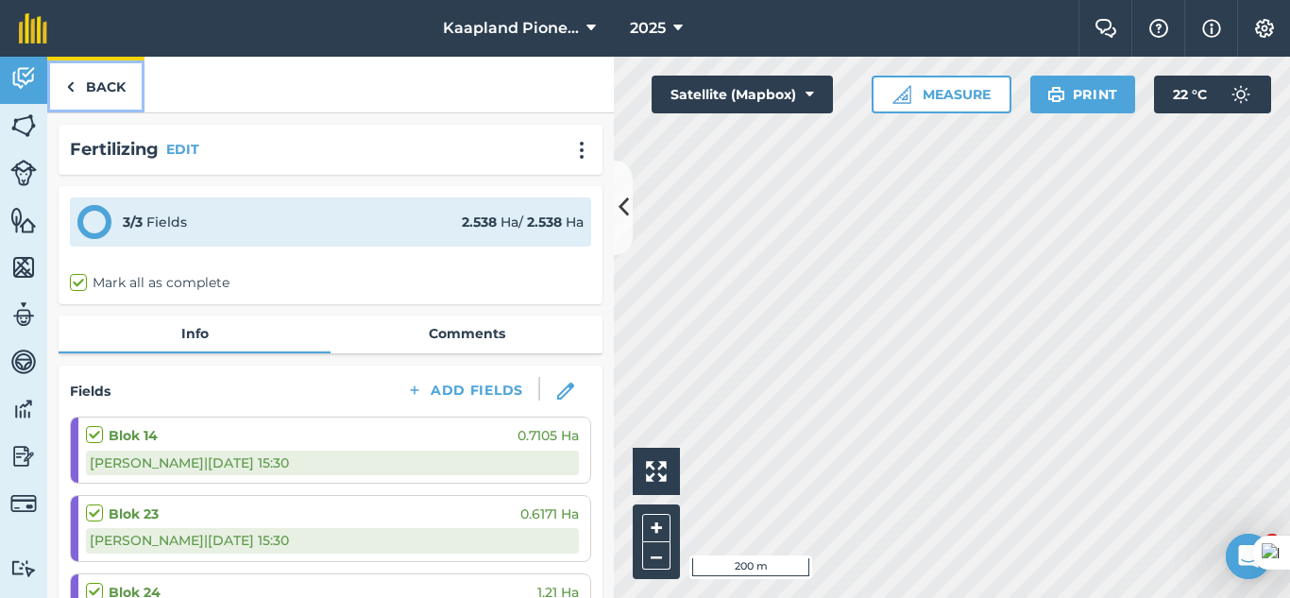
click at [75, 93] on link "Back" at bounding box center [95, 85] width 97 height 56
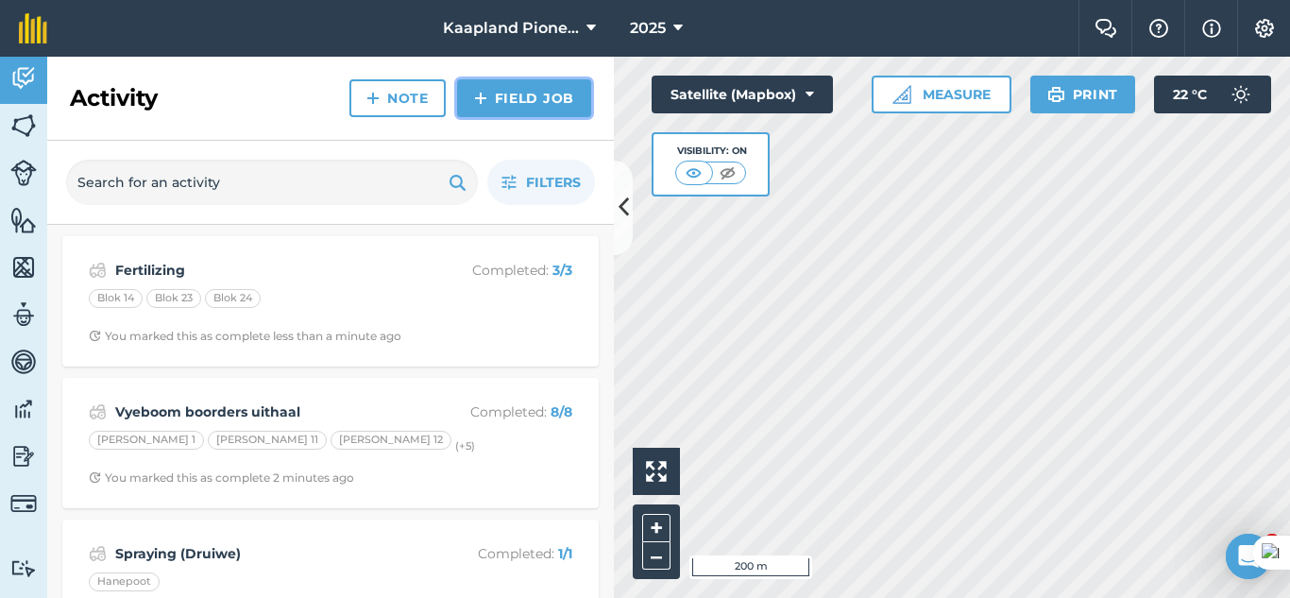
click at [532, 102] on link "Field Job" at bounding box center [524, 98] width 134 height 38
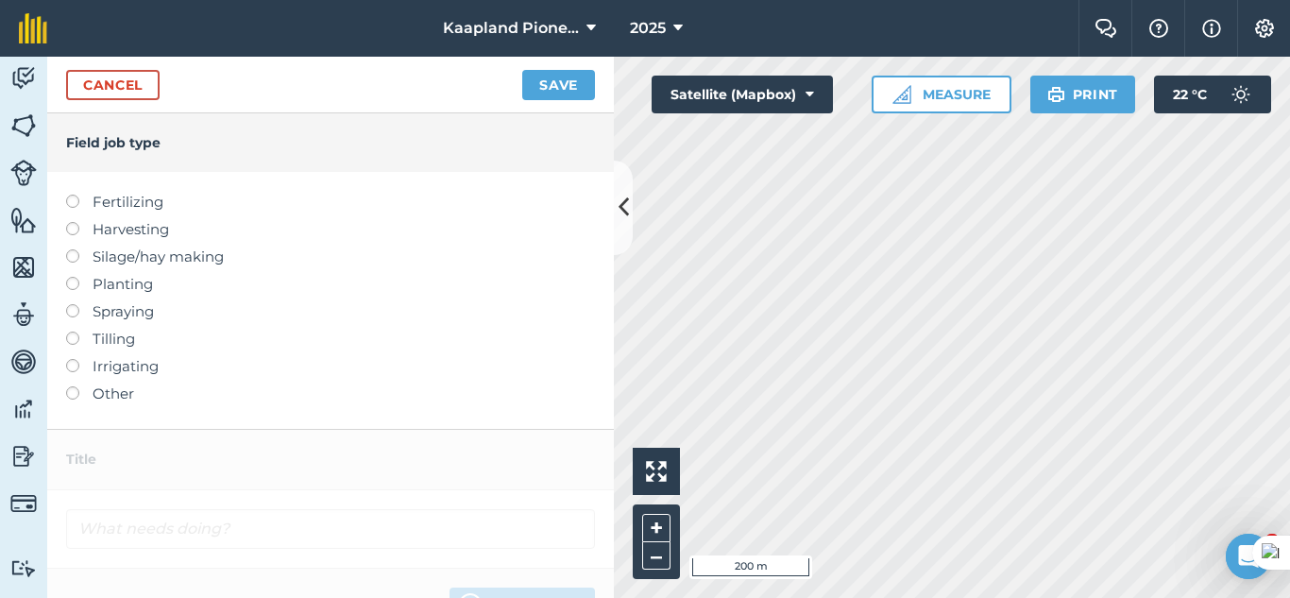
click at [76, 304] on label at bounding box center [79, 304] width 26 height 0
type input "Spraying"
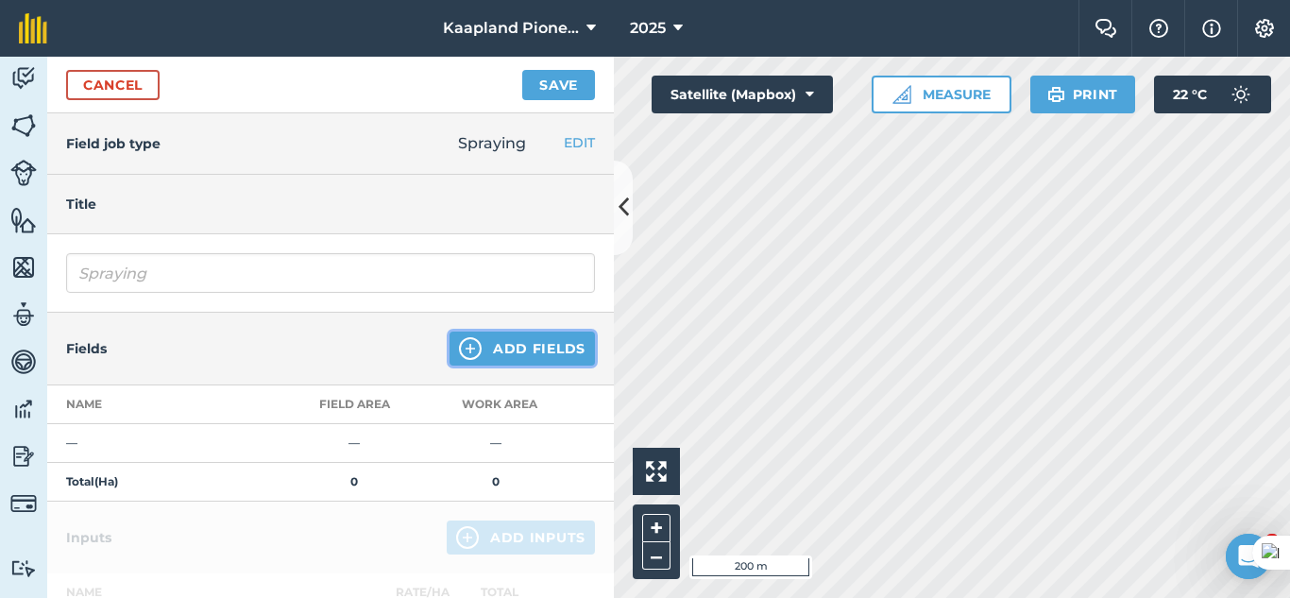
click at [472, 351] on button "Add Fields" at bounding box center [522, 348] width 145 height 34
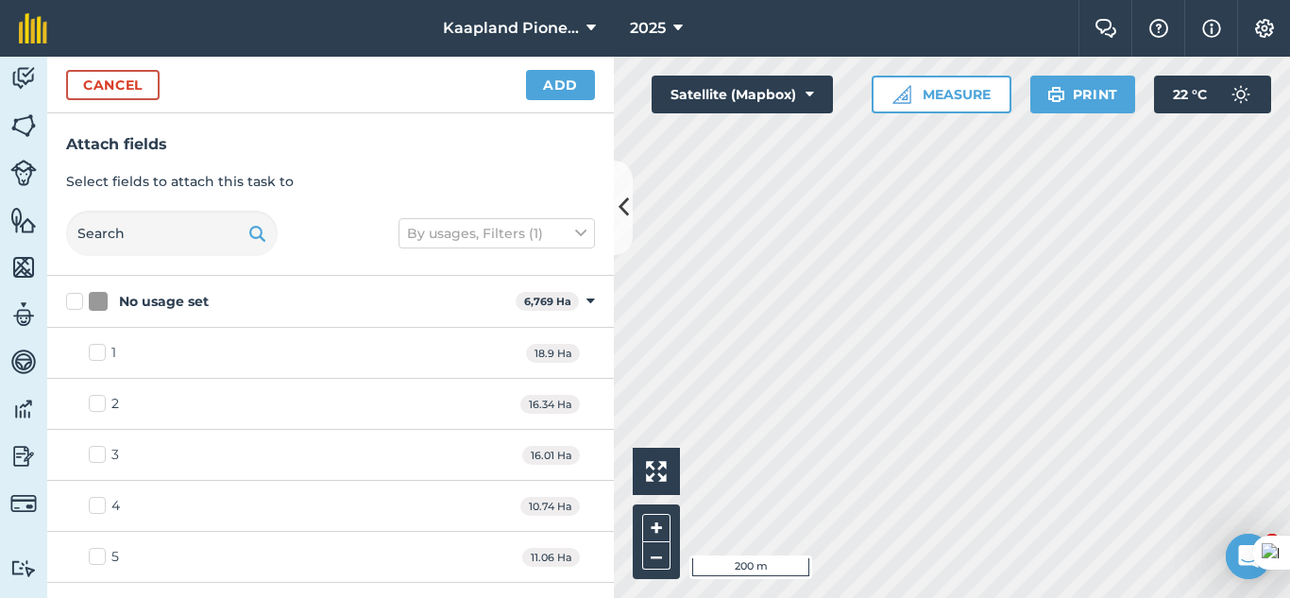
checkbox input "true"
checkbox input "false"
checkbox input "true"
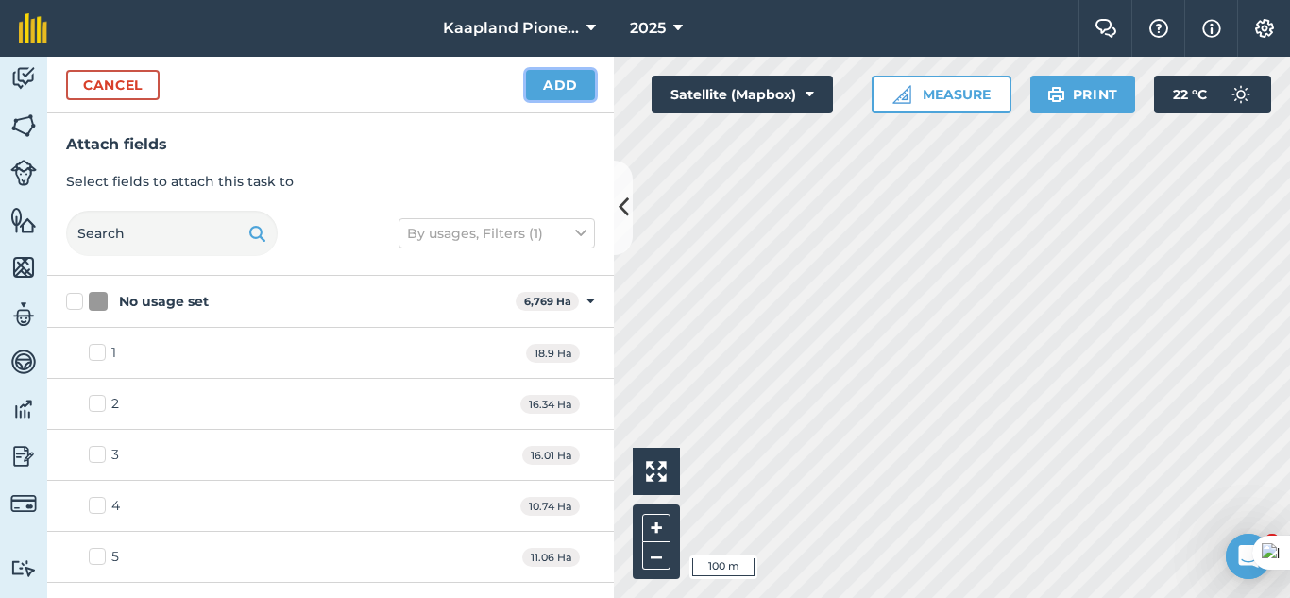
click at [578, 92] on button "Add" at bounding box center [560, 85] width 69 height 30
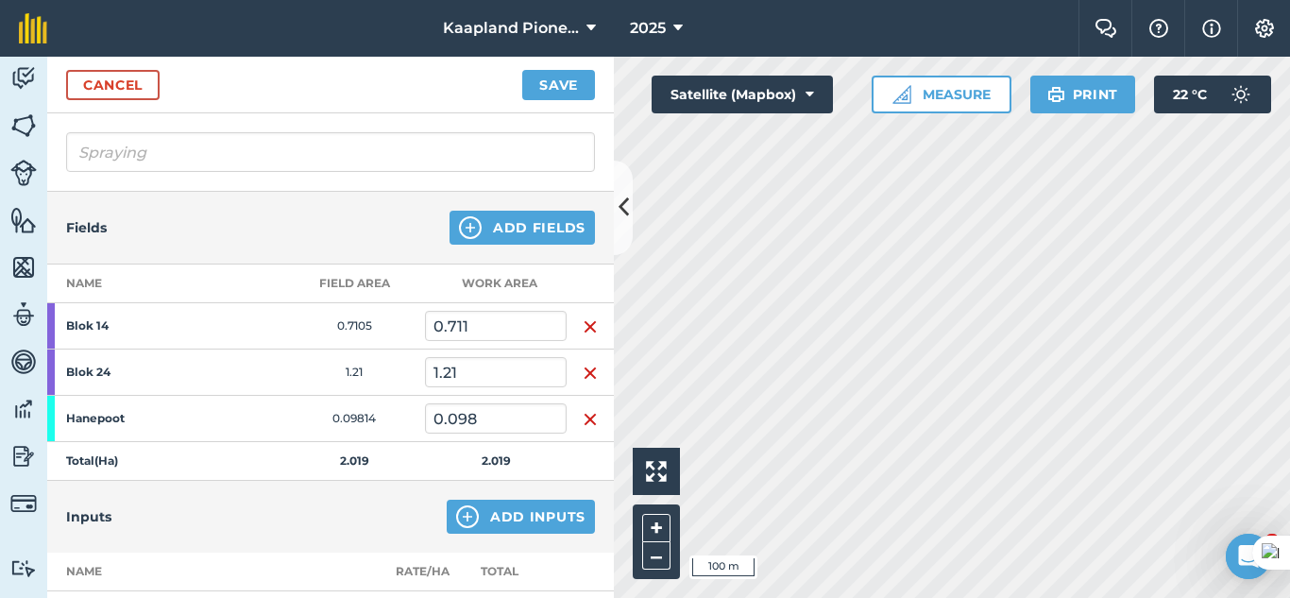
scroll to position [158, 0]
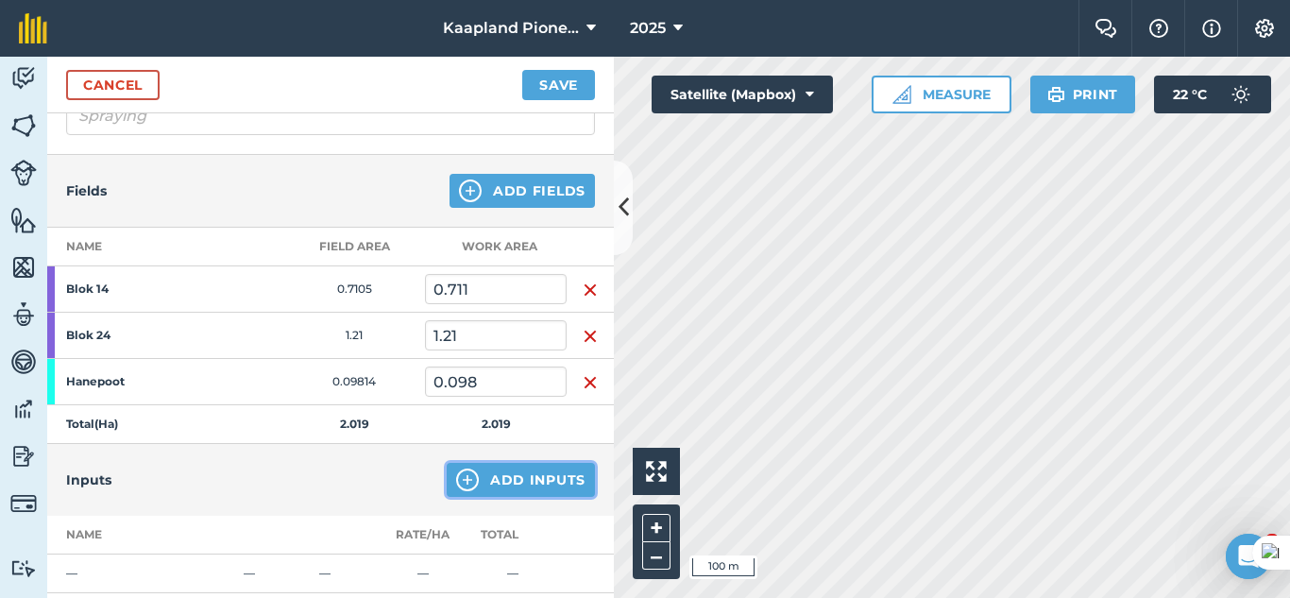
click at [460, 472] on img at bounding box center [467, 479] width 23 height 23
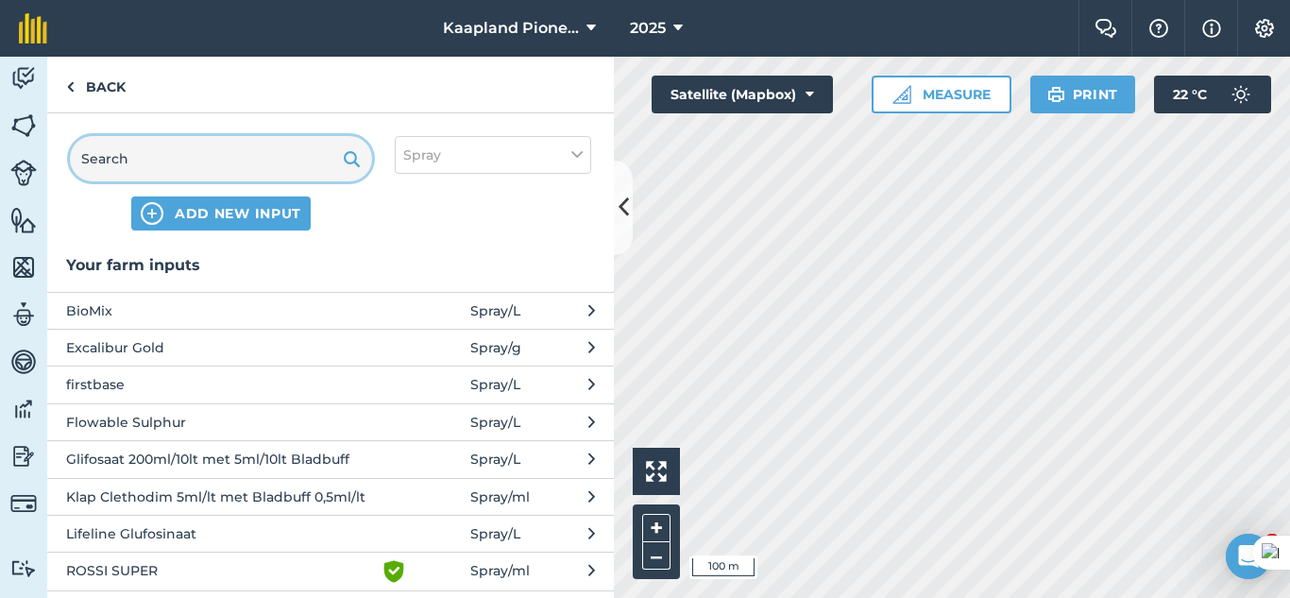
click at [256, 161] on input "text" at bounding box center [221, 158] width 302 height 45
click at [341, 356] on span "Excalibur Gold" at bounding box center [220, 347] width 309 height 21
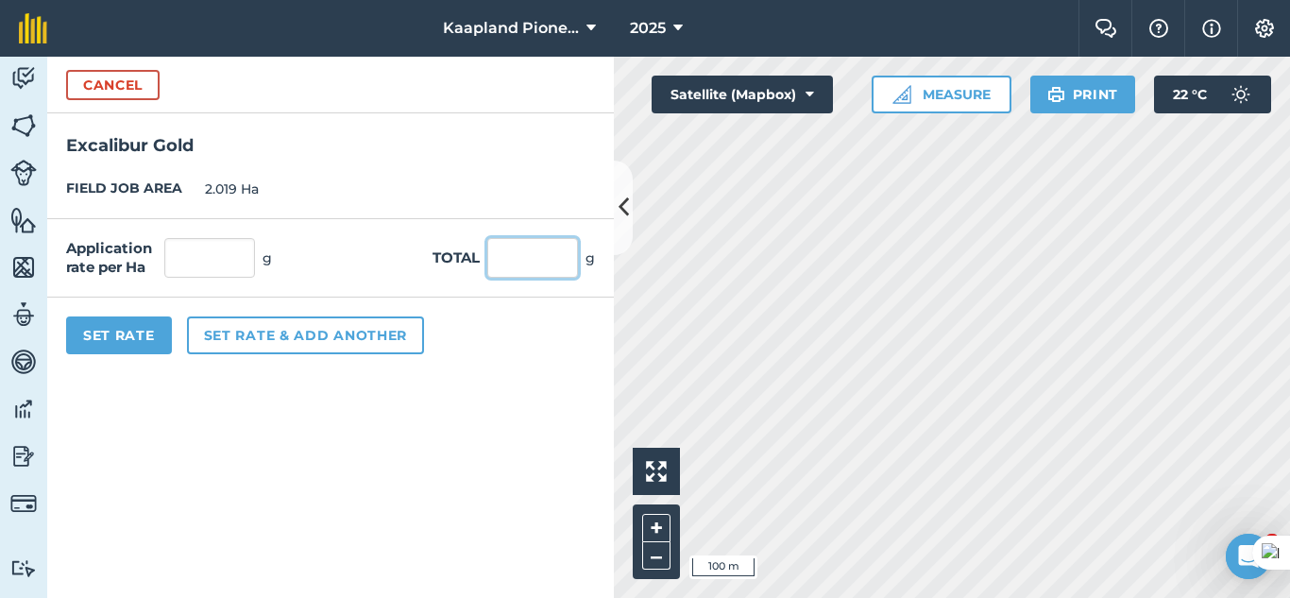
click at [523, 260] on input "text" at bounding box center [532, 258] width 91 height 40
type input "1500"
type input "742.942"
type input "1,500"
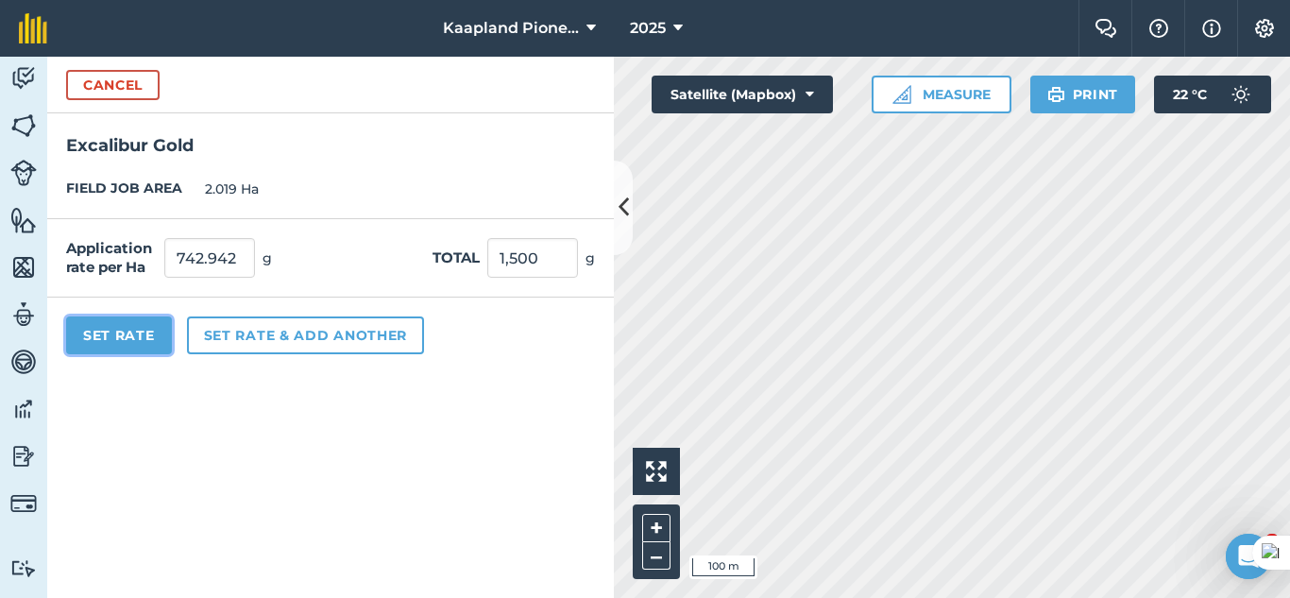
click at [108, 342] on button "Set Rate" at bounding box center [119, 335] width 106 height 38
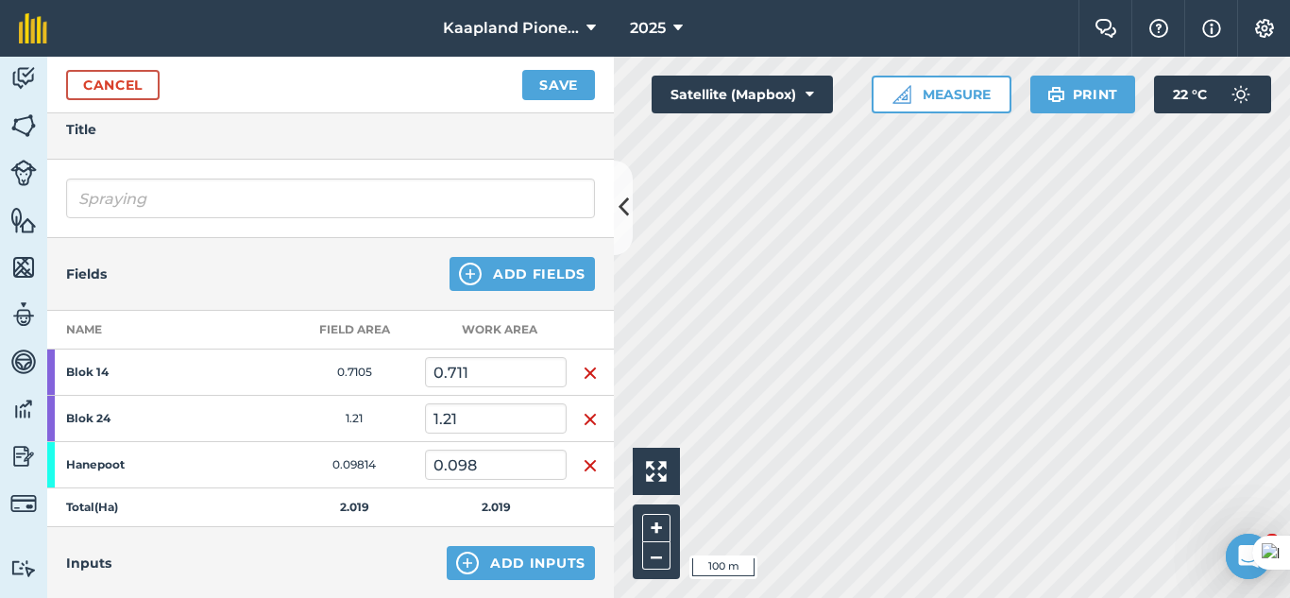
scroll to position [70, 0]
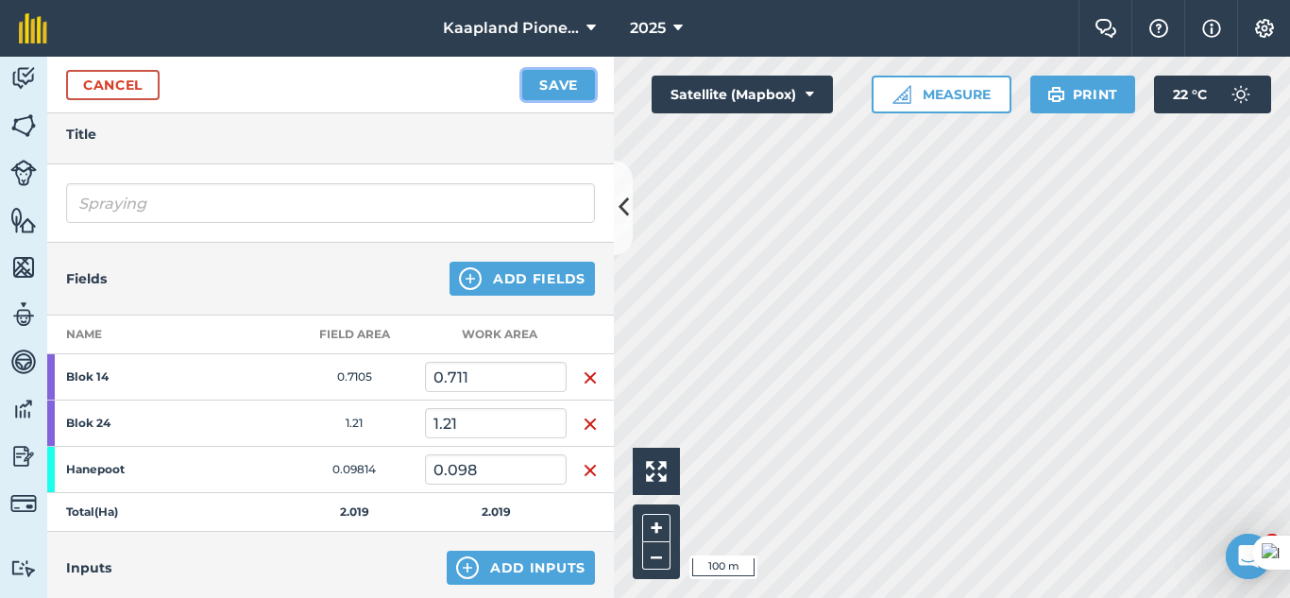
click at [574, 77] on button "Save" at bounding box center [558, 85] width 73 height 30
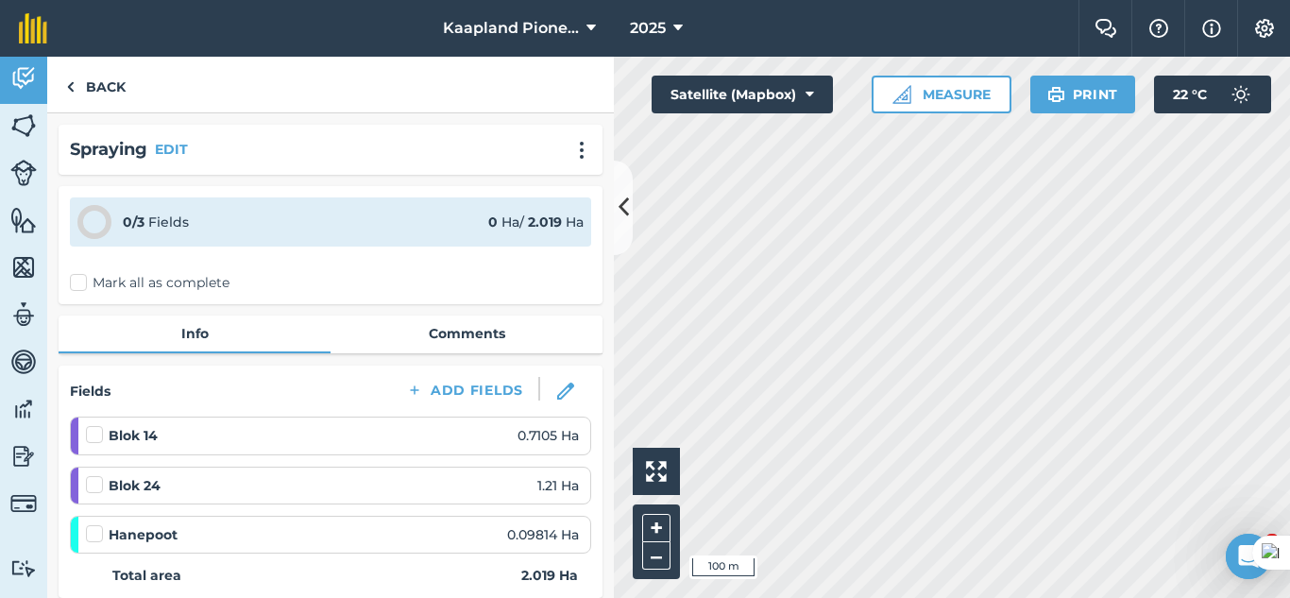
click at [79, 283] on label "Mark all as complete" at bounding box center [150, 283] width 160 height 20
click at [79, 283] on input "Mark all as complete" at bounding box center [76, 279] width 12 height 12
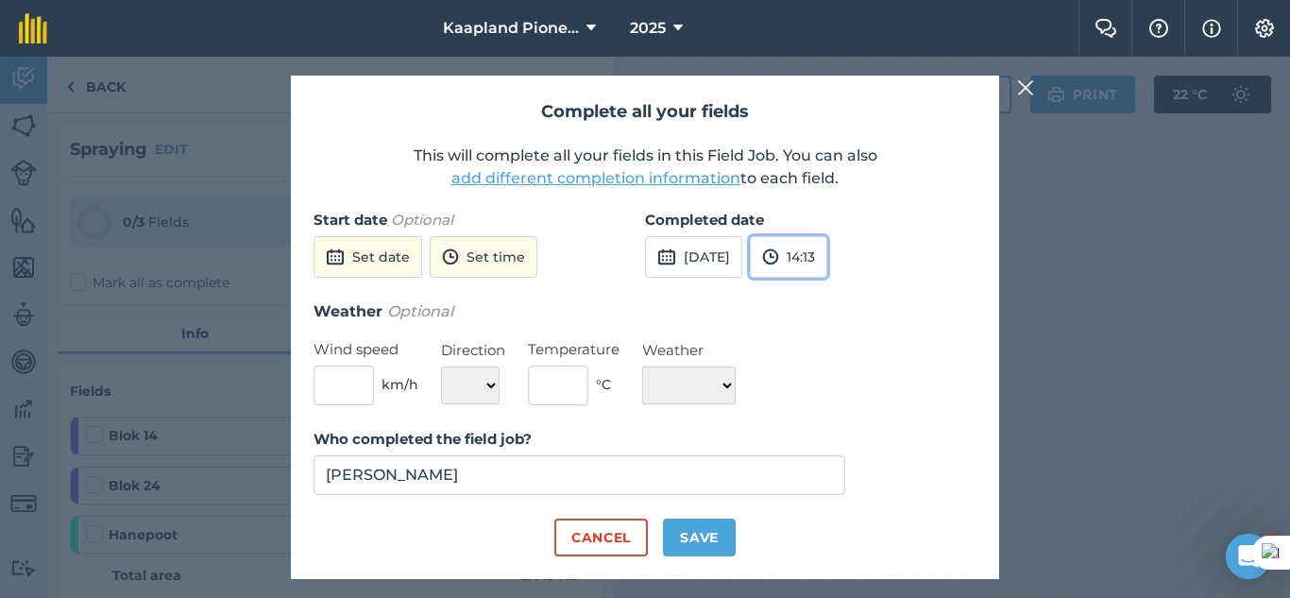
click at [827, 248] on button "14:13" at bounding box center [788, 257] width 77 height 42
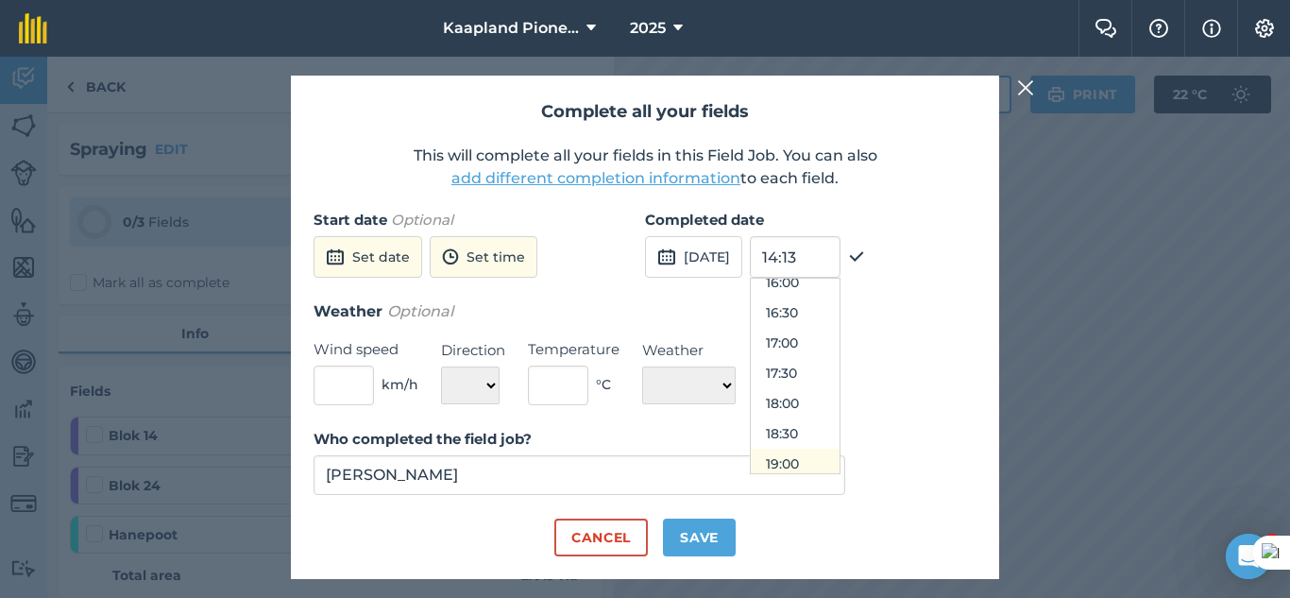
scroll to position [943, 0]
click at [836, 382] on button "17:00" at bounding box center [795, 378] width 89 height 30
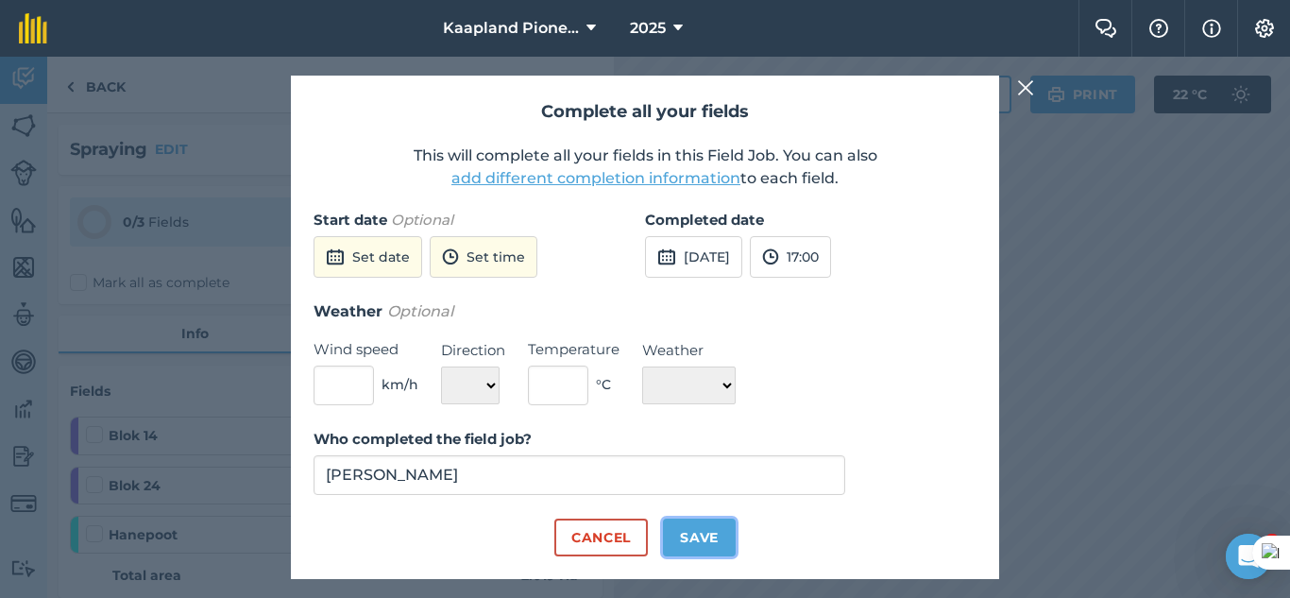
click at [701, 530] on button "Save" at bounding box center [699, 537] width 73 height 38
checkbox input "true"
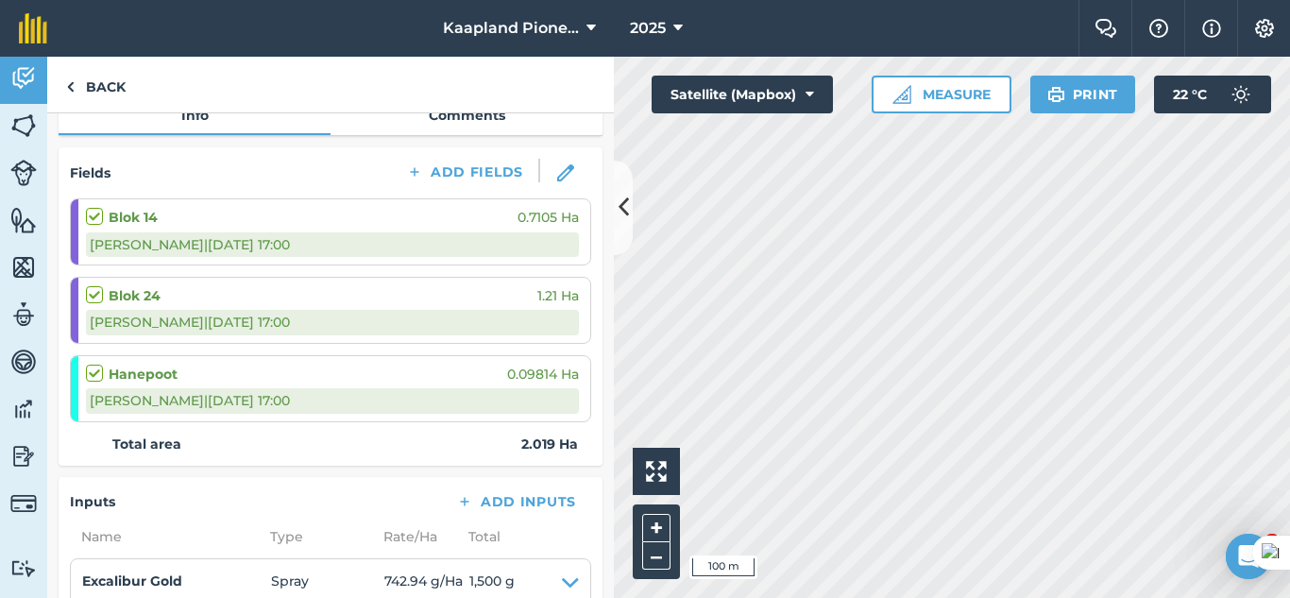
scroll to position [0, 0]
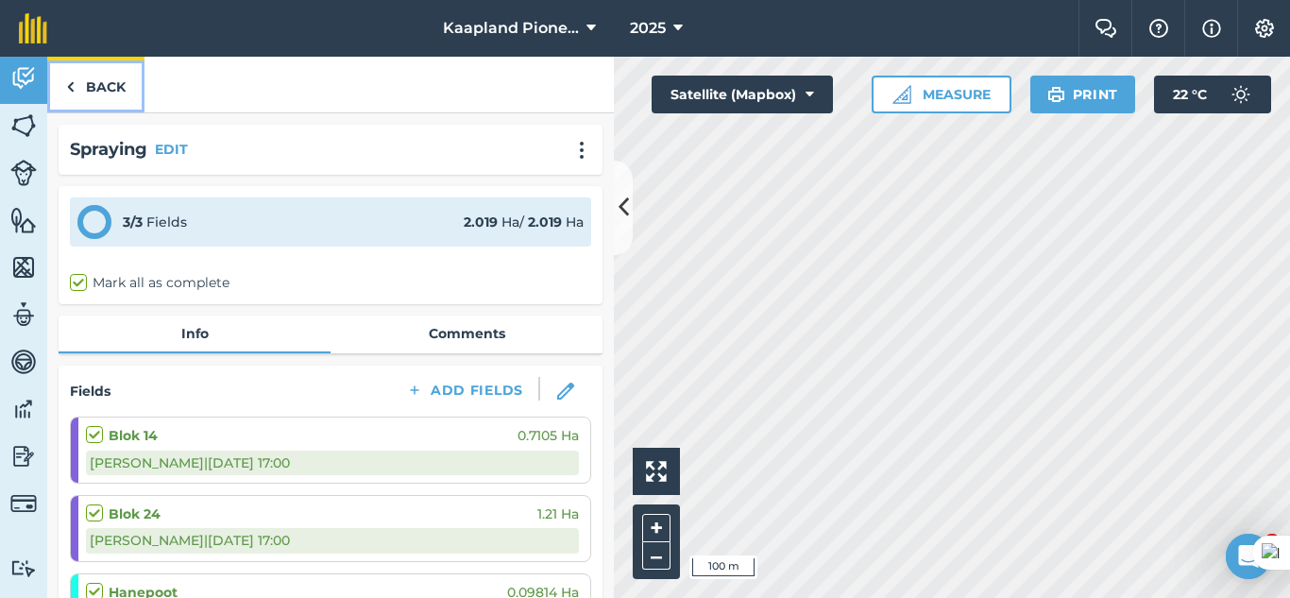
click at [96, 91] on link "Back" at bounding box center [95, 85] width 97 height 56
